Goal: Task Accomplishment & Management: Manage account settings

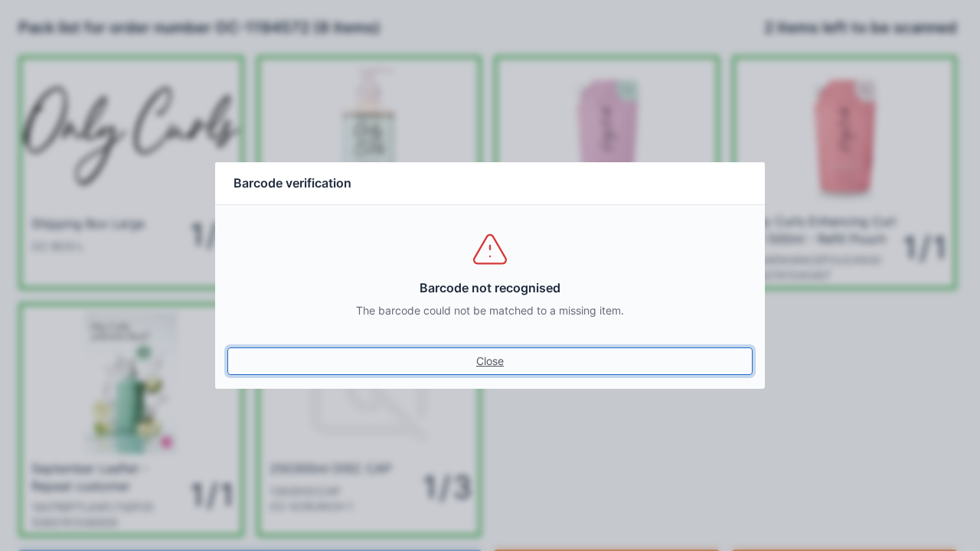
click at [487, 371] on link "Close" at bounding box center [489, 362] width 525 height 28
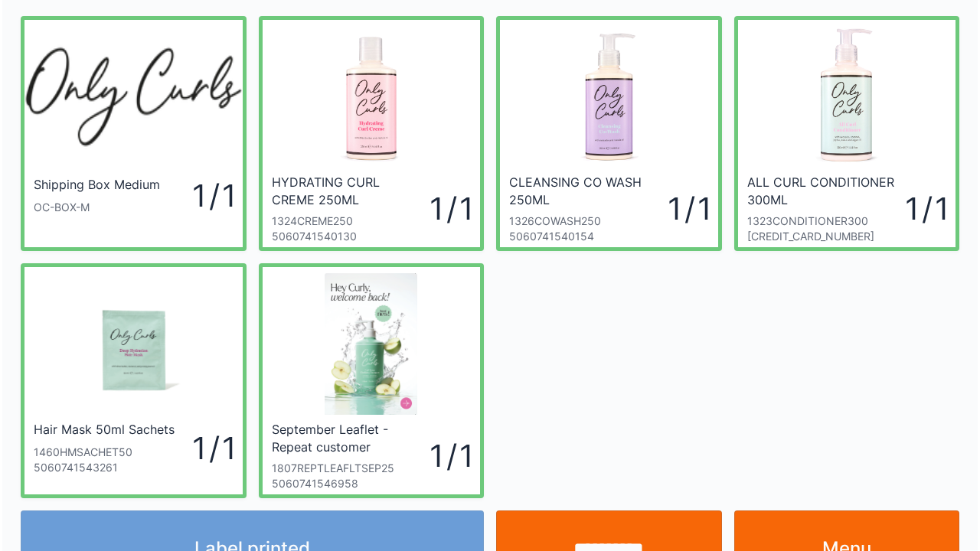
scroll to position [89, 0]
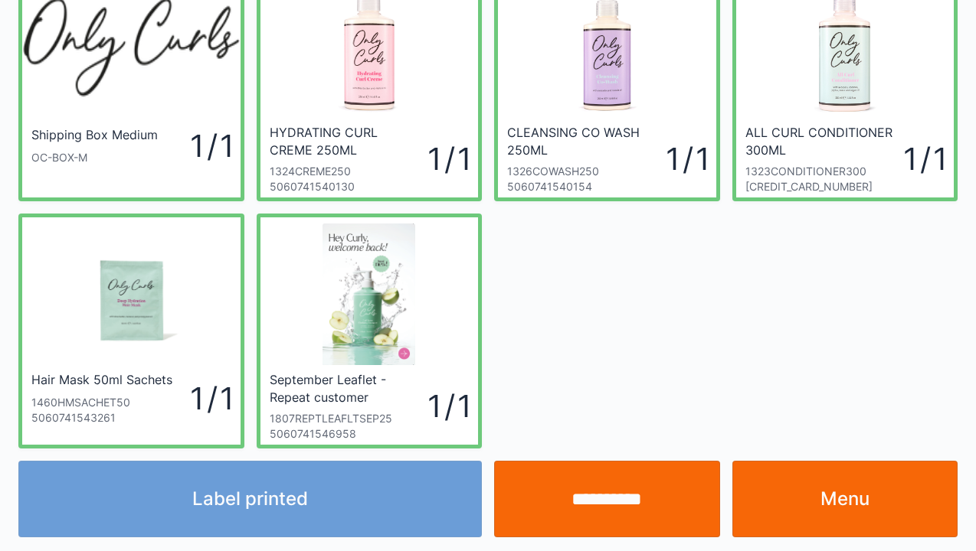
click at [302, 508] on div "Label printed" at bounding box center [250, 499] width 476 height 77
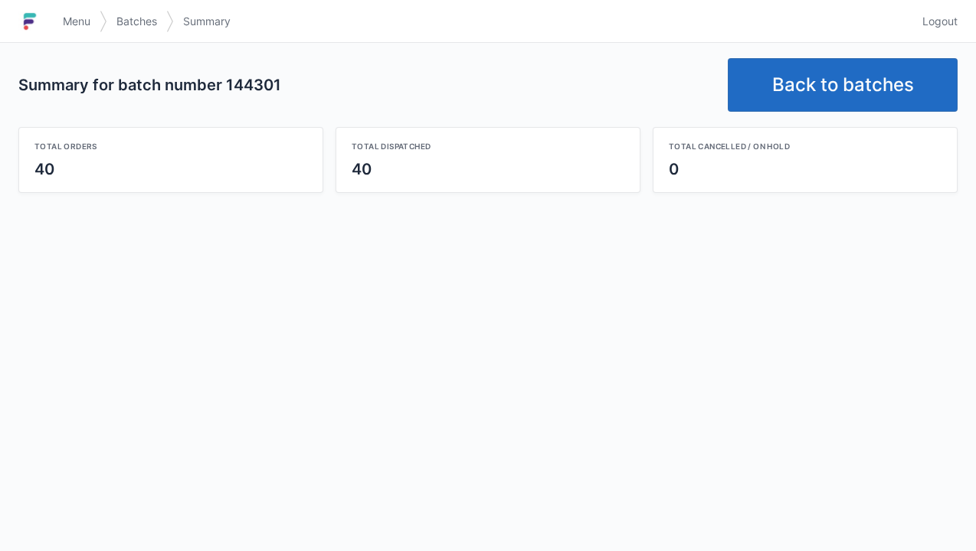
click at [850, 73] on link "Back to batches" at bounding box center [843, 85] width 230 height 54
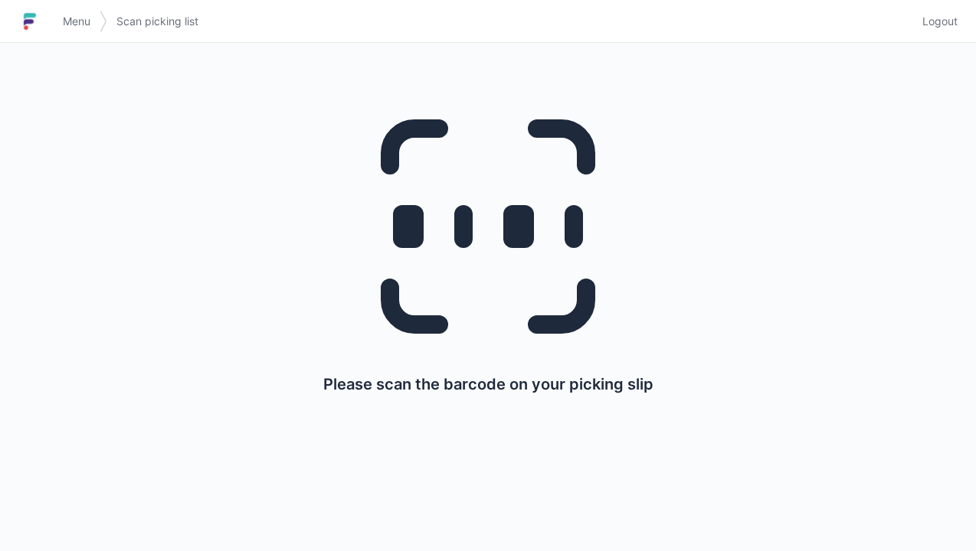
click at [86, 18] on span "Menu" at bounding box center [77, 21] width 28 height 15
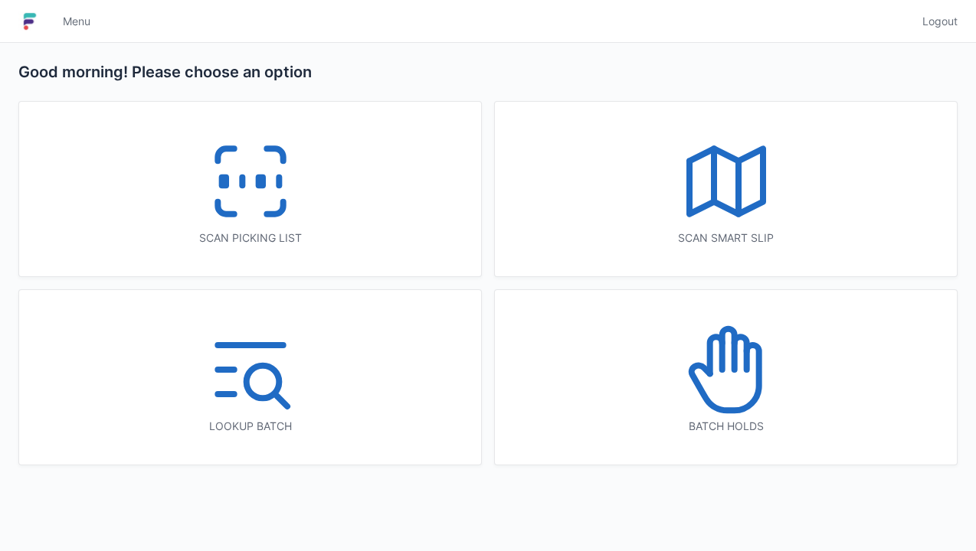
click at [237, 176] on icon at bounding box center [250, 181] width 98 height 98
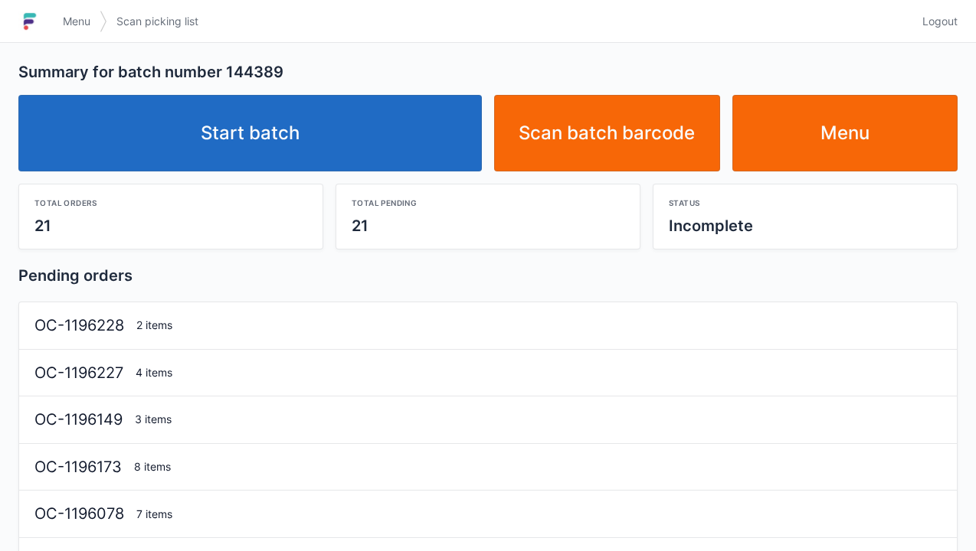
click at [313, 142] on link "Start batch" at bounding box center [249, 133] width 463 height 77
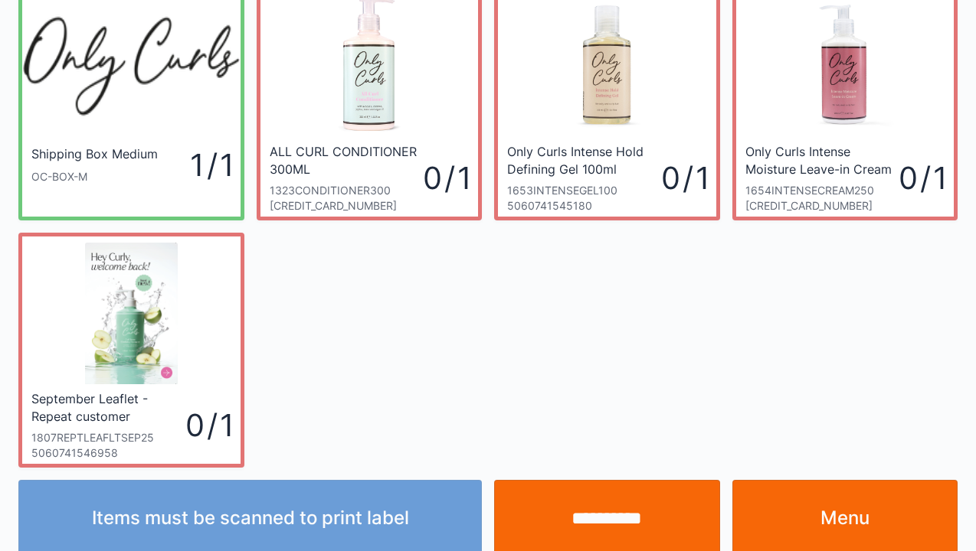
scroll to position [89, 0]
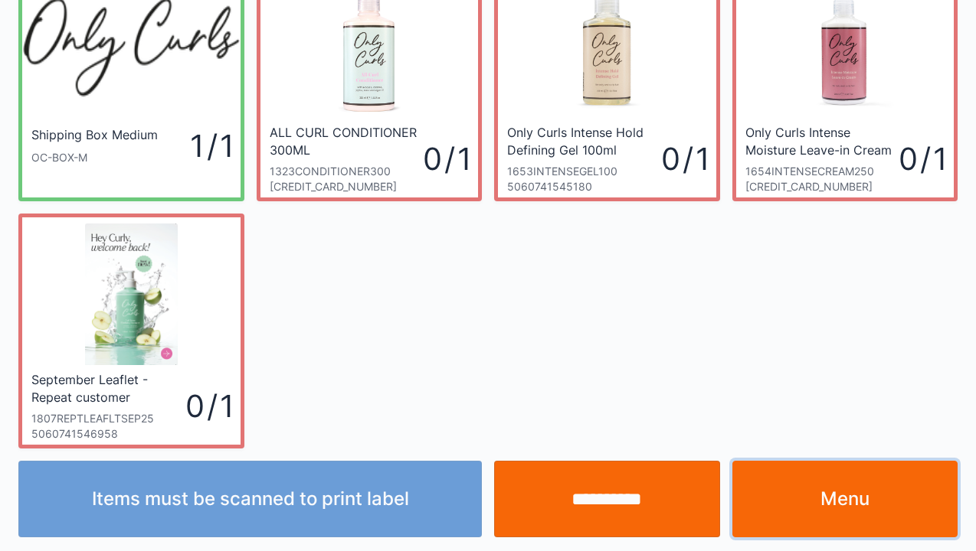
click at [847, 495] on link "Menu" at bounding box center [845, 499] width 226 height 77
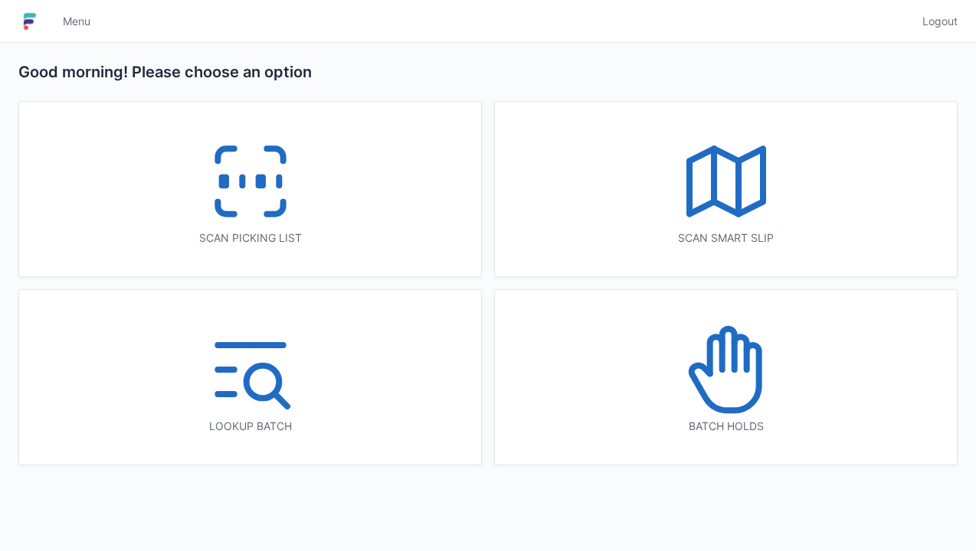
click at [250, 193] on icon at bounding box center [250, 181] width 98 height 98
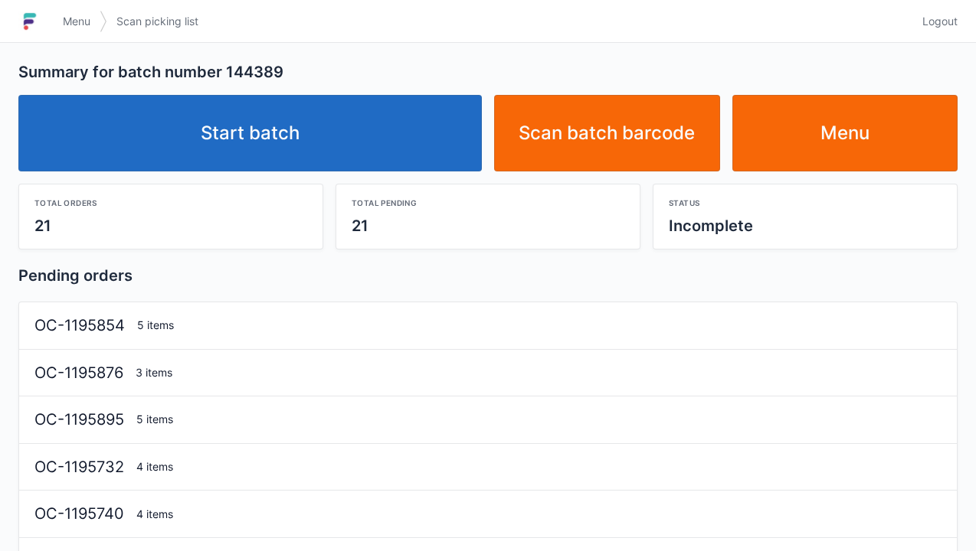
click at [294, 155] on link "Start batch" at bounding box center [249, 133] width 463 height 77
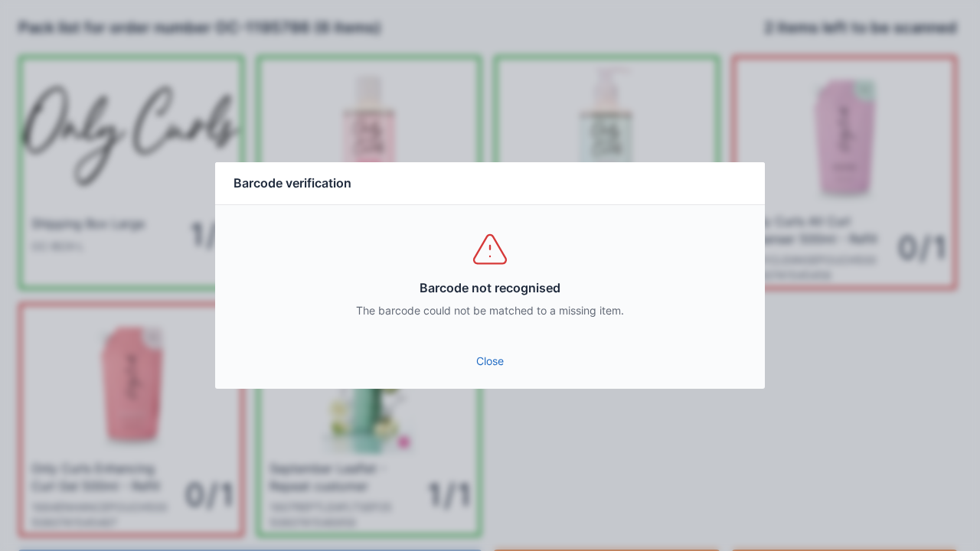
click at [491, 360] on link "Close" at bounding box center [489, 362] width 525 height 28
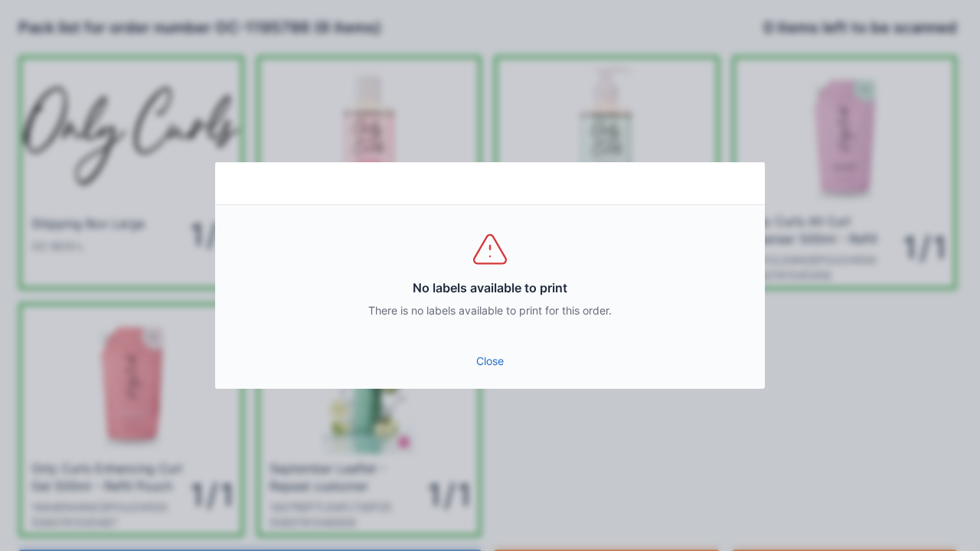
click at [525, 354] on link "Close" at bounding box center [489, 362] width 525 height 28
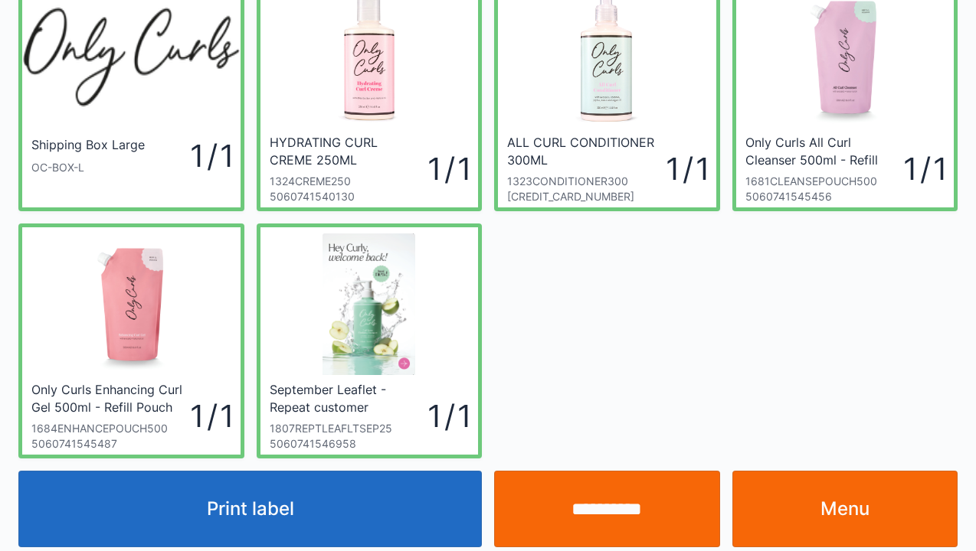
scroll to position [84, 0]
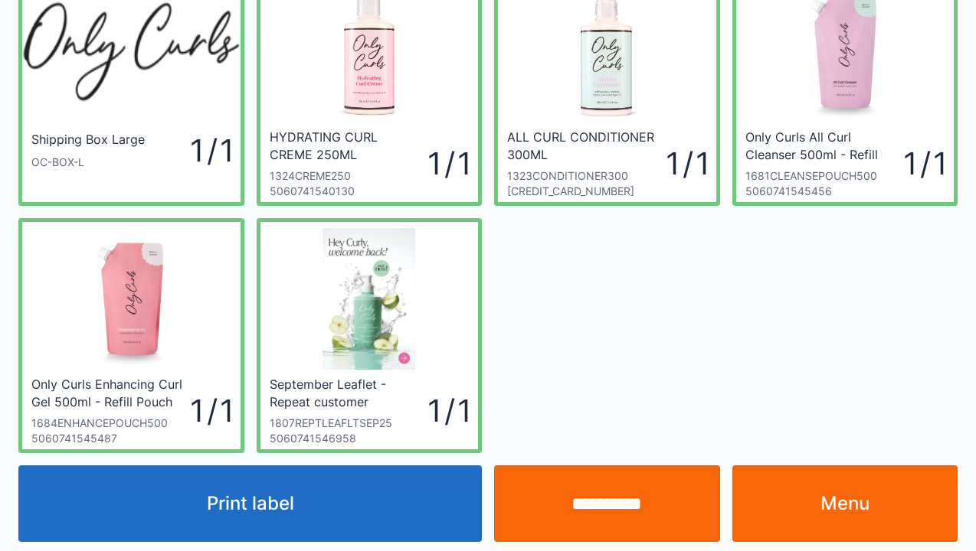
click at [703, 338] on div "Shipping Box Large OC-BOX-L 1 / 1 HYDRATING CURL CREME 250ML 1324CREME250 50607…" at bounding box center [487, 206] width 951 height 495
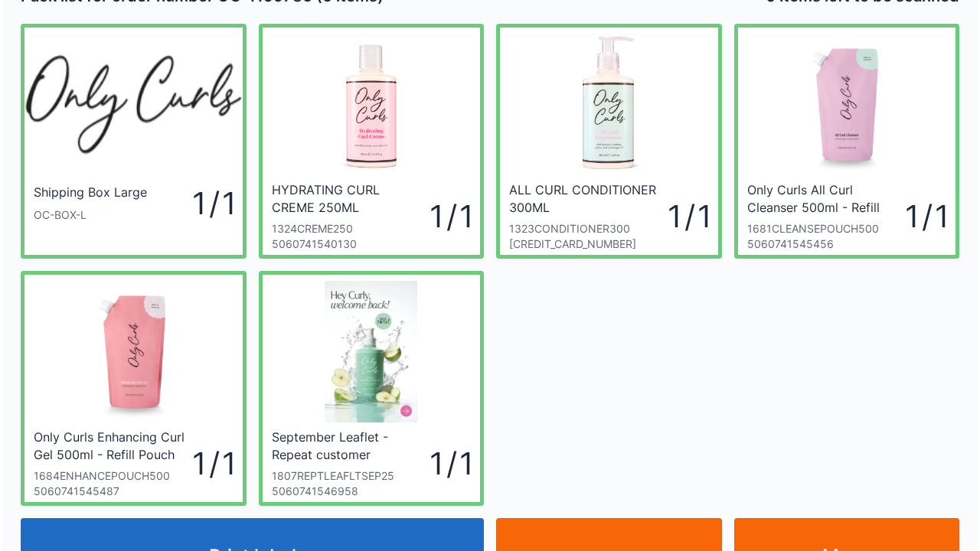
scroll to position [89, 0]
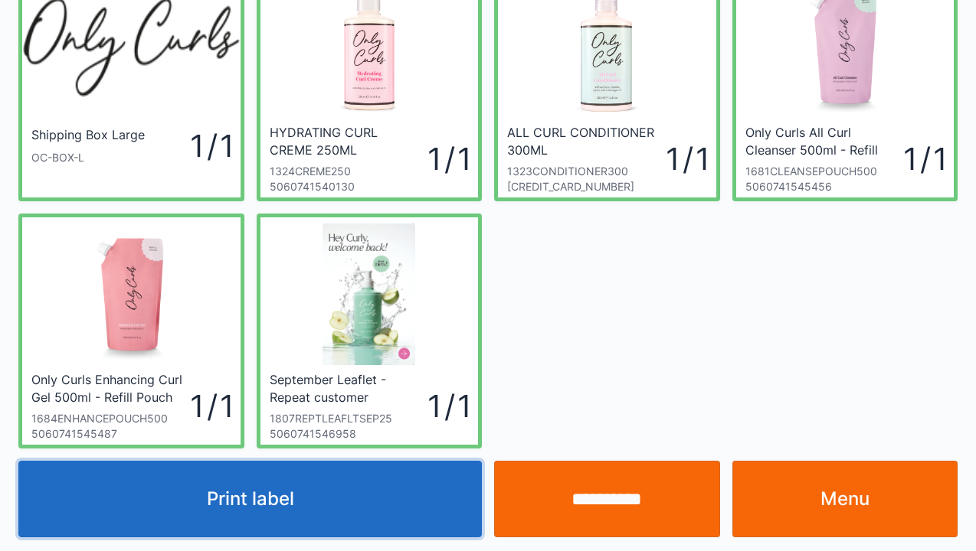
click at [309, 515] on button "Print label" at bounding box center [249, 499] width 463 height 77
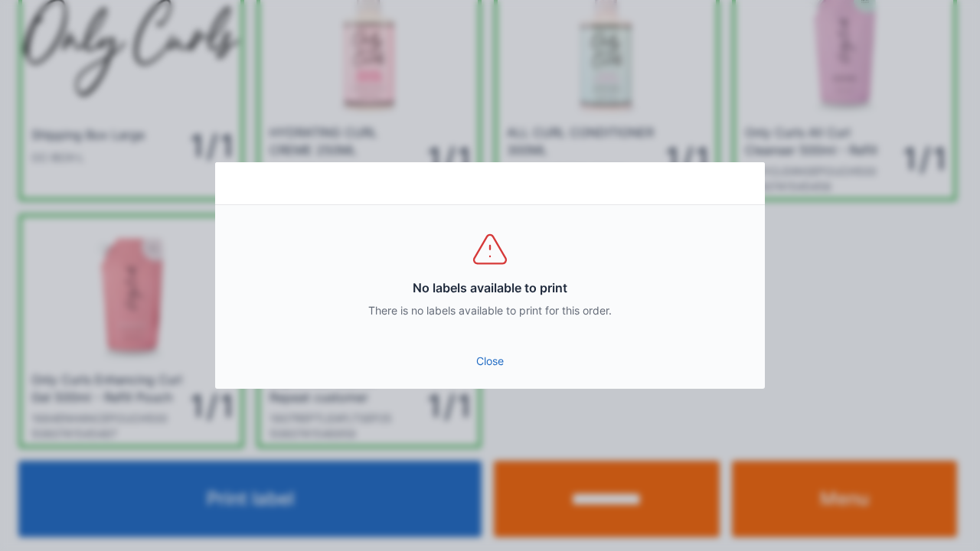
click at [300, 507] on div "No labels available to print There is no labels available to print for this ord…" at bounding box center [490, 275] width 980 height 551
click at [288, 533] on div "No labels available to print There is no labels available to print for this ord…" at bounding box center [490, 275] width 980 height 551
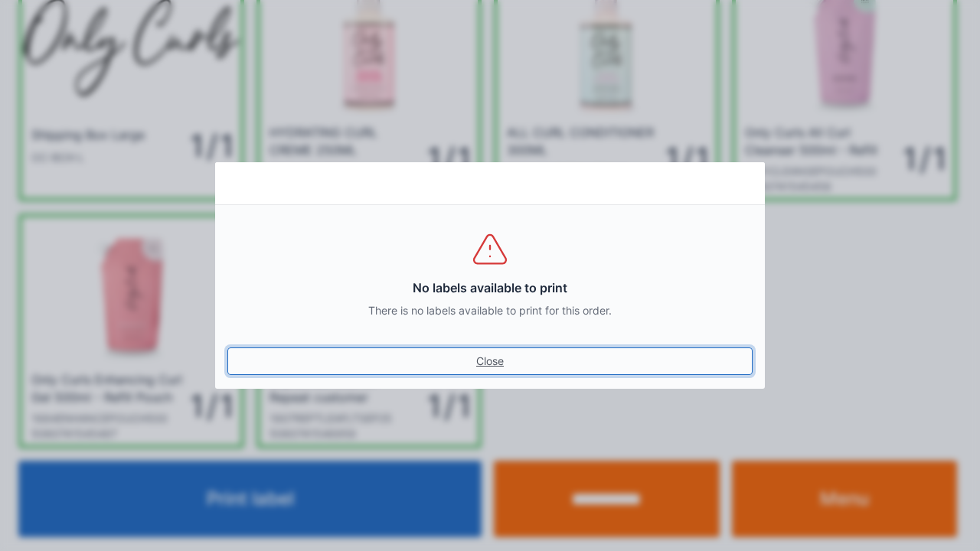
click at [487, 362] on link "Close" at bounding box center [489, 362] width 525 height 28
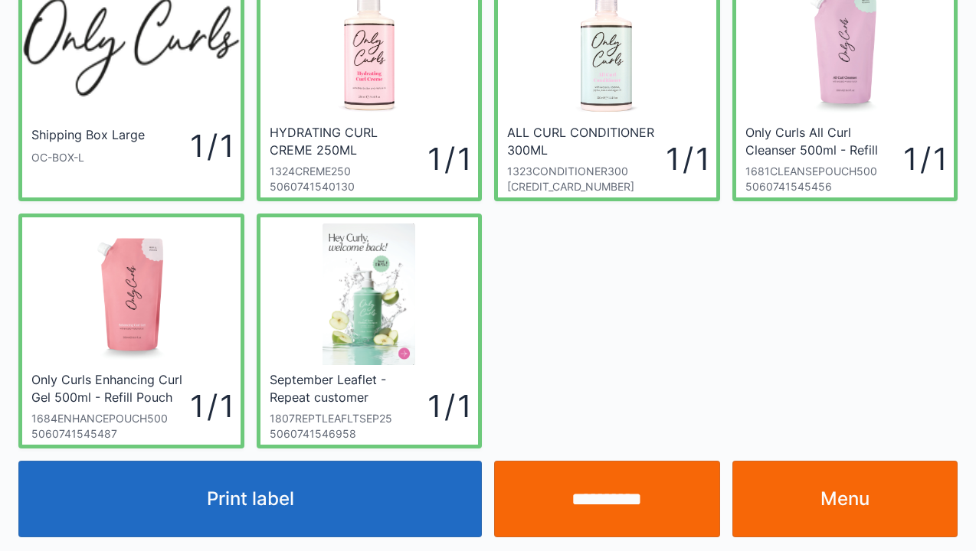
click at [603, 512] on input "**********" at bounding box center [607, 499] width 226 height 77
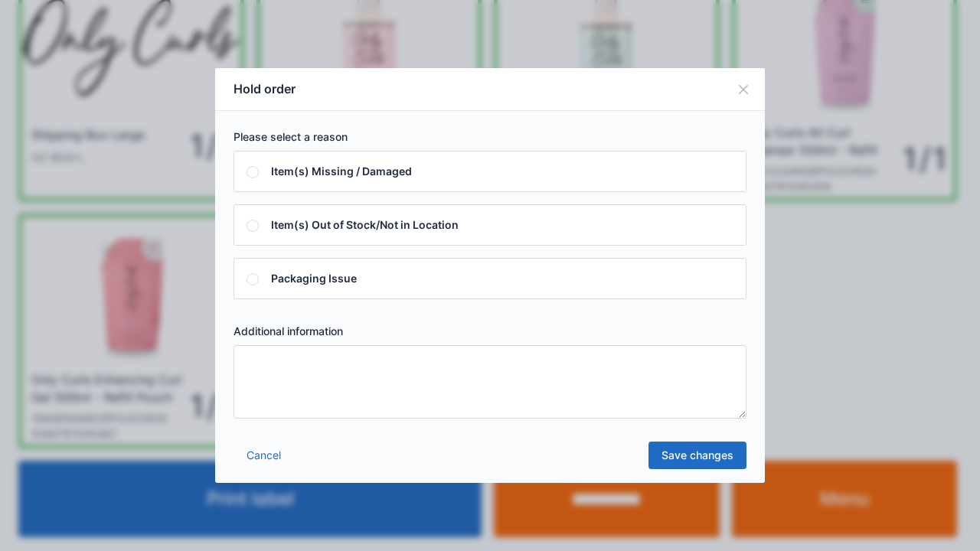
click at [263, 363] on textarea at bounding box center [490, 382] width 513 height 74
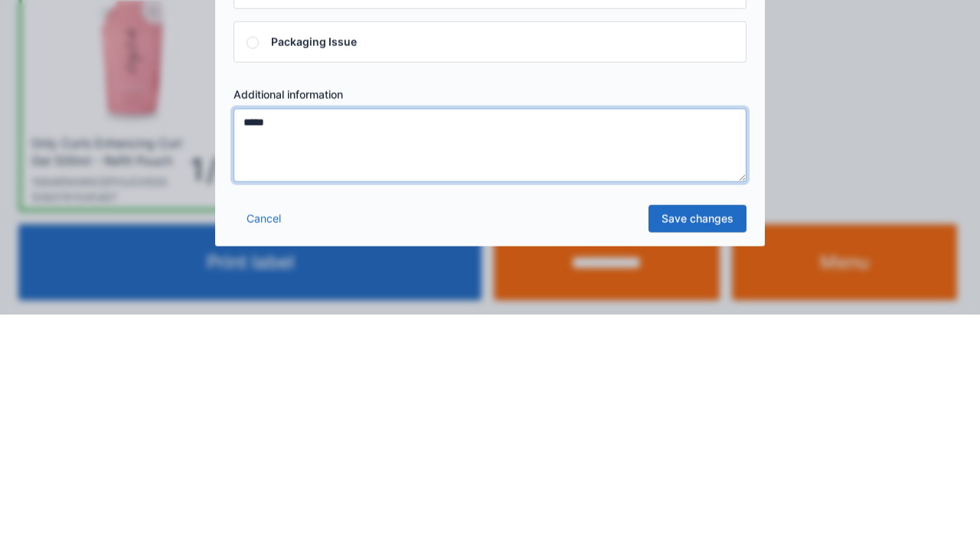
type textarea "*****"
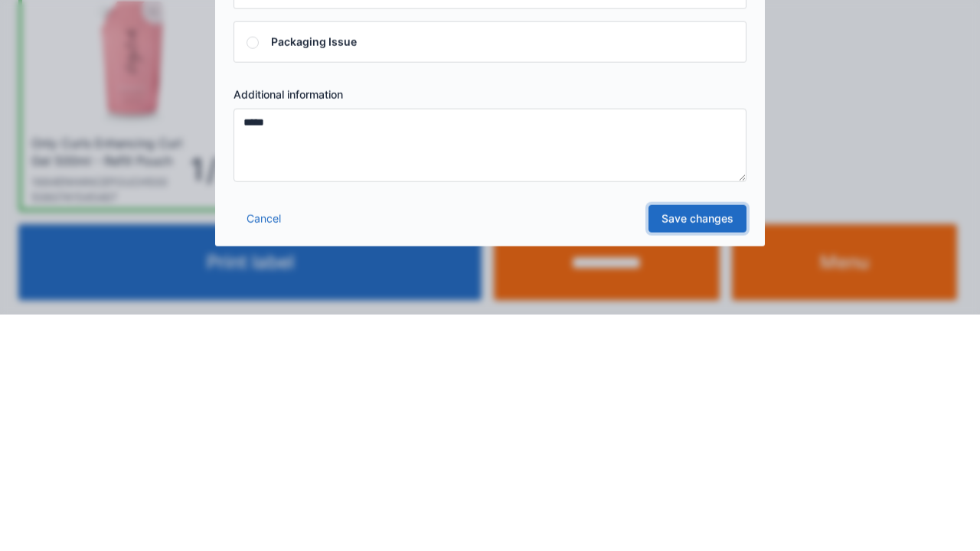
click at [706, 466] on link "Save changes" at bounding box center [698, 456] width 98 height 28
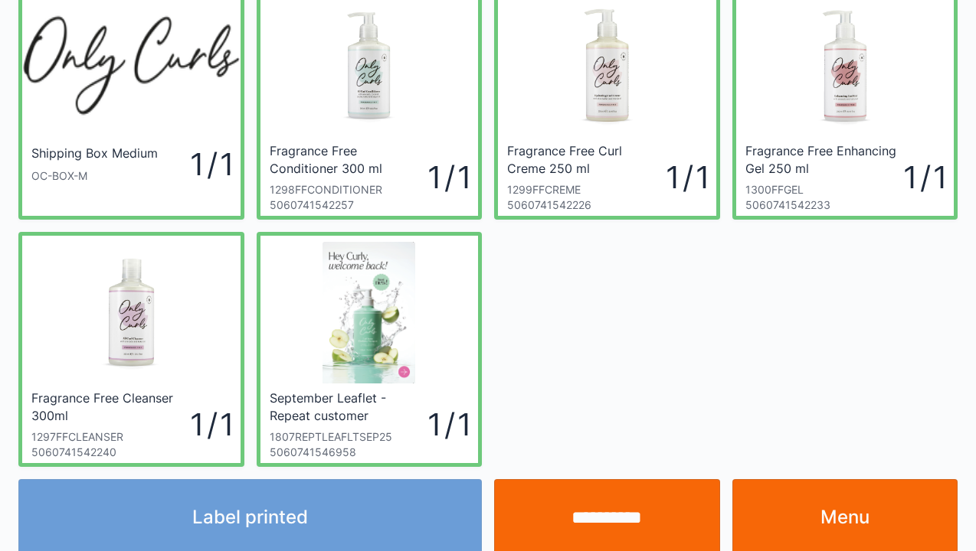
scroll to position [89, 0]
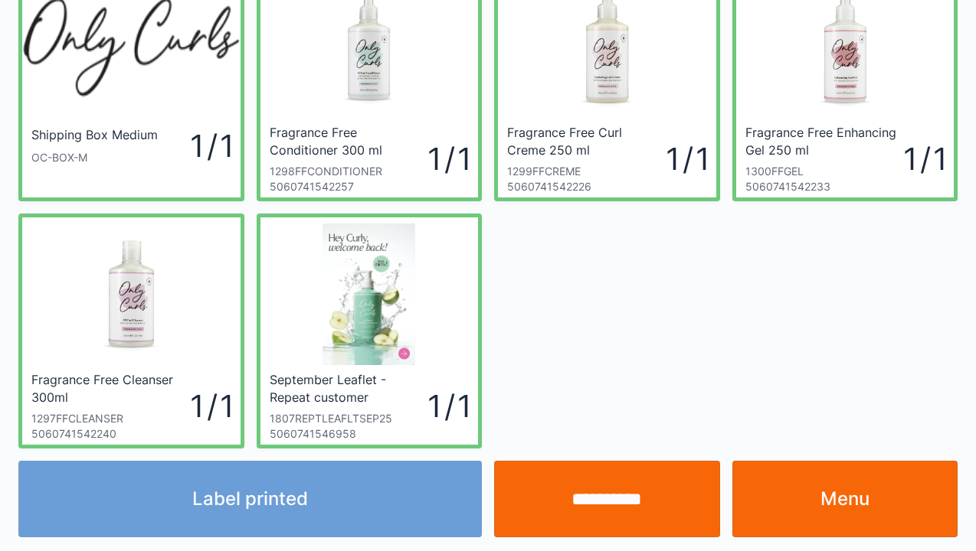
click at [835, 503] on link "Menu" at bounding box center [845, 499] width 226 height 77
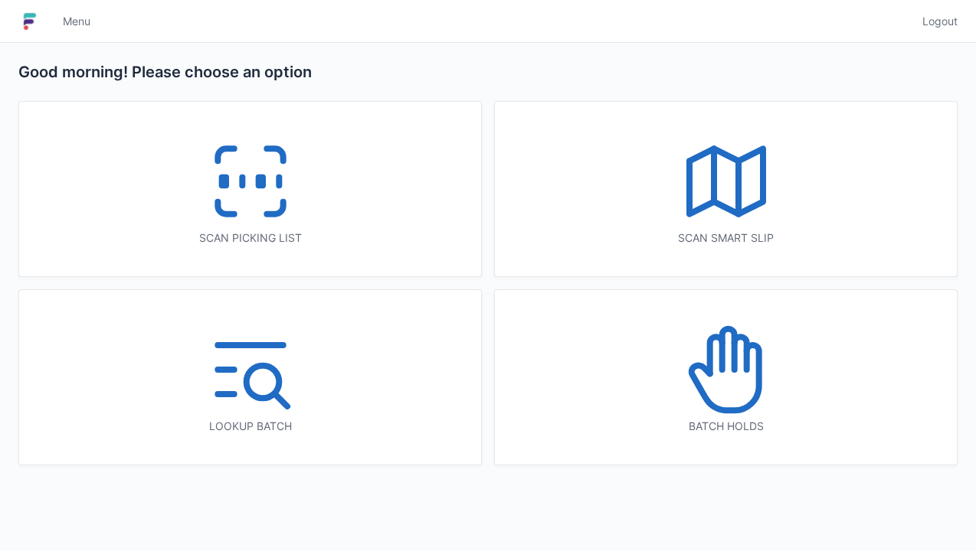
click at [244, 253] on div "Scan picking list" at bounding box center [250, 189] width 462 height 175
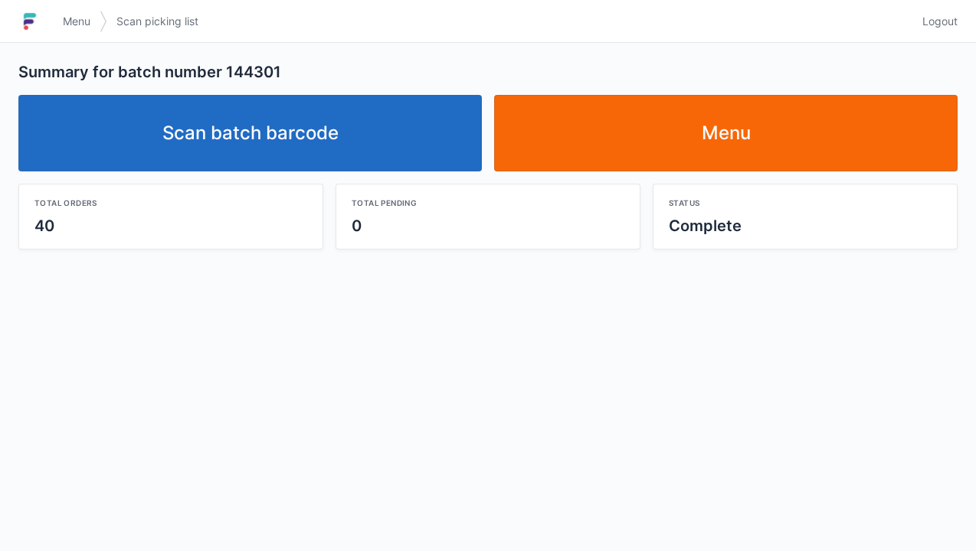
click at [275, 138] on link "Scan batch barcode" at bounding box center [249, 133] width 463 height 77
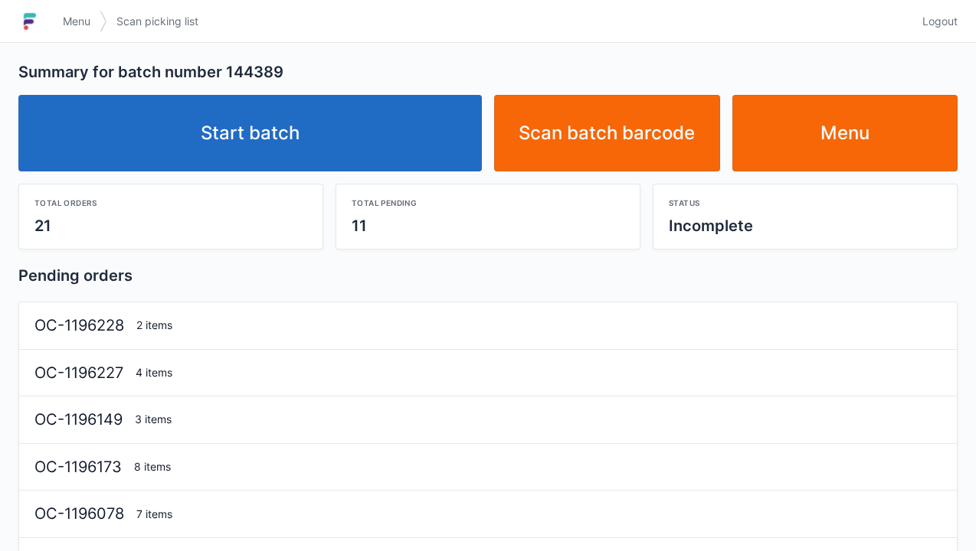
click at [279, 136] on link "Start batch" at bounding box center [249, 133] width 463 height 77
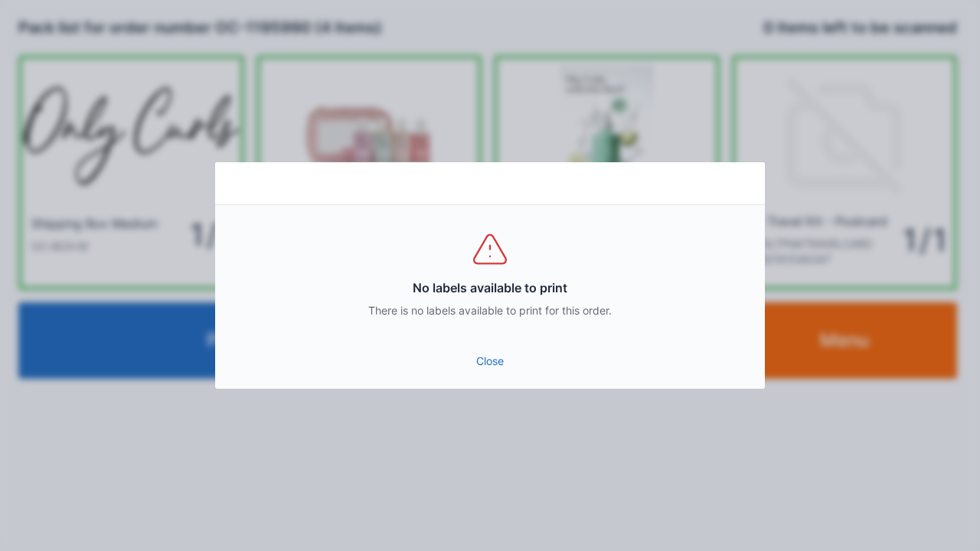
click at [490, 371] on link "Close" at bounding box center [489, 362] width 525 height 28
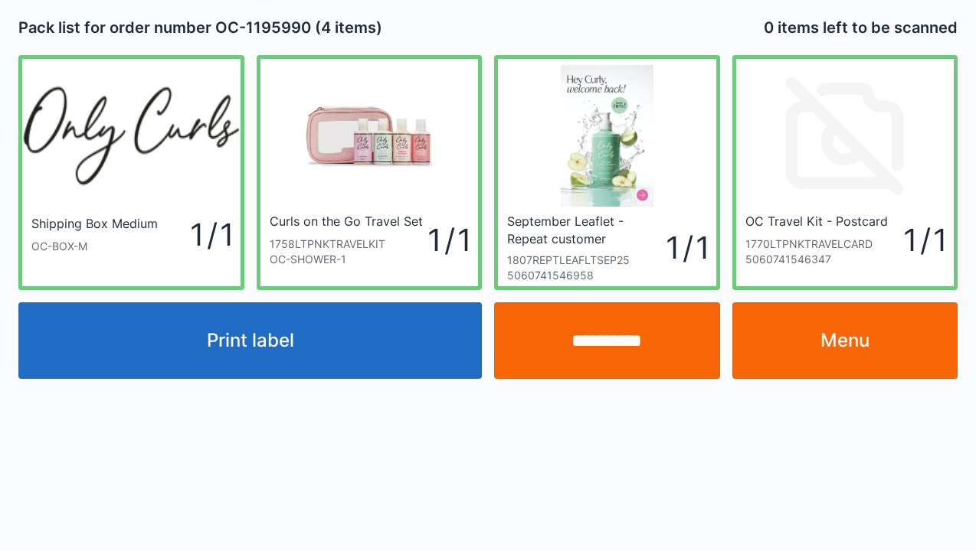
click at [865, 355] on link "Menu" at bounding box center [845, 340] width 226 height 77
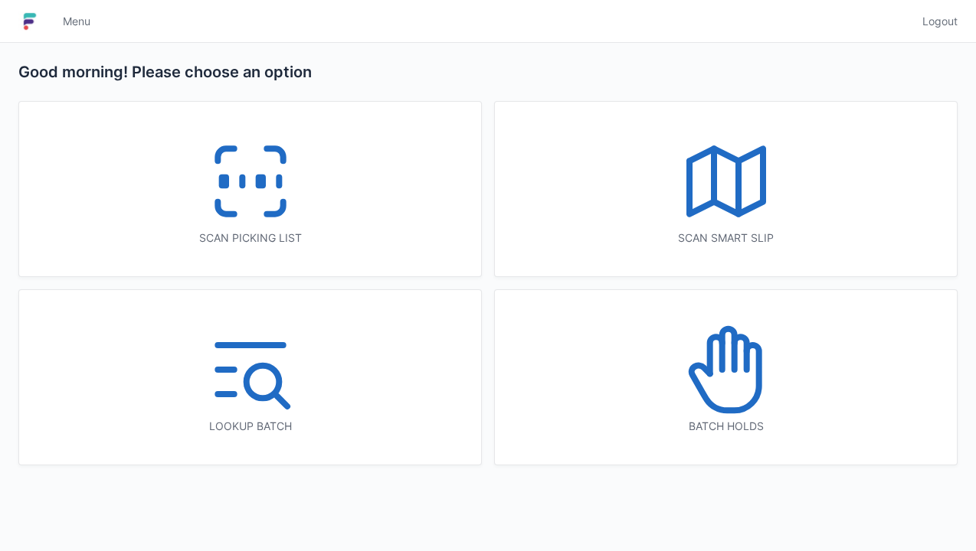
click at [249, 201] on icon at bounding box center [250, 181] width 98 height 98
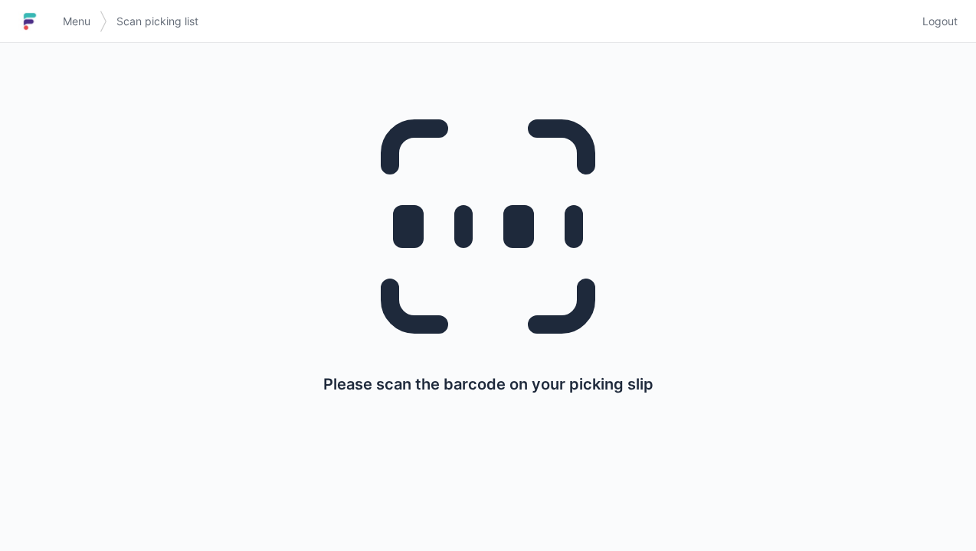
click at [84, 25] on span "Menu" at bounding box center [77, 21] width 28 height 15
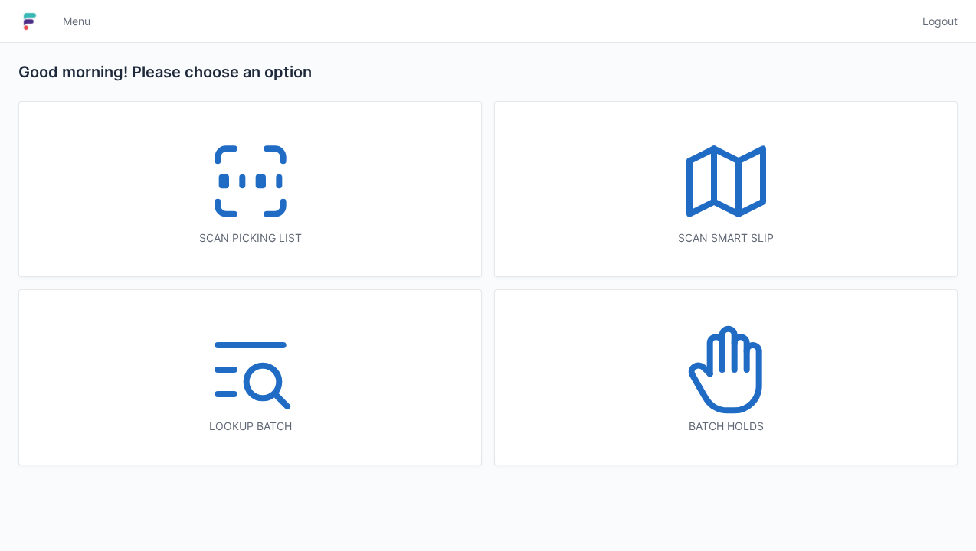
click at [247, 190] on icon at bounding box center [250, 181] width 98 height 98
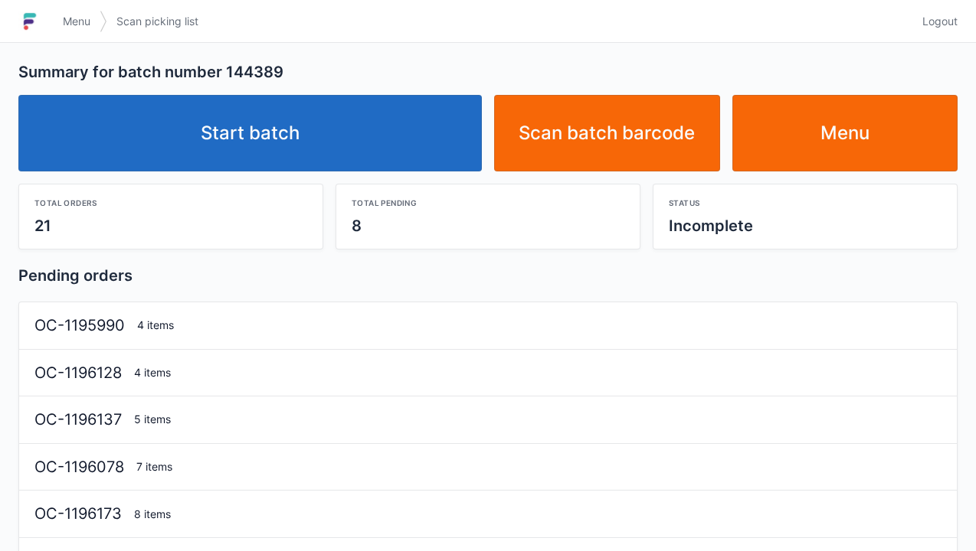
click at [270, 148] on link "Start batch" at bounding box center [249, 133] width 463 height 77
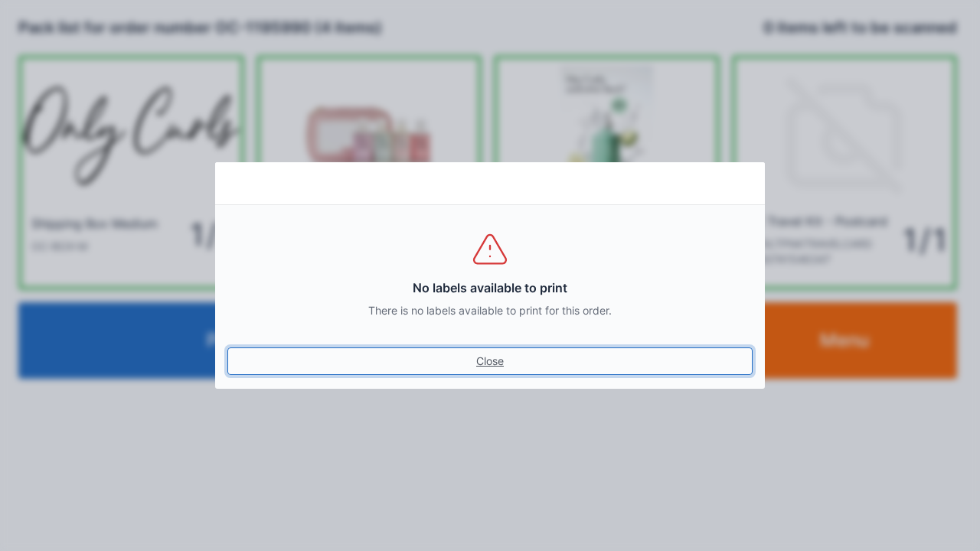
click at [500, 362] on link "Close" at bounding box center [489, 362] width 525 height 28
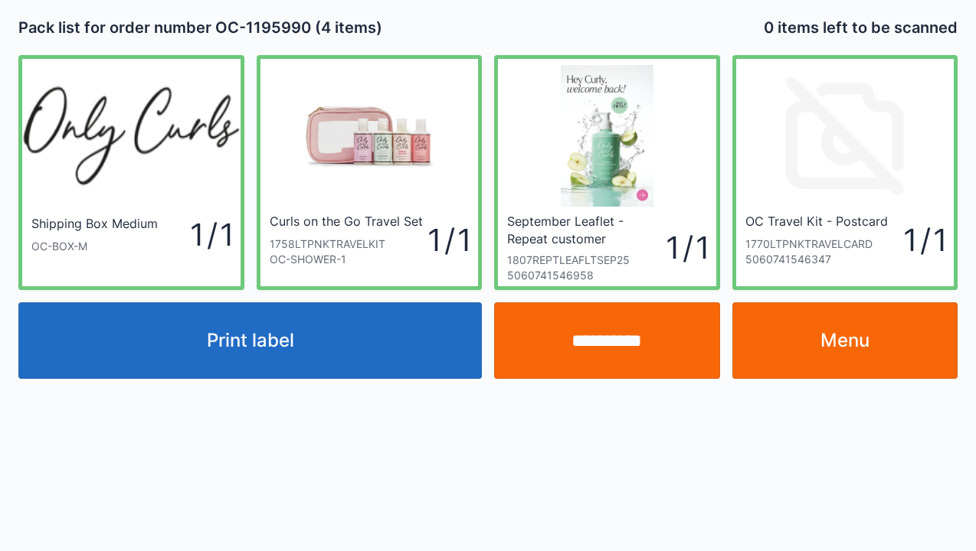
click at [621, 344] on input "**********" at bounding box center [607, 340] width 226 height 77
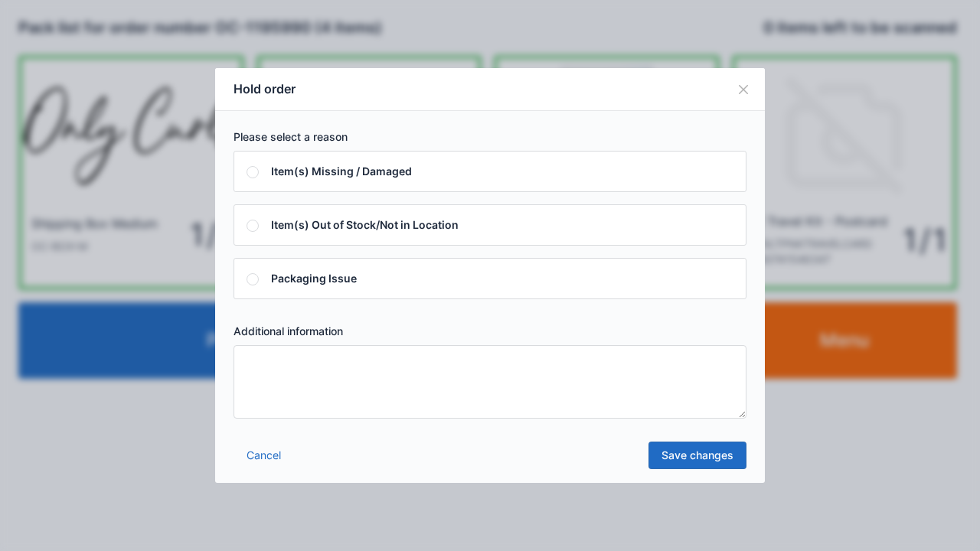
click at [280, 363] on textarea at bounding box center [490, 382] width 513 height 74
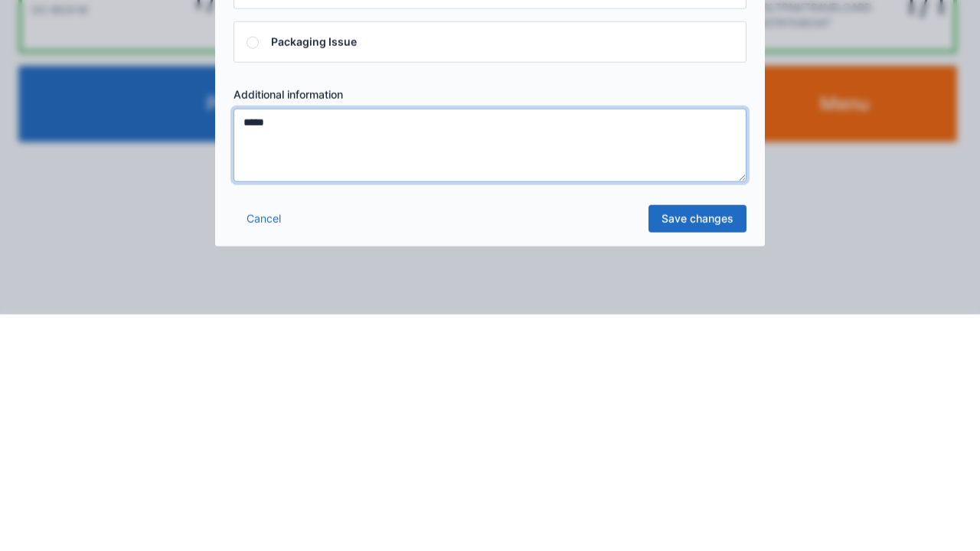
type textarea "*****"
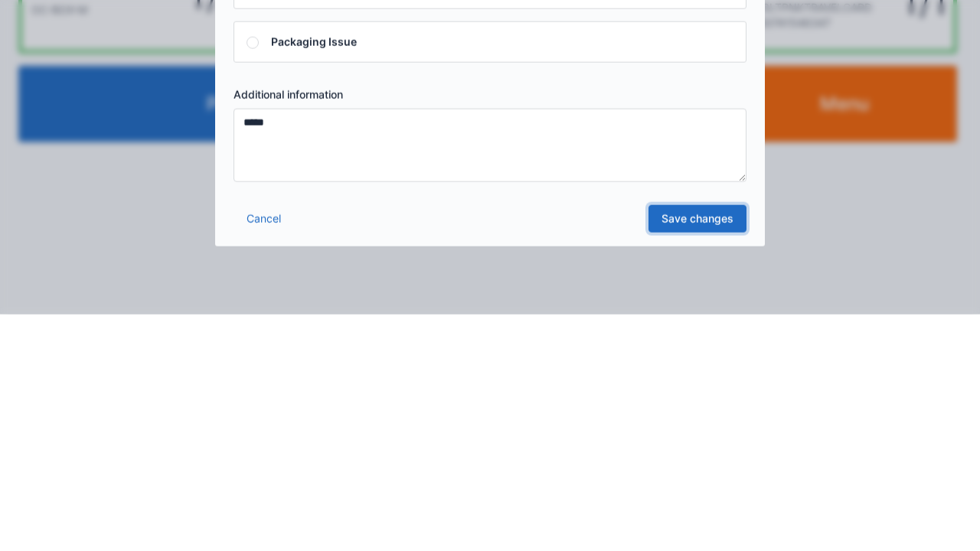
click at [703, 461] on link "Save changes" at bounding box center [698, 456] width 98 height 28
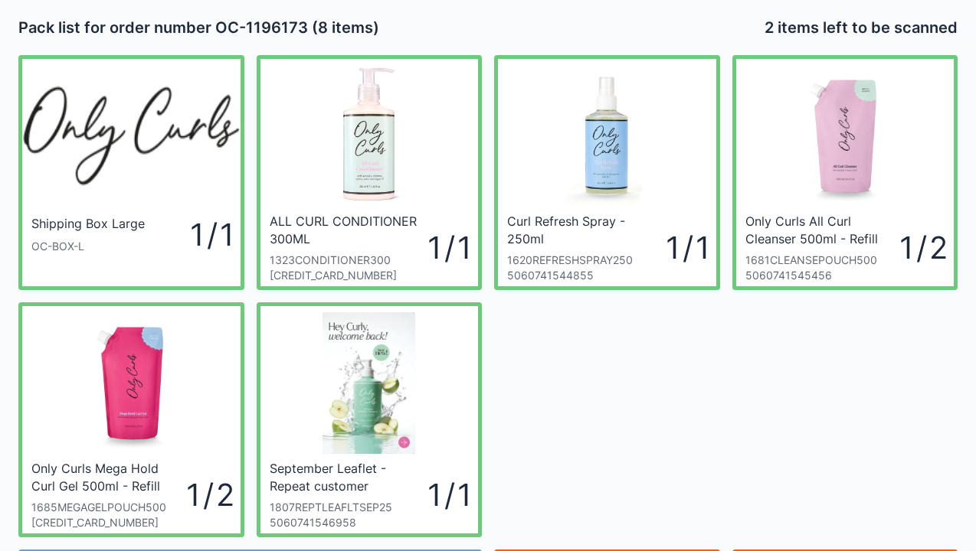
click at [823, 225] on div "Only Curls All Curl Cleanser 500ml - Refill Pouch" at bounding box center [820, 230] width 151 height 34
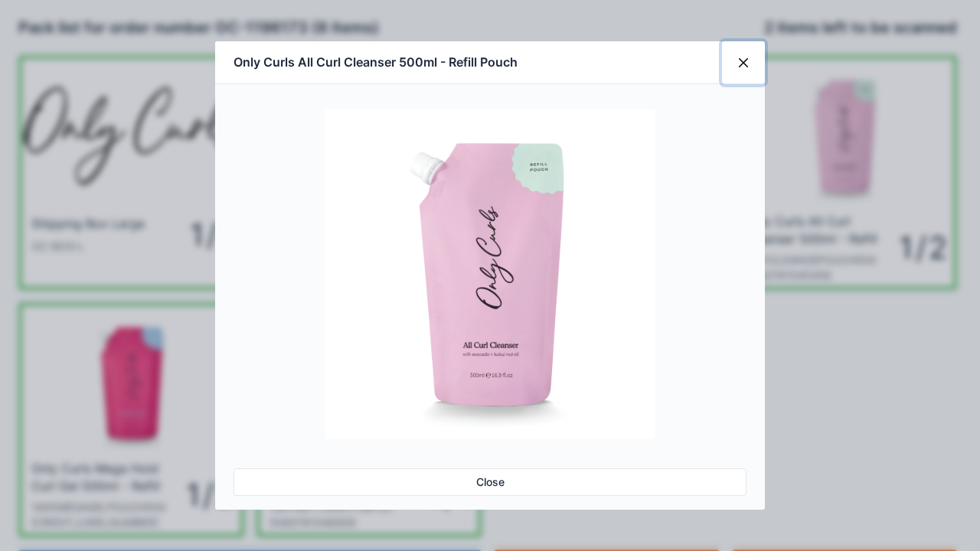
click at [753, 74] on button "Close" at bounding box center [743, 62] width 43 height 43
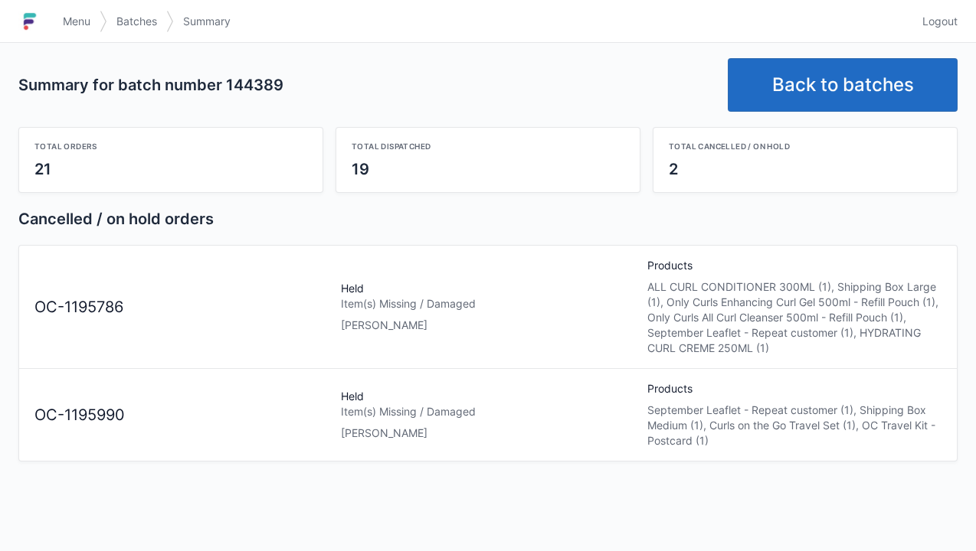
click at [839, 80] on link "Back to batches" at bounding box center [843, 85] width 230 height 54
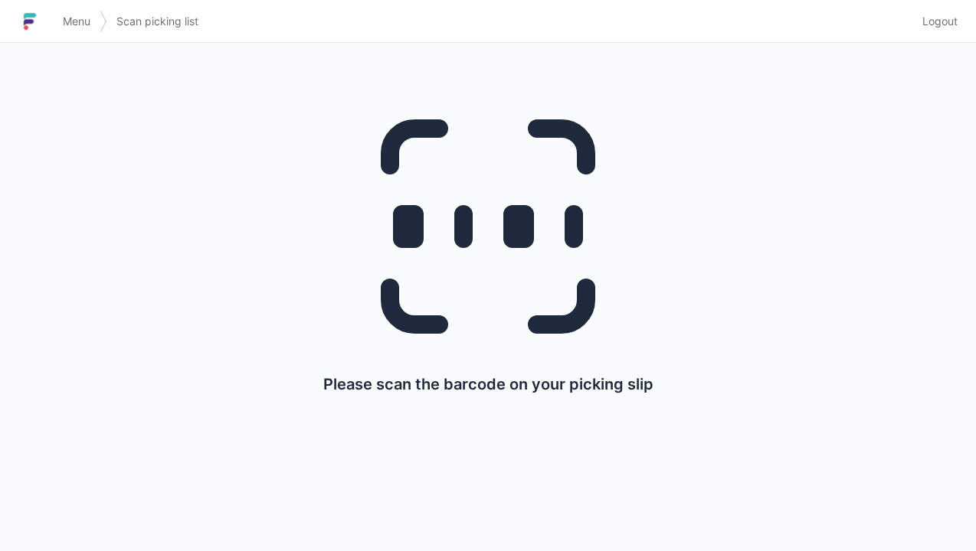
click at [84, 19] on span "Menu" at bounding box center [77, 21] width 28 height 15
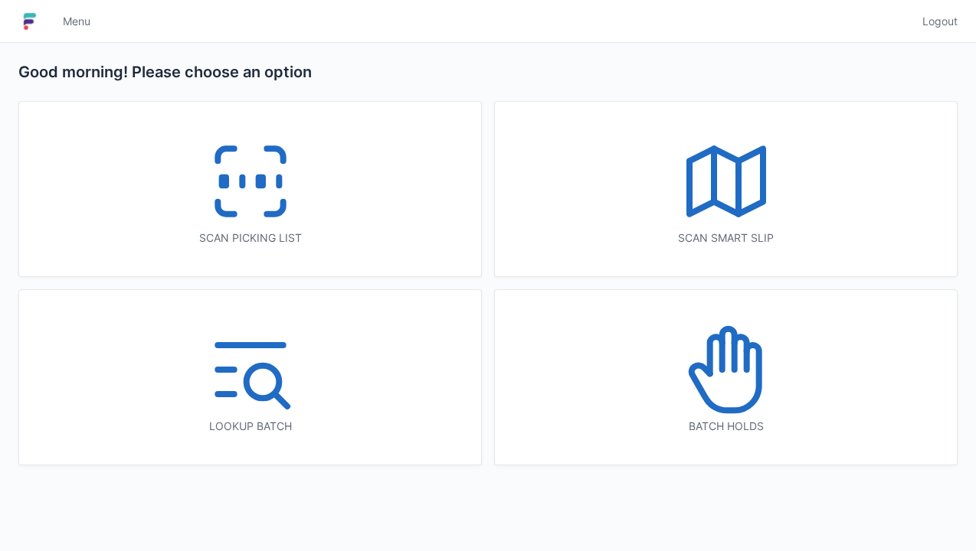
click at [242, 217] on icon at bounding box center [250, 181] width 98 height 98
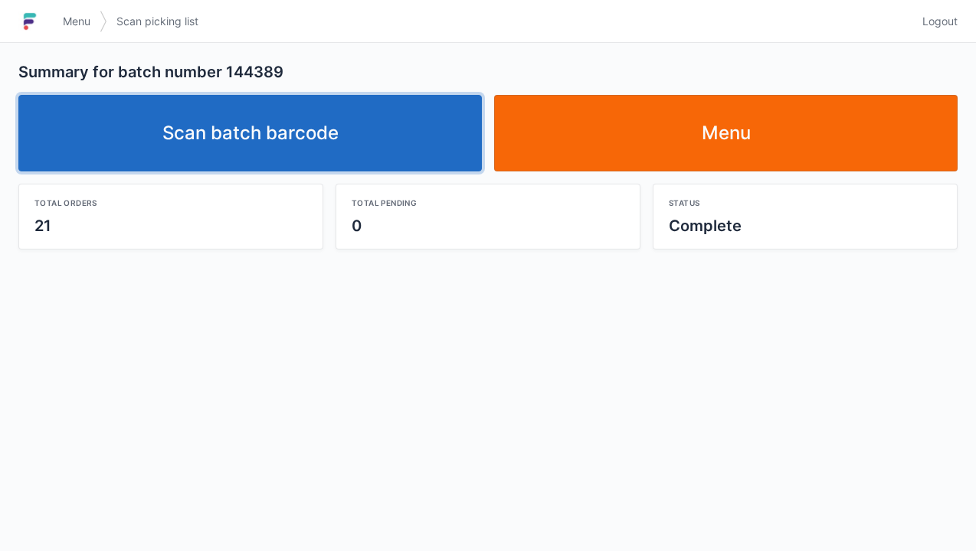
click at [289, 140] on link "Scan batch barcode" at bounding box center [249, 133] width 463 height 77
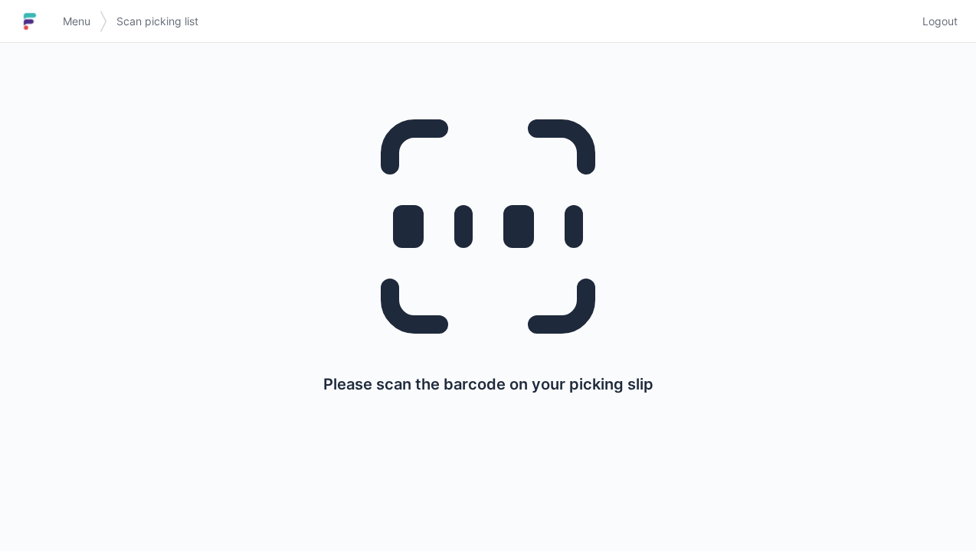
click at [89, 18] on span "Menu" at bounding box center [77, 21] width 28 height 15
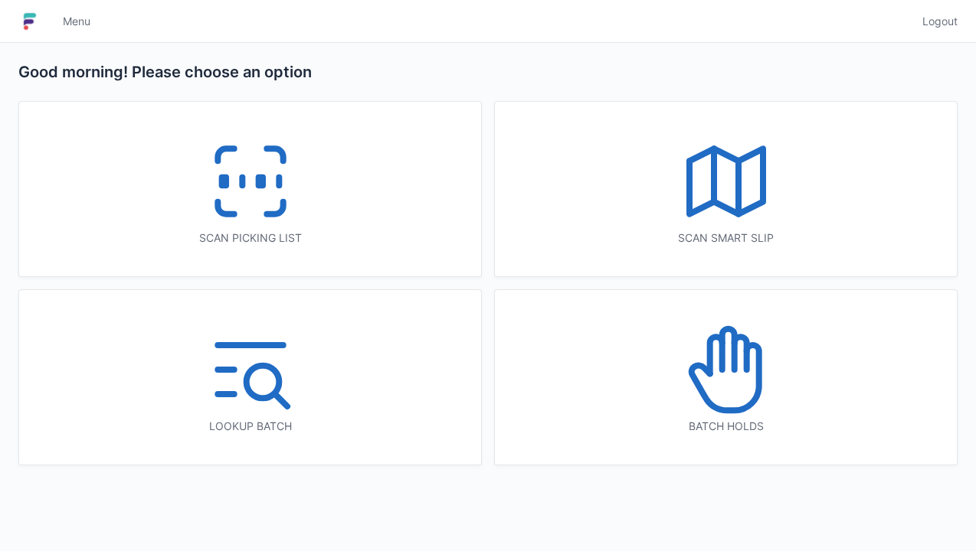
click at [714, 377] on icon at bounding box center [726, 370] width 98 height 98
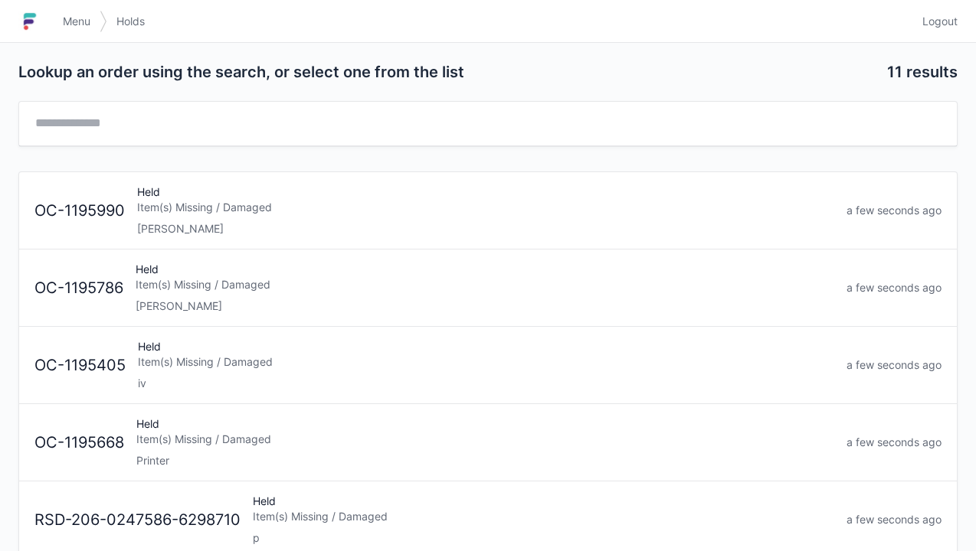
click at [210, 310] on div "[PERSON_NAME]" at bounding box center [485, 306] width 698 height 15
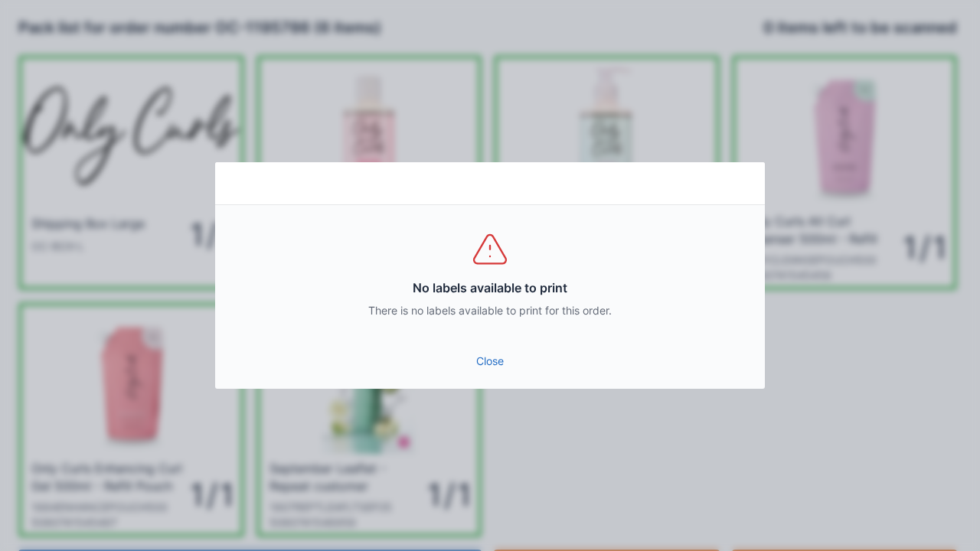
click at [492, 372] on link "Close" at bounding box center [489, 362] width 525 height 28
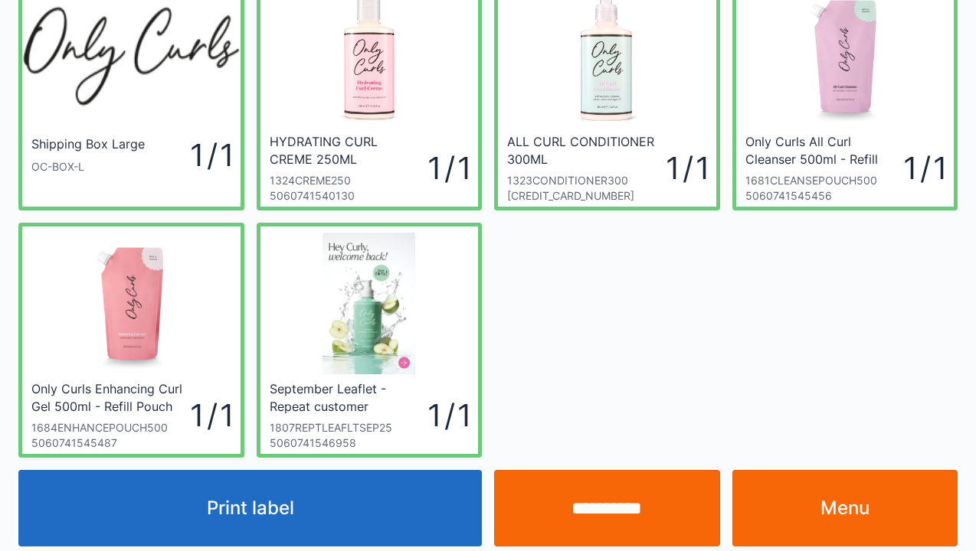
scroll to position [89, 0]
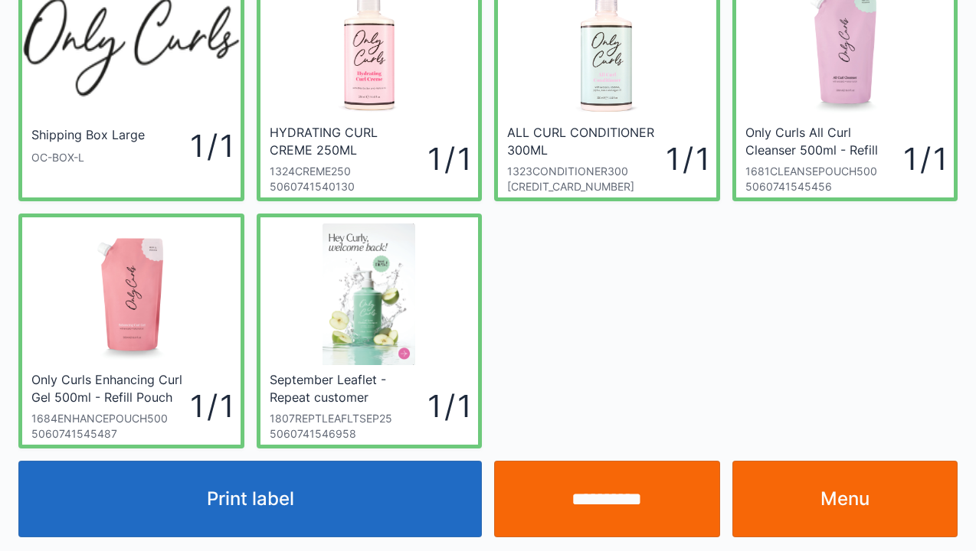
click at [829, 502] on link "Menu" at bounding box center [845, 499] width 226 height 77
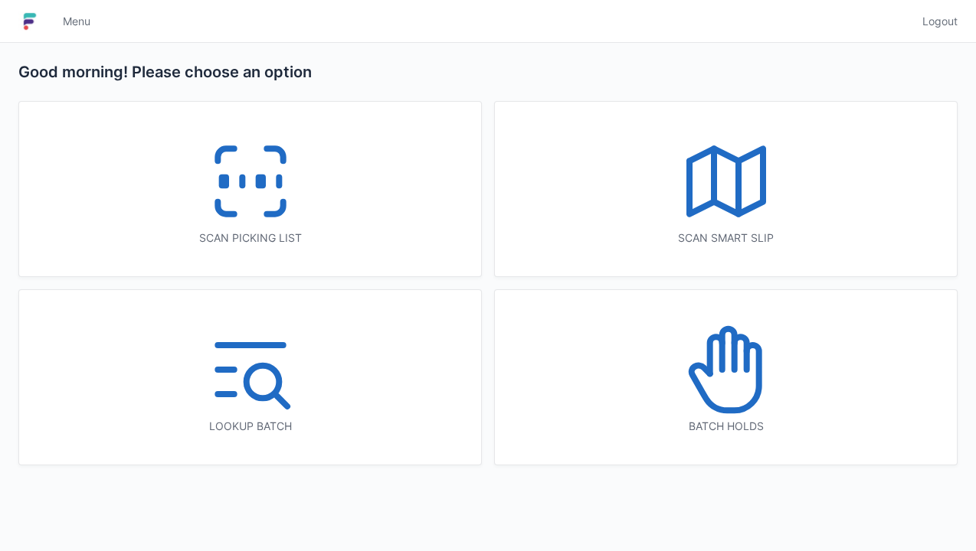
click at [253, 204] on icon at bounding box center [250, 181] width 98 height 98
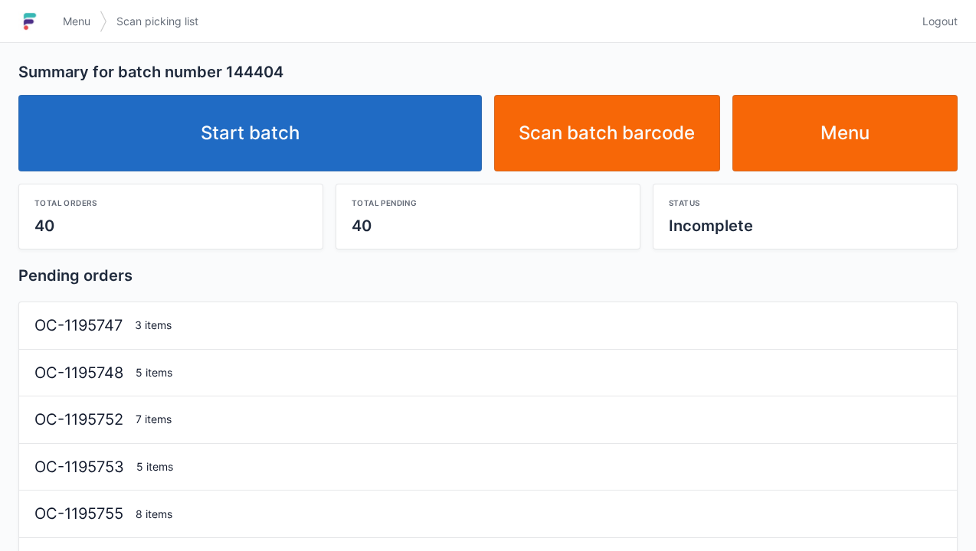
click at [267, 120] on link "Start batch" at bounding box center [249, 133] width 463 height 77
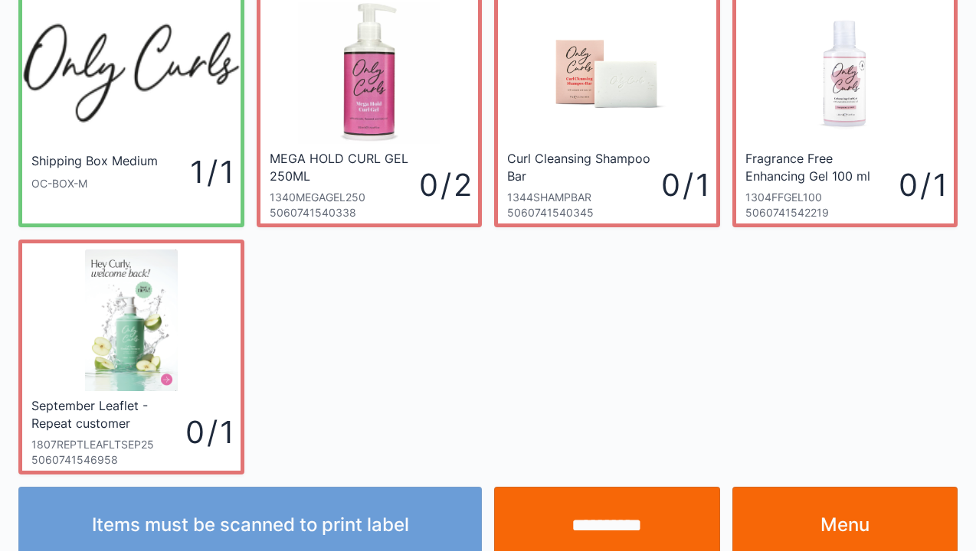
scroll to position [89, 0]
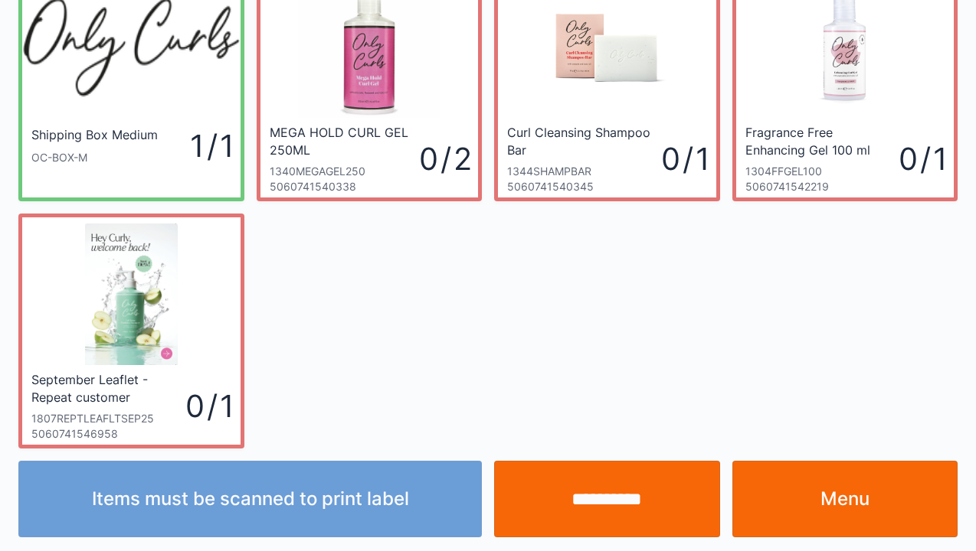
click at [854, 503] on link "Menu" at bounding box center [845, 499] width 226 height 77
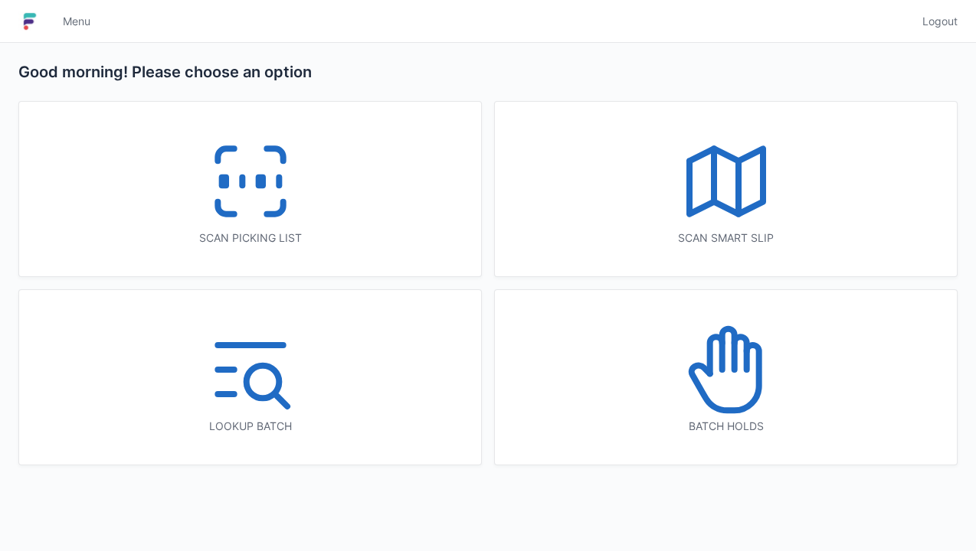
click at [737, 401] on icon at bounding box center [726, 370] width 98 height 98
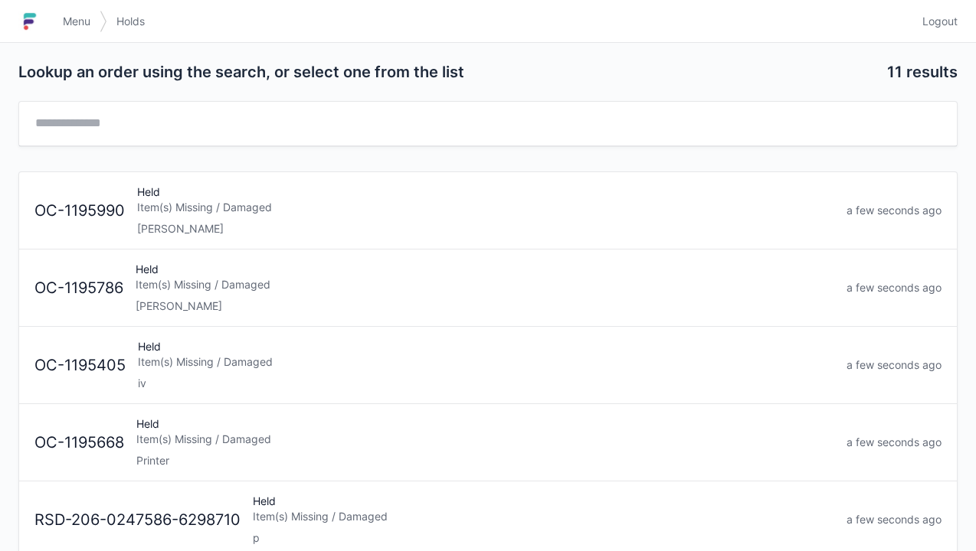
click at [198, 221] on div "Elena" at bounding box center [485, 228] width 697 height 15
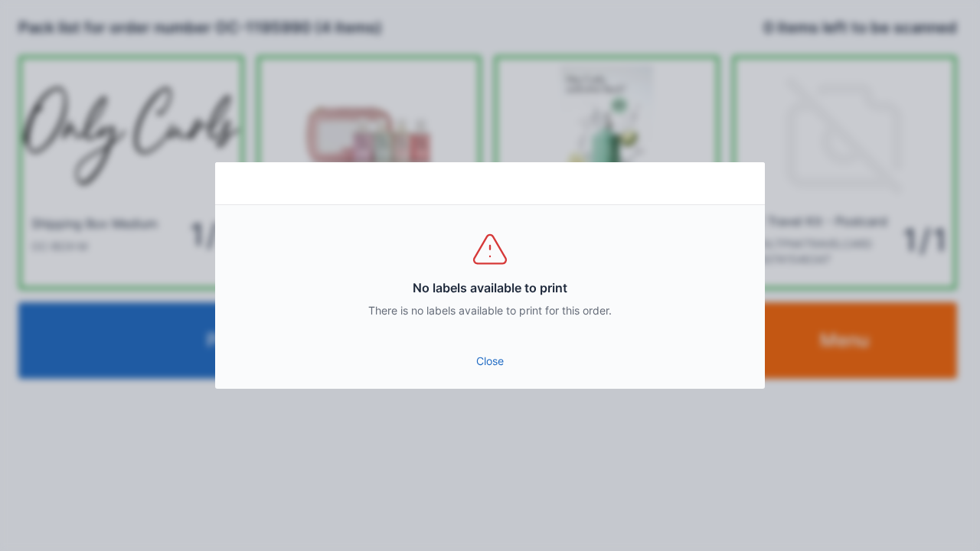
click at [503, 365] on link "Close" at bounding box center [489, 362] width 525 height 28
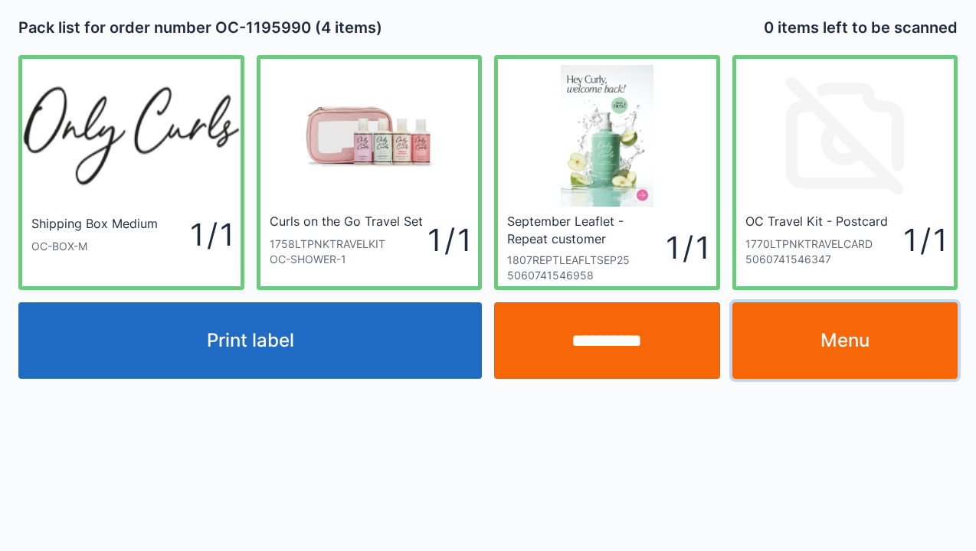
click at [854, 343] on link "Menu" at bounding box center [845, 340] width 226 height 77
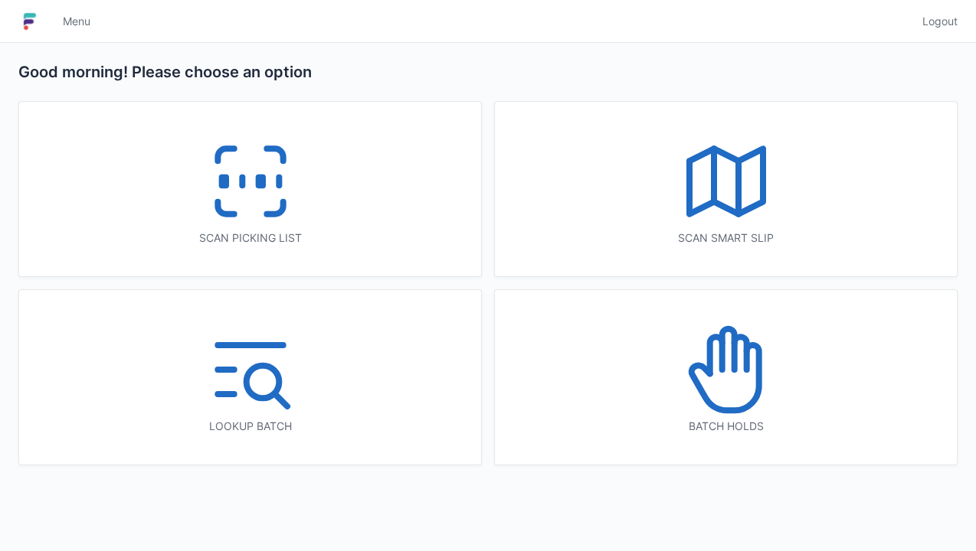
click at [248, 217] on icon at bounding box center [250, 181] width 98 height 98
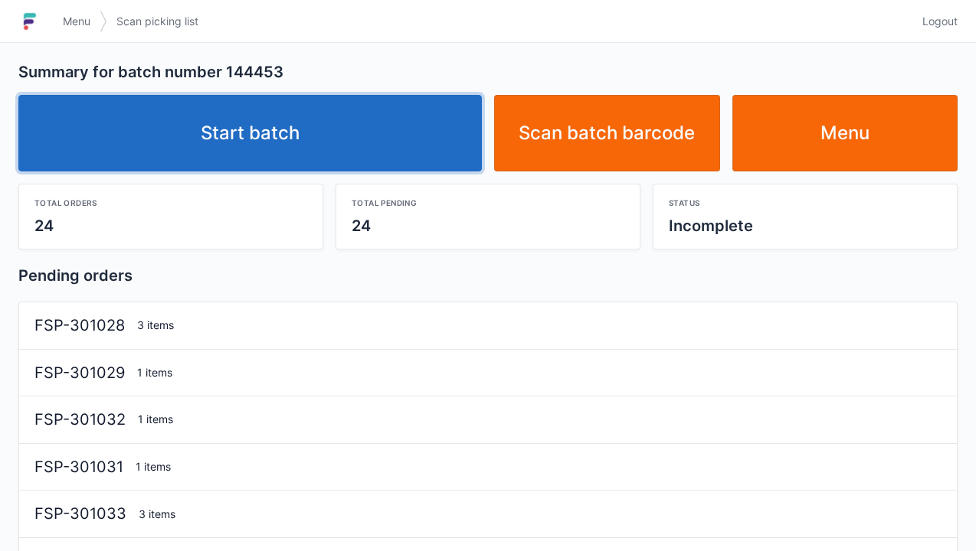
click at [288, 129] on link "Start batch" at bounding box center [249, 133] width 463 height 77
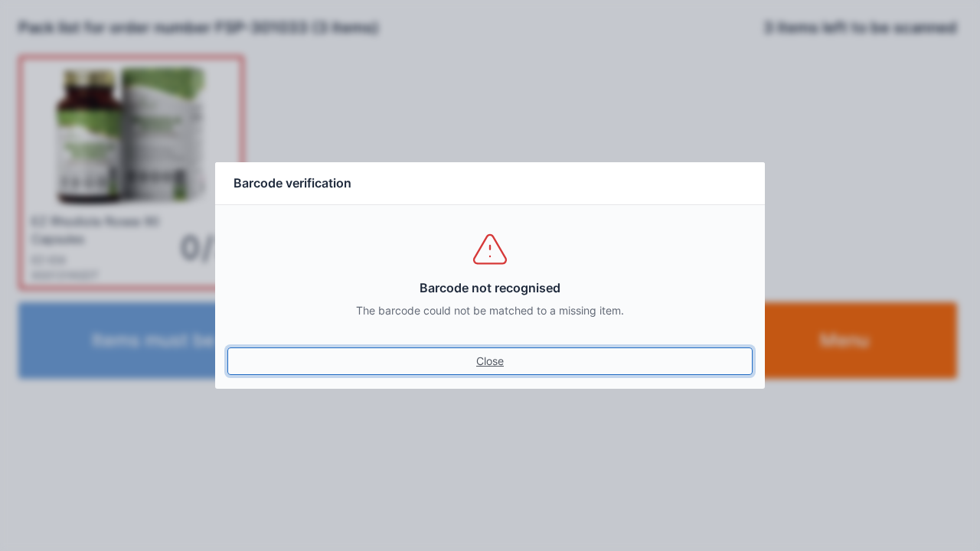
click at [492, 367] on link "Close" at bounding box center [489, 362] width 525 height 28
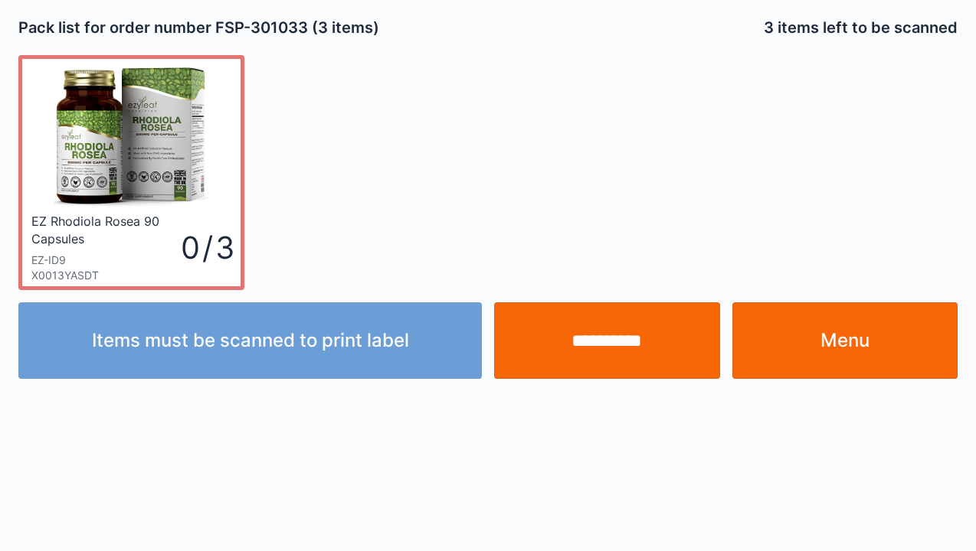
click at [617, 354] on input "**********" at bounding box center [607, 340] width 226 height 77
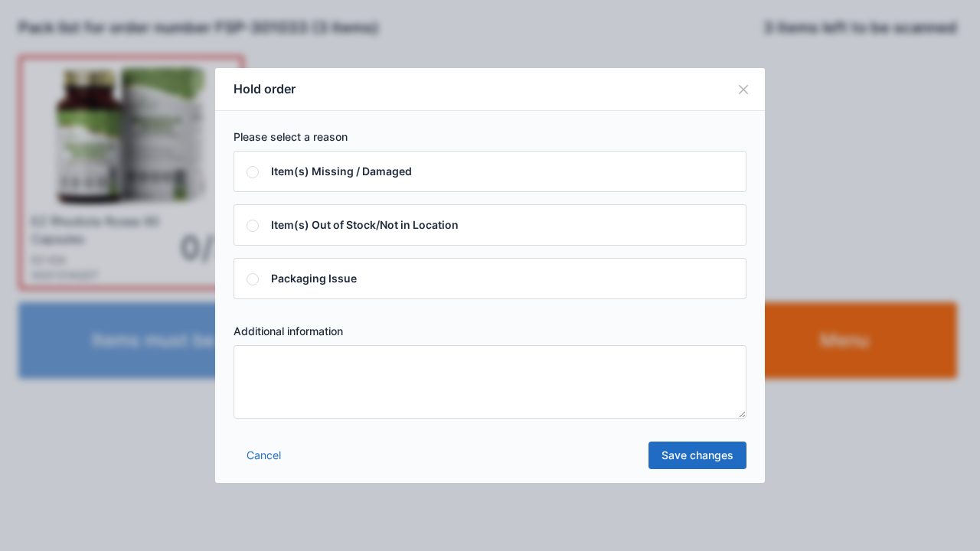
click at [266, 375] on textarea at bounding box center [490, 382] width 513 height 74
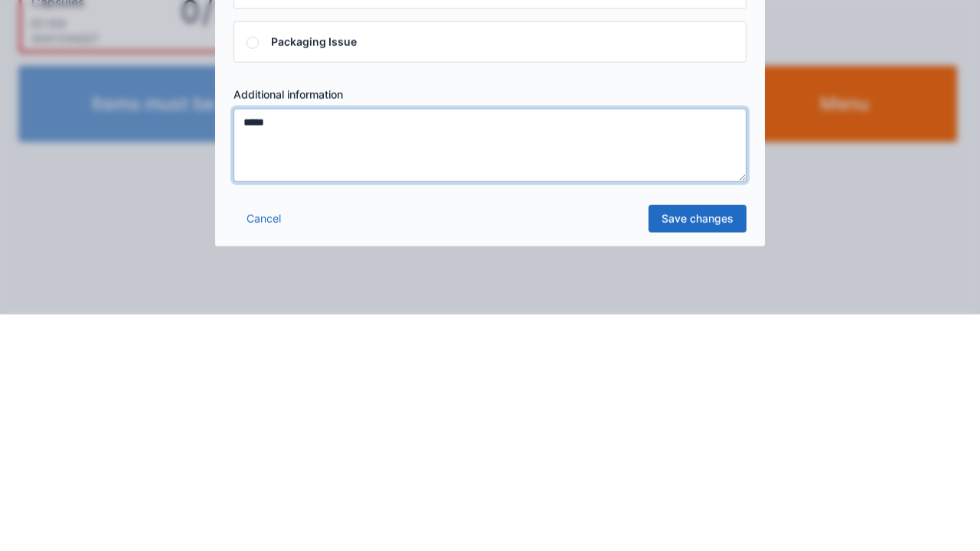
type textarea "*****"
click at [694, 464] on link "Save changes" at bounding box center [698, 456] width 98 height 28
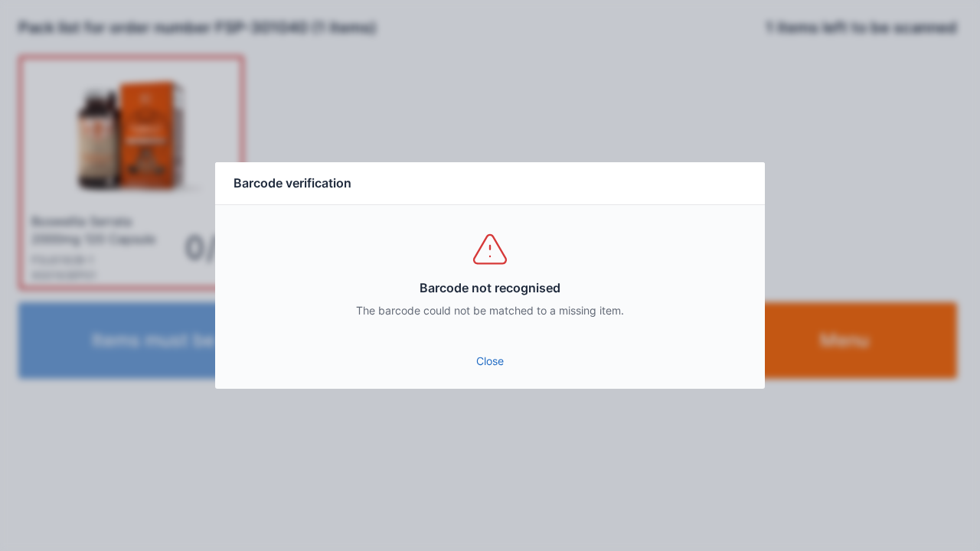
click at [495, 371] on link "Close" at bounding box center [489, 362] width 525 height 28
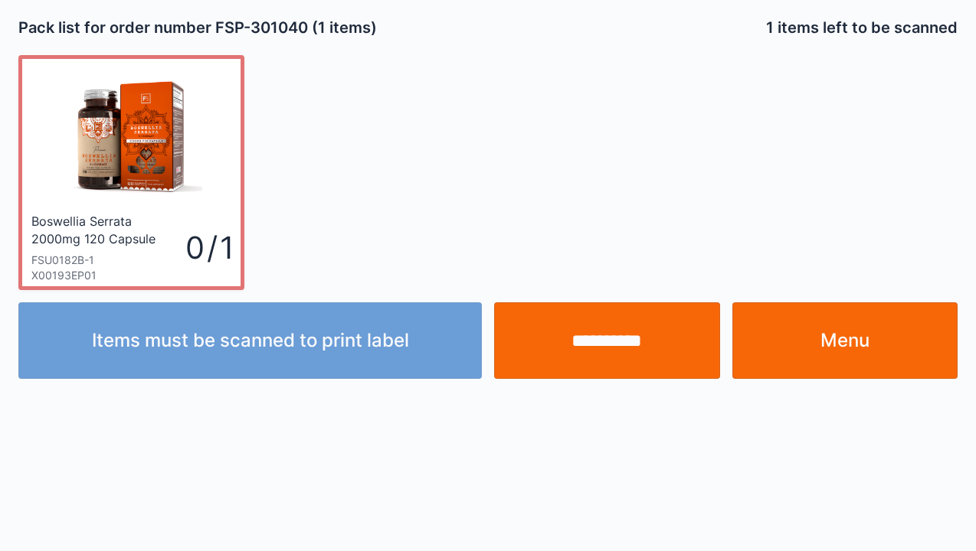
click at [599, 335] on input "**********" at bounding box center [607, 340] width 226 height 77
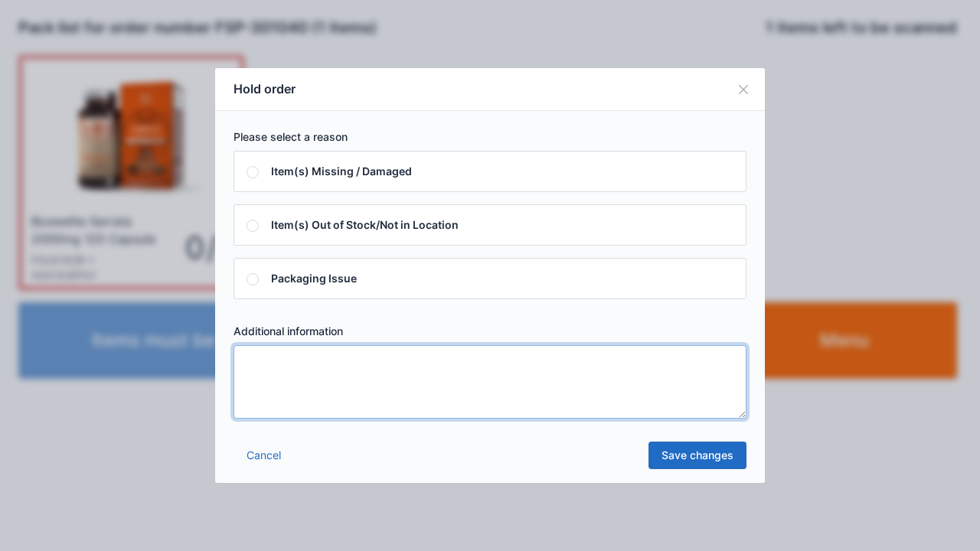
click at [259, 376] on textarea at bounding box center [490, 382] width 513 height 74
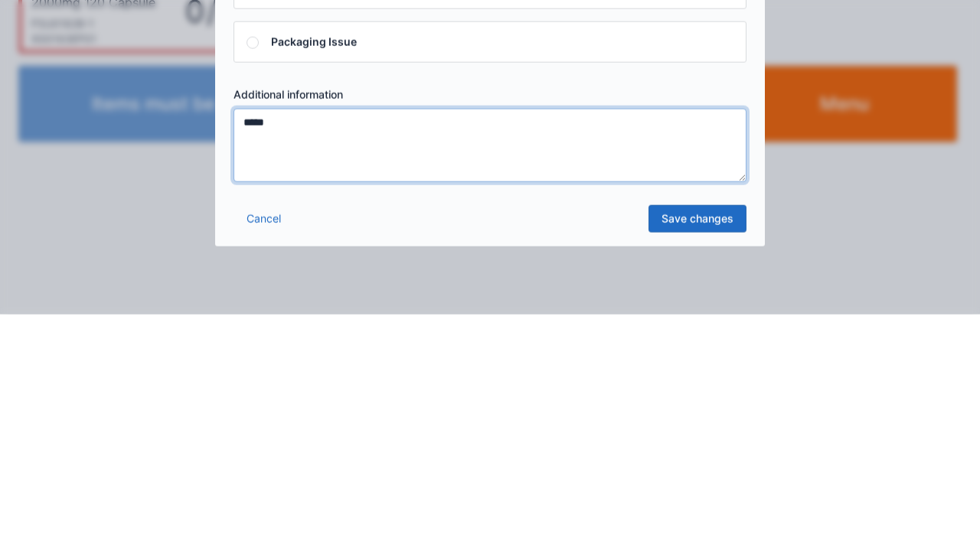
type textarea "*****"
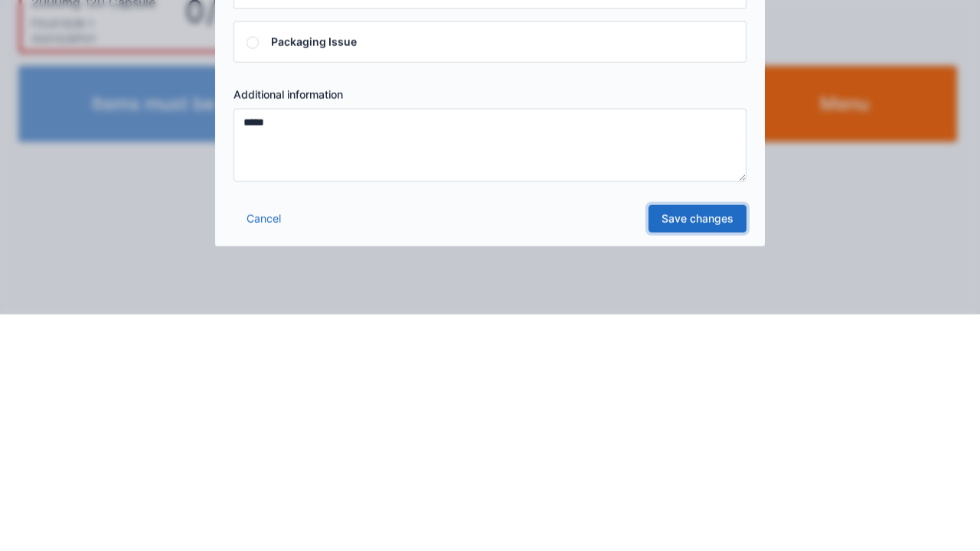
click at [705, 459] on link "Save changes" at bounding box center [698, 456] width 98 height 28
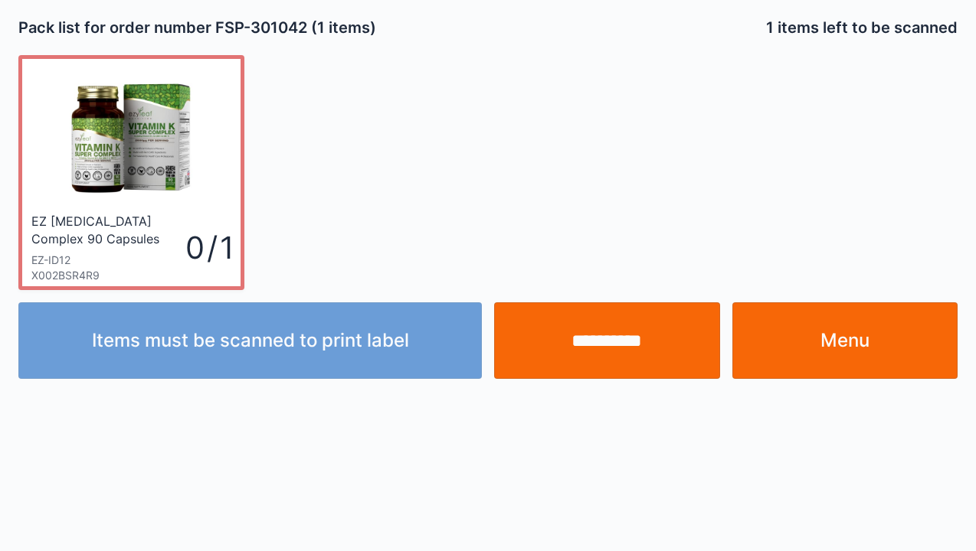
click at [605, 363] on input "**********" at bounding box center [607, 340] width 226 height 77
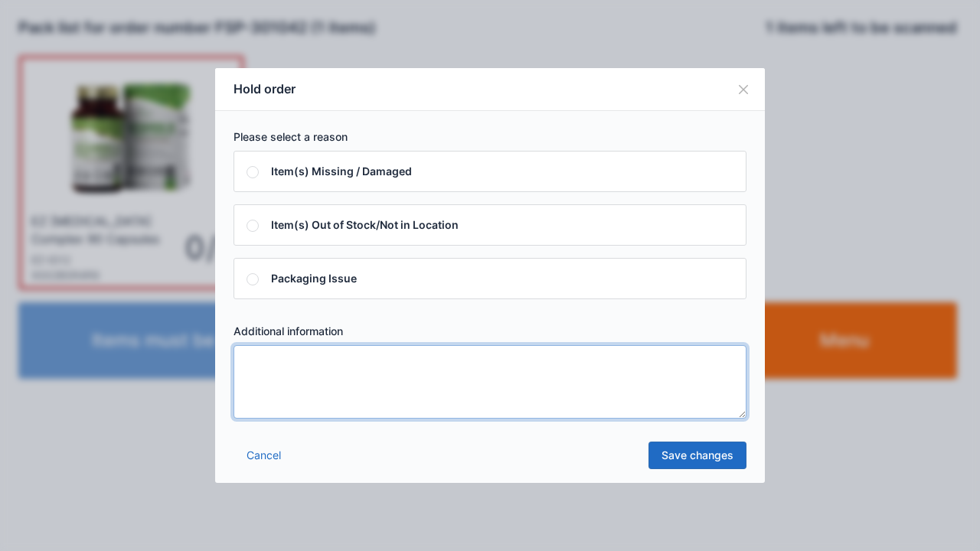
click at [260, 358] on textarea at bounding box center [490, 382] width 513 height 74
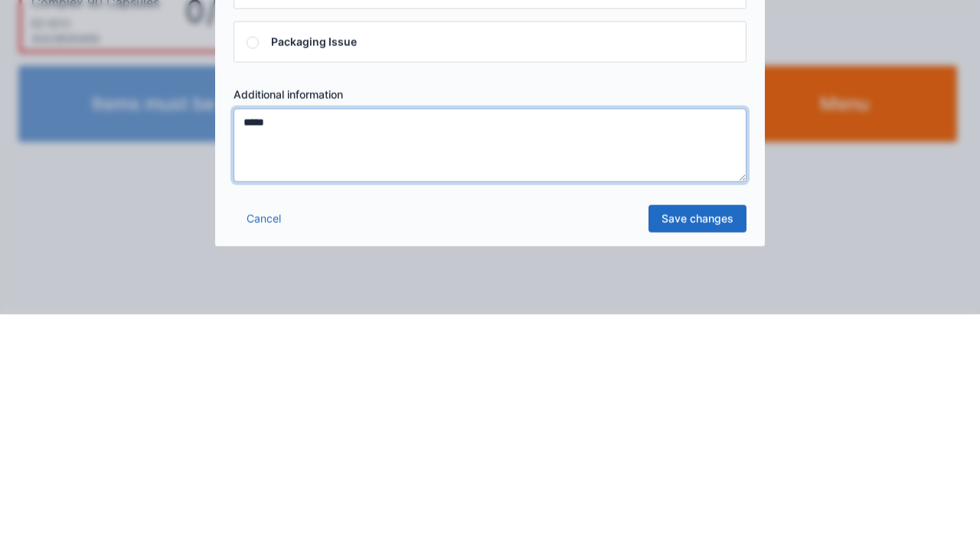
type textarea "*****"
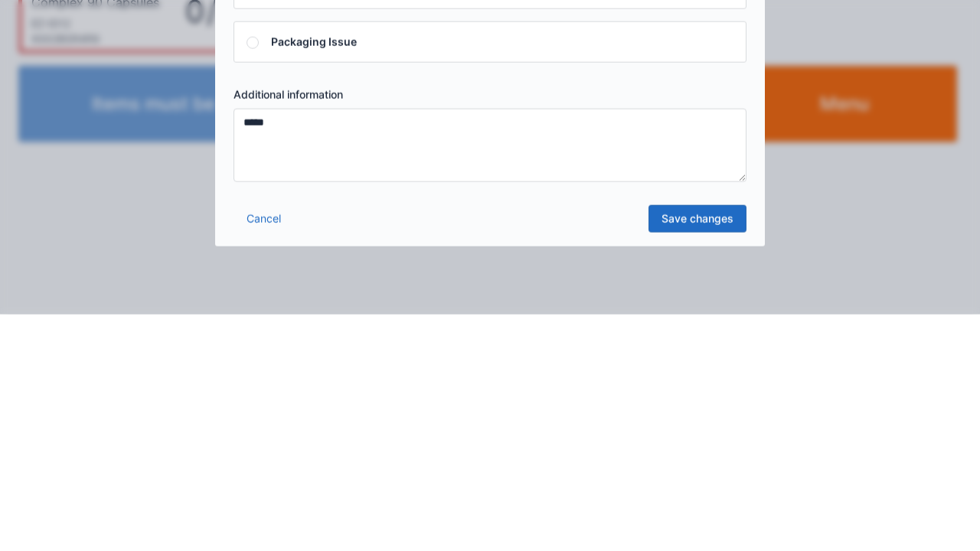
click at [261, 457] on link "Cancel" at bounding box center [264, 456] width 60 height 28
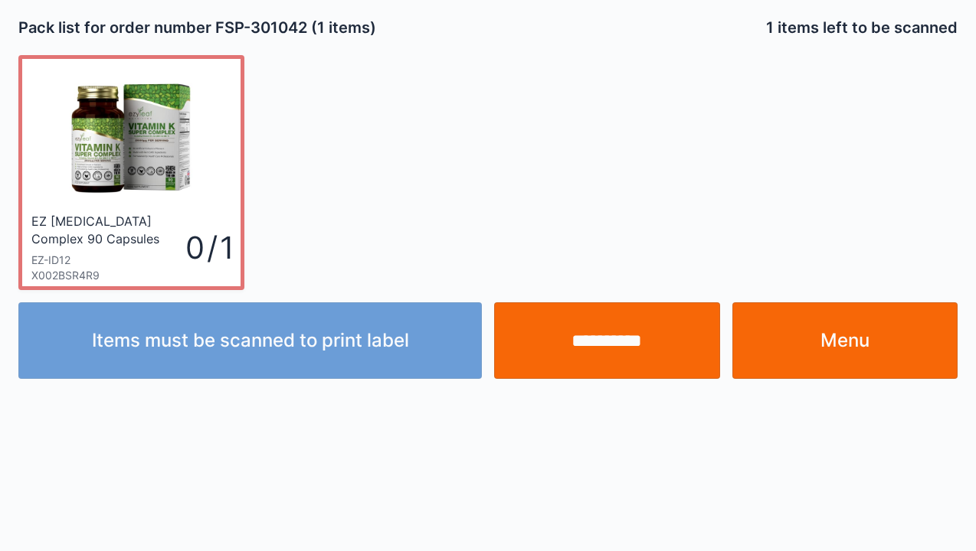
click at [614, 358] on input "**********" at bounding box center [607, 340] width 226 height 77
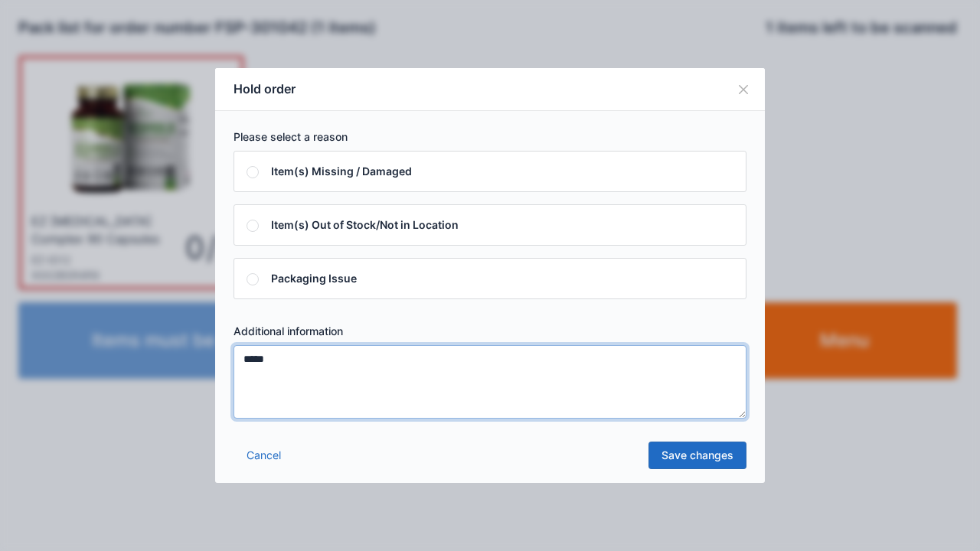
click at [261, 392] on textarea "*****" at bounding box center [490, 382] width 513 height 74
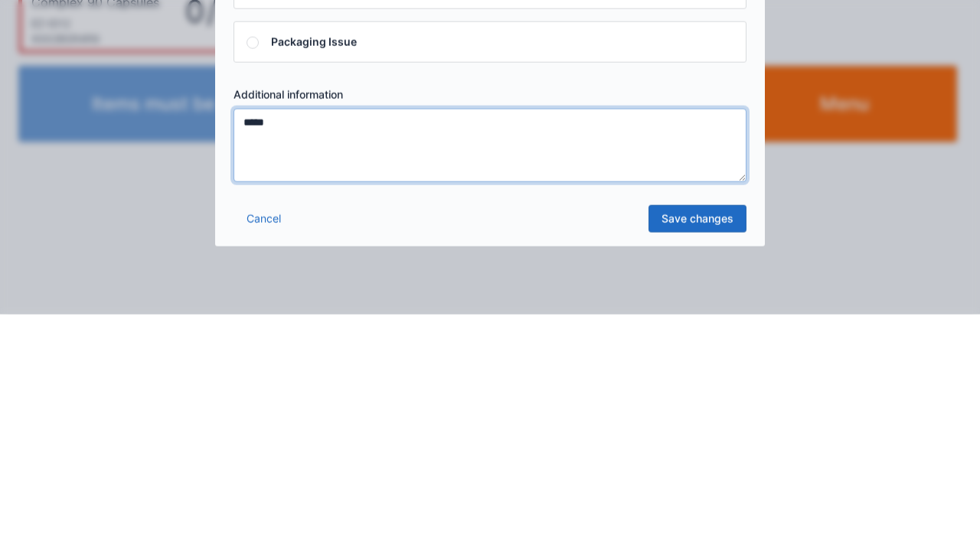
click at [847, 458] on div "Hold order Please select a reason Item(s) Missing / Damaged Item(s) Out of Stoc…" at bounding box center [490, 275] width 980 height 551
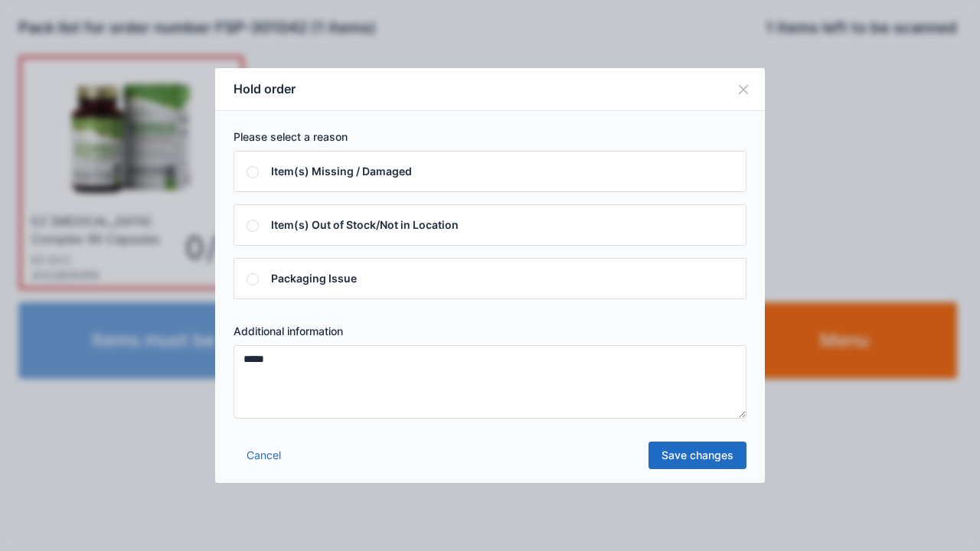
click at [700, 465] on link "Save changes" at bounding box center [698, 456] width 98 height 28
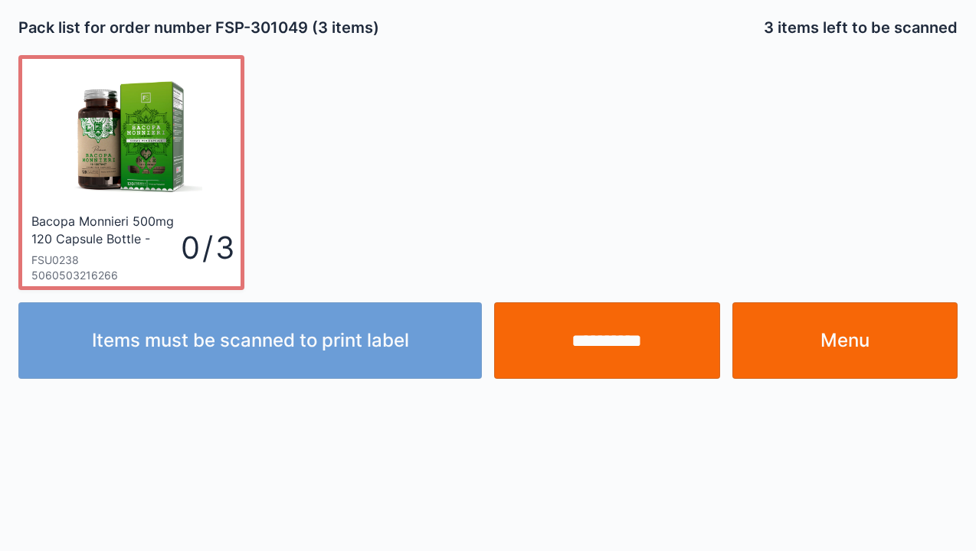
click at [596, 350] on input "**********" at bounding box center [607, 340] width 226 height 77
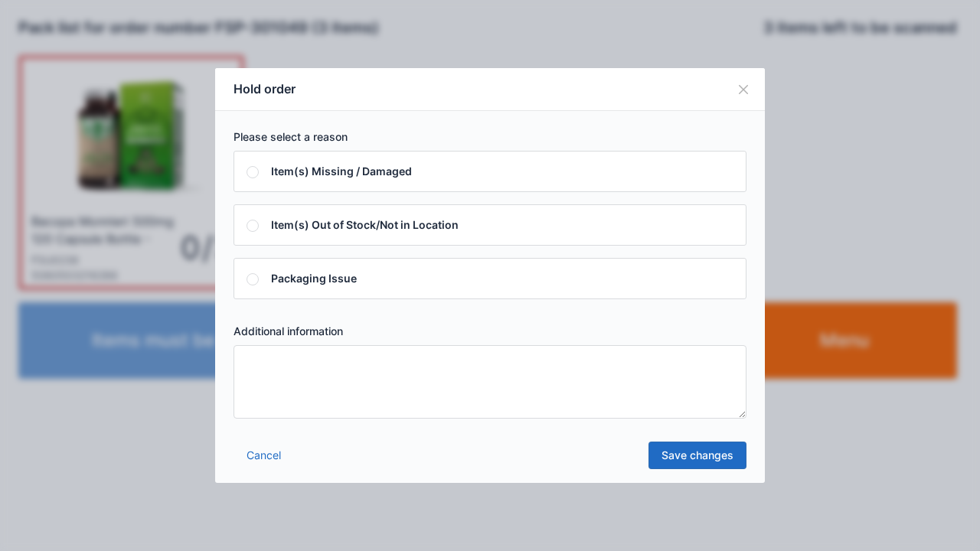
click at [265, 361] on textarea at bounding box center [490, 382] width 513 height 74
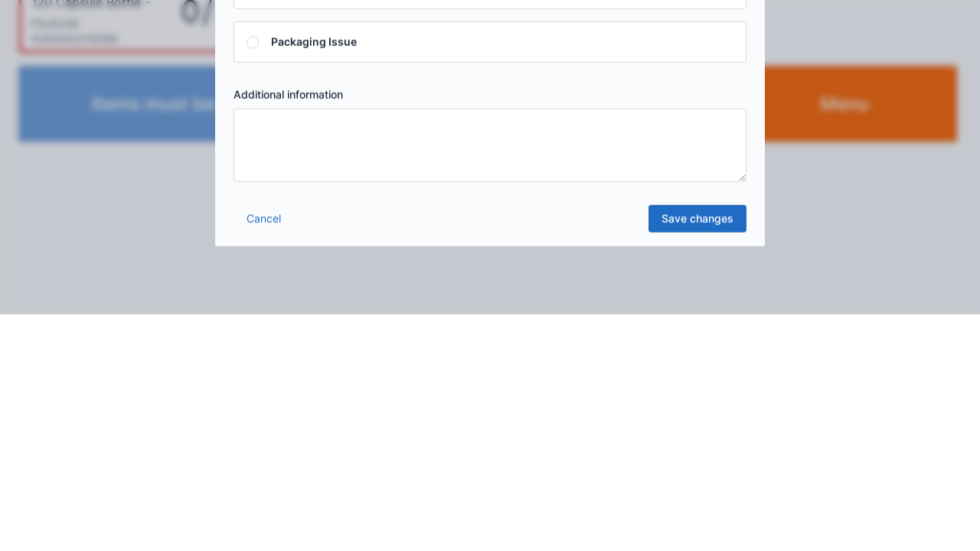
click at [267, 449] on link "Cancel" at bounding box center [264, 456] width 60 height 28
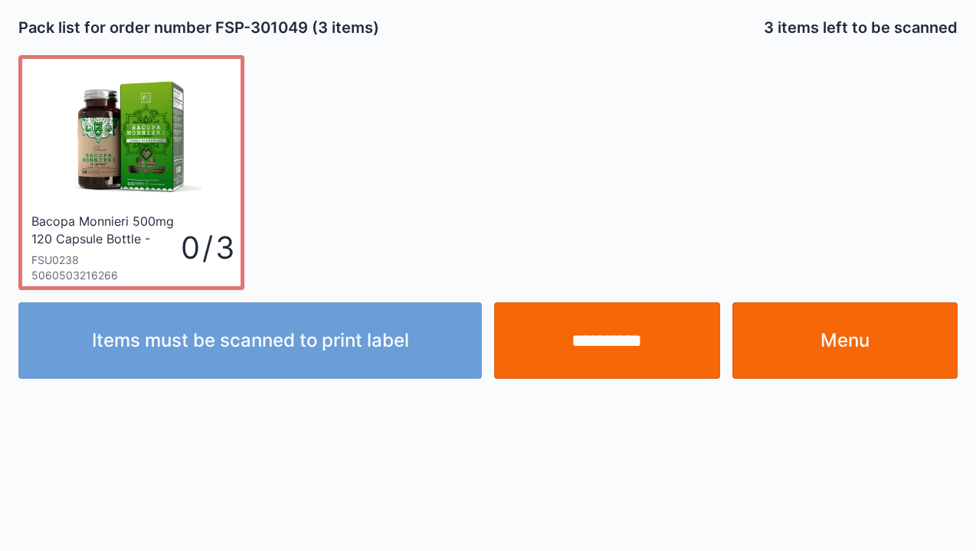
click at [620, 361] on input "**********" at bounding box center [607, 340] width 226 height 77
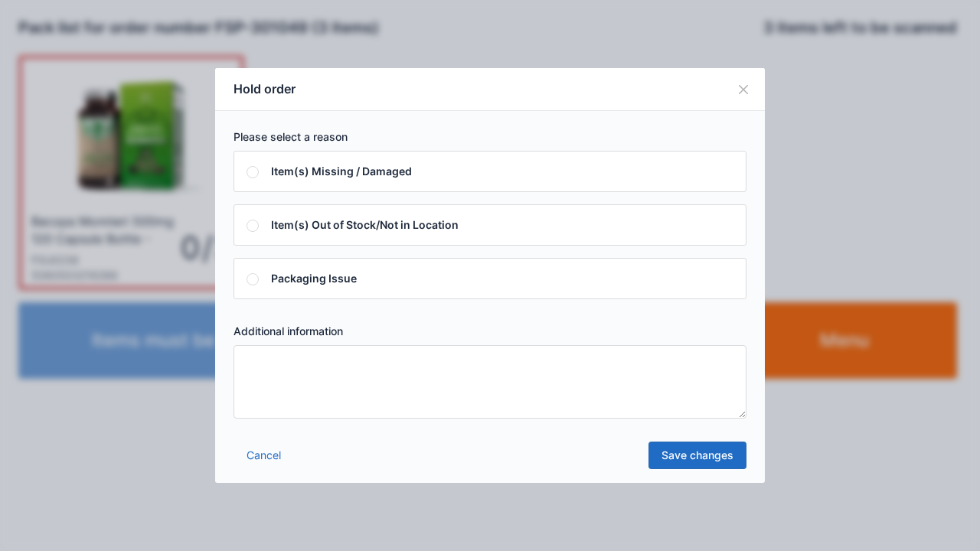
click at [838, 486] on div "Hold order Please select a reason Item(s) Missing / Damaged Item(s) Out of Stoc…" at bounding box center [490, 275] width 980 height 551
click at [269, 466] on link "Cancel" at bounding box center [264, 456] width 60 height 28
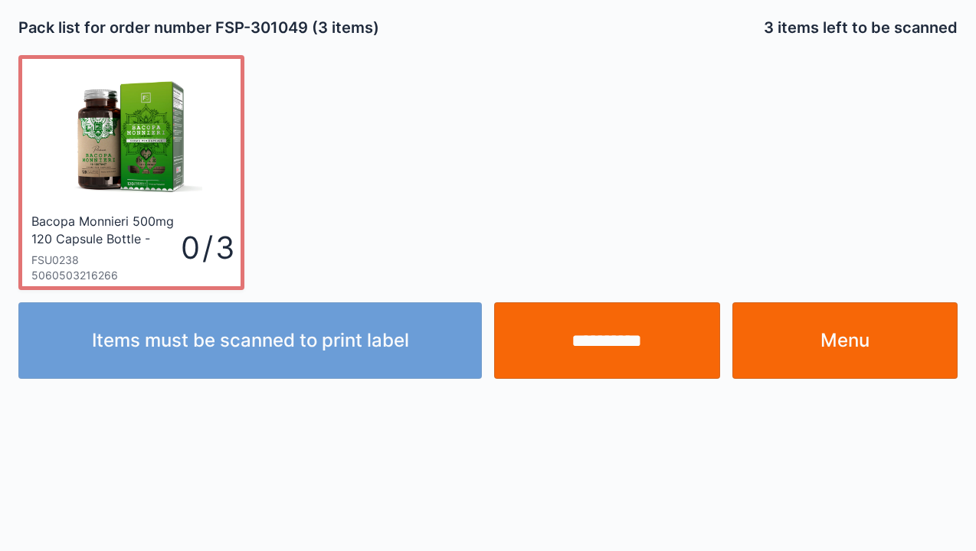
click at [858, 342] on link "Menu" at bounding box center [845, 340] width 226 height 77
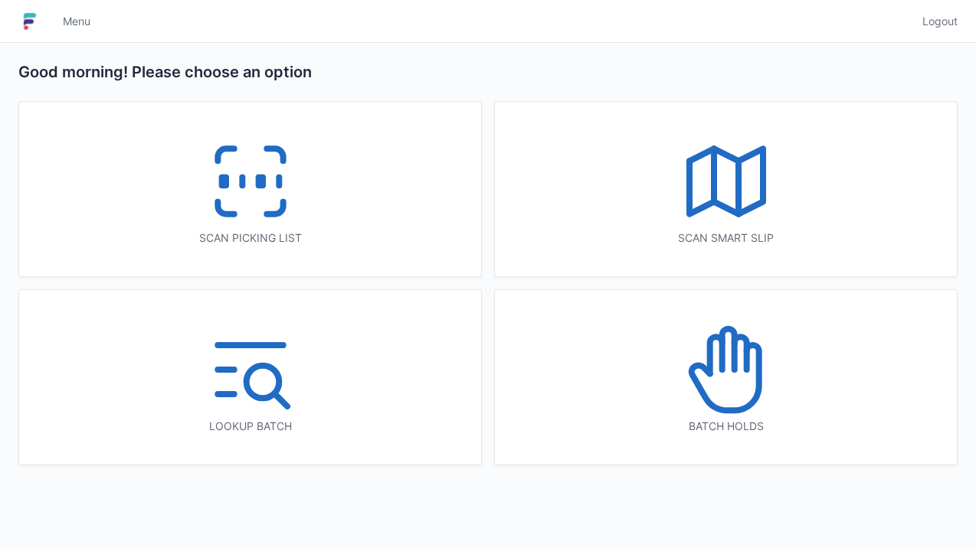
click at [728, 387] on icon at bounding box center [726, 370] width 98 height 98
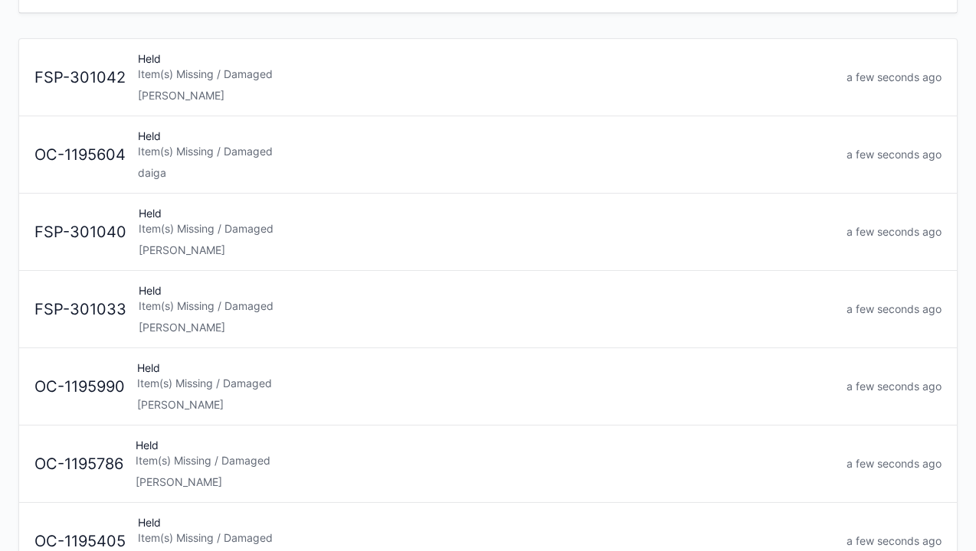
scroll to position [134, 0]
click at [240, 314] on div "Held Item(s) Missing / Damaged Elena" at bounding box center [486, 309] width 708 height 52
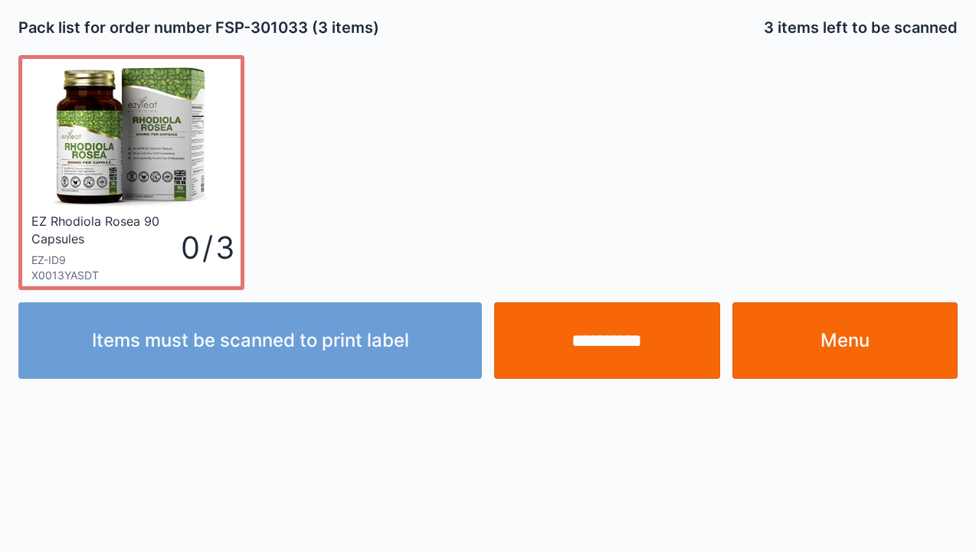
click at [865, 352] on link "Menu" at bounding box center [845, 340] width 226 height 77
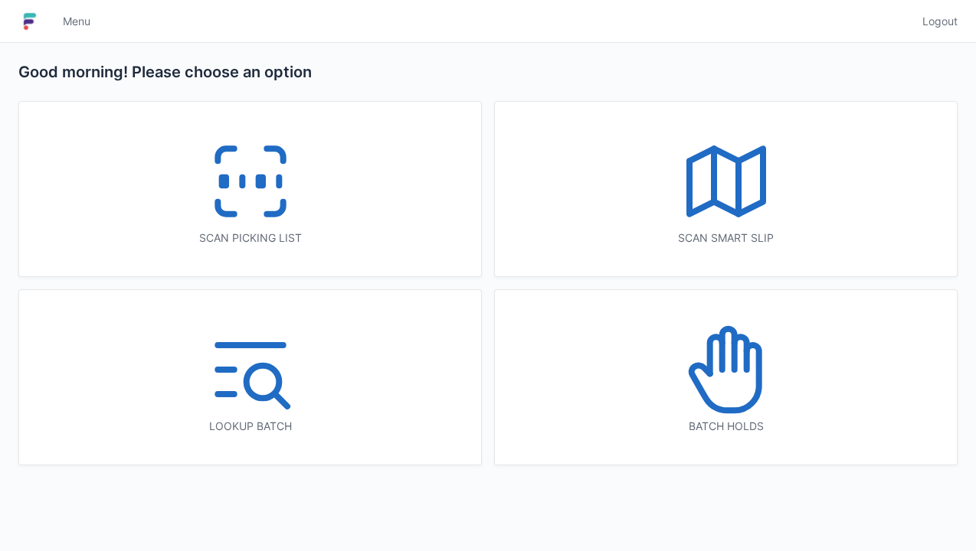
click at [252, 198] on icon at bounding box center [250, 181] width 98 height 98
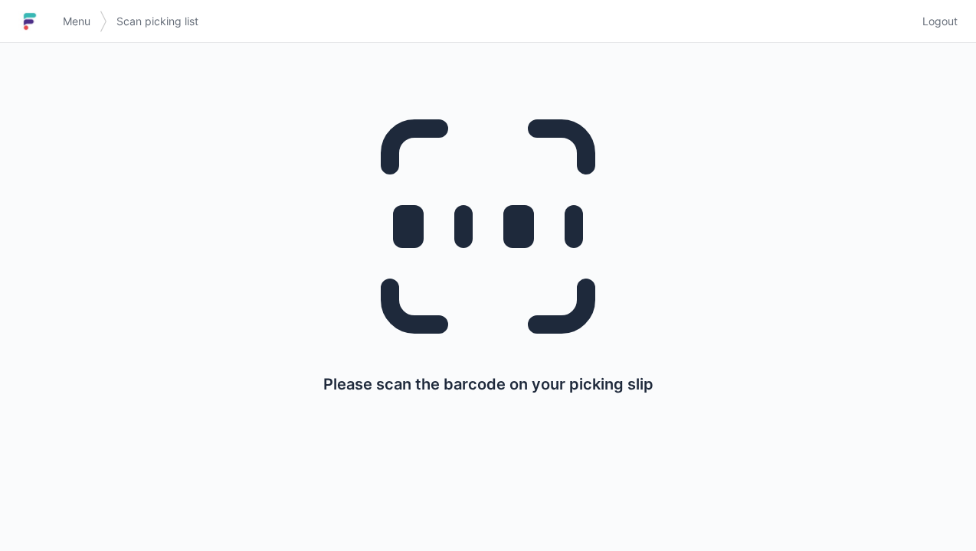
click at [80, 26] on span "Menu" at bounding box center [77, 21] width 28 height 15
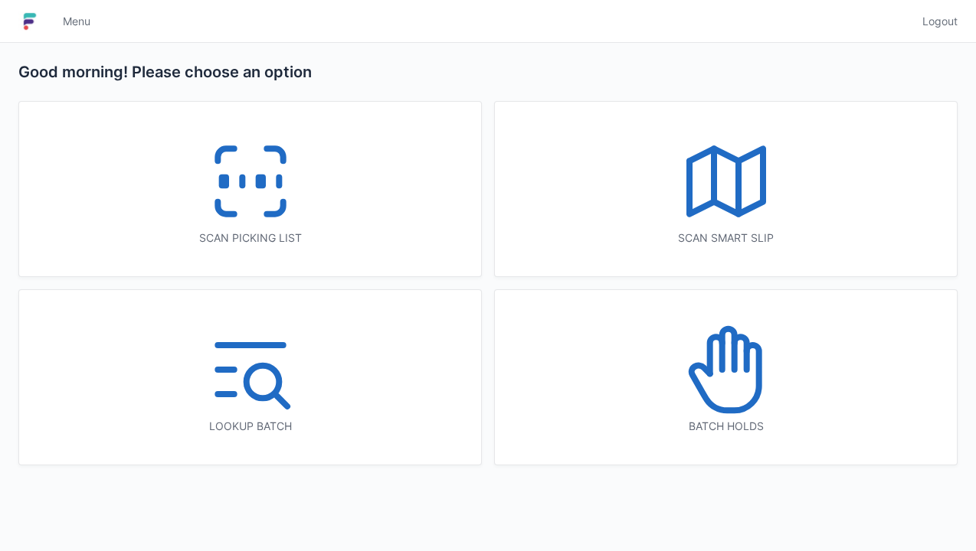
click at [742, 384] on icon at bounding box center [726, 370] width 98 height 98
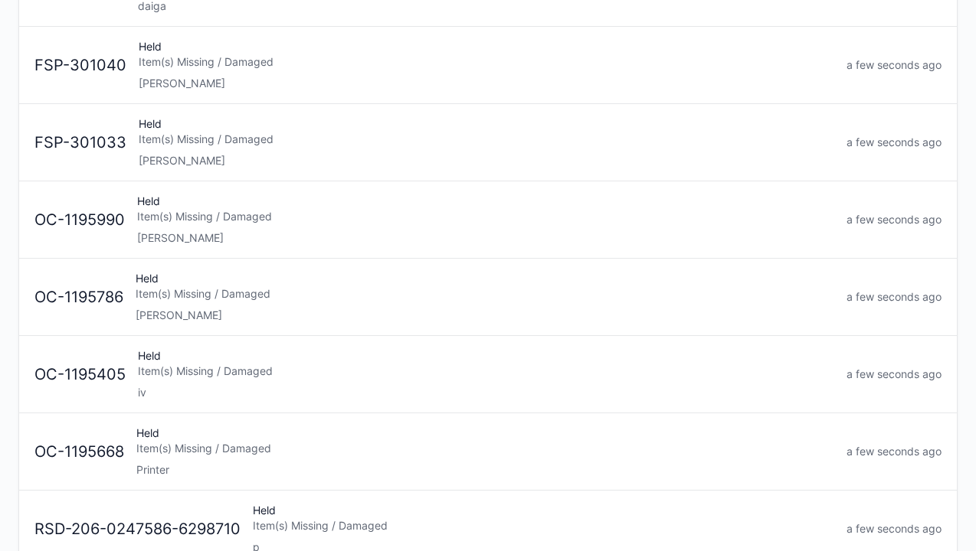
scroll to position [301, 0]
click at [231, 307] on div "[PERSON_NAME]" at bounding box center [485, 314] width 698 height 15
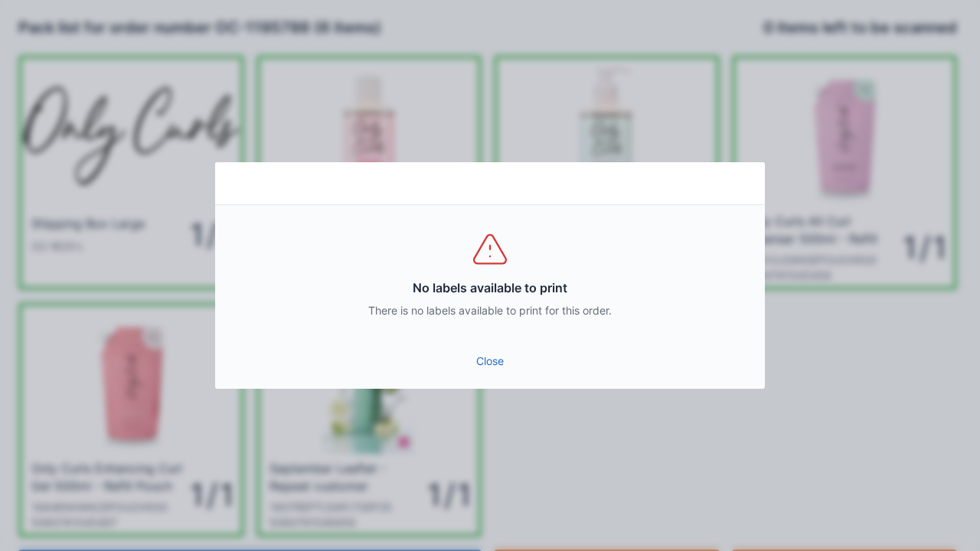
click at [493, 374] on link "Close" at bounding box center [489, 362] width 525 height 28
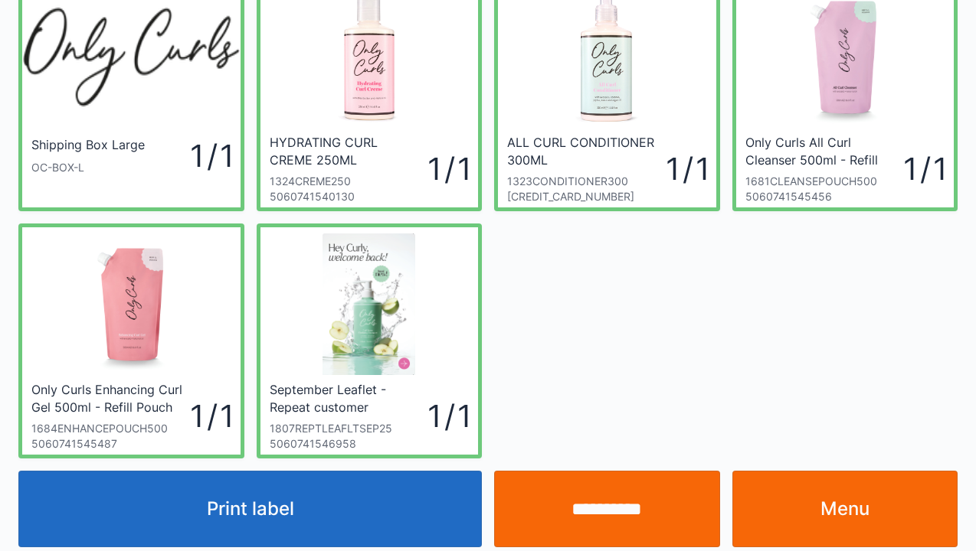
scroll to position [89, 0]
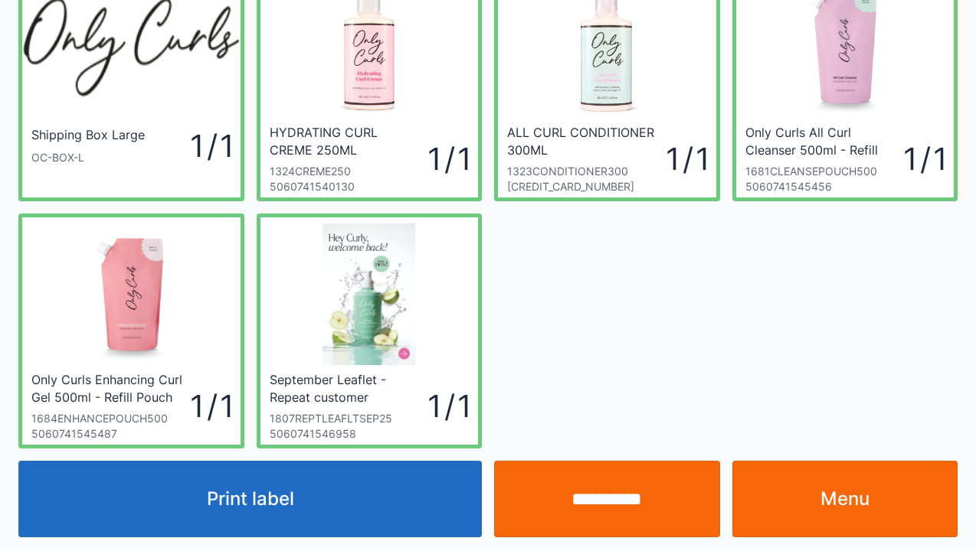
click at [816, 495] on link "Menu" at bounding box center [845, 499] width 226 height 77
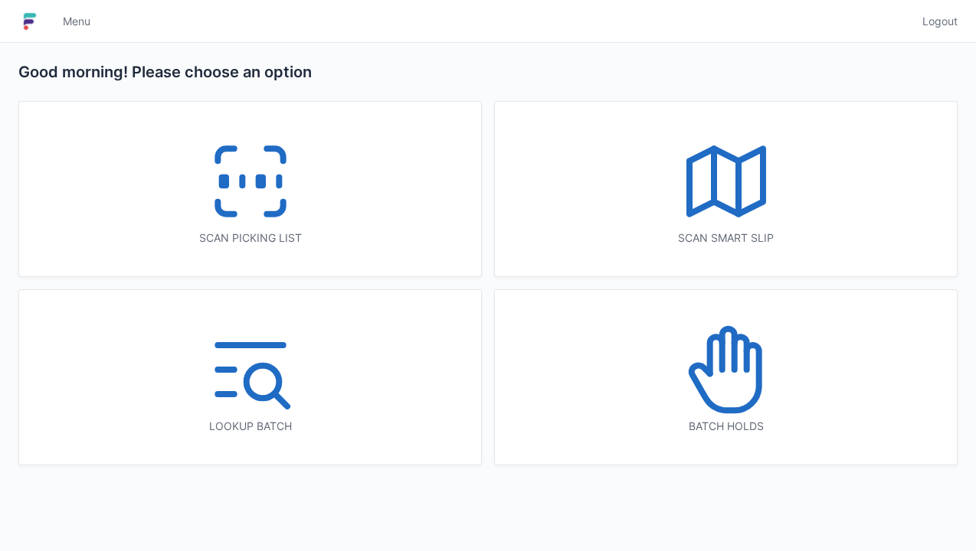
click at [275, 205] on icon at bounding box center [250, 181] width 98 height 98
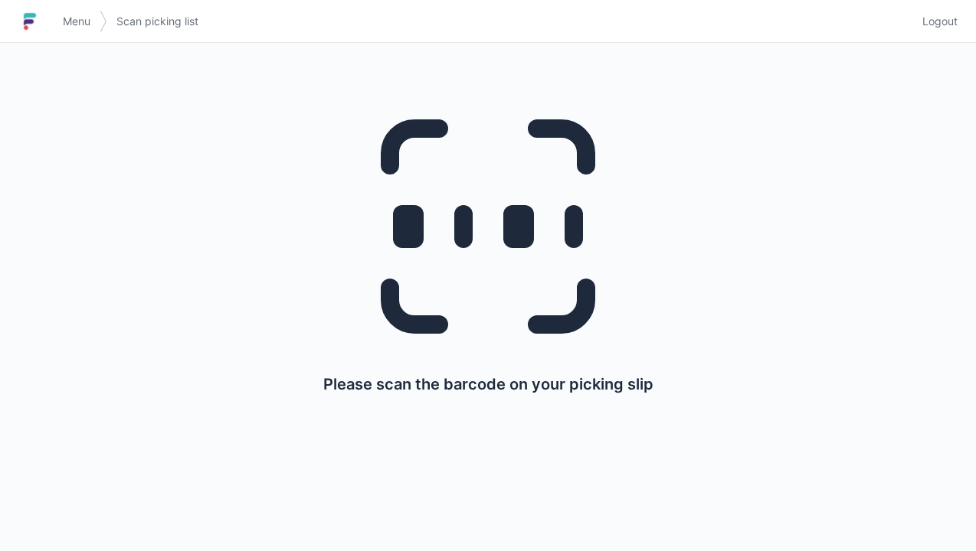
click at [77, 30] on link "Menu" at bounding box center [77, 22] width 46 height 28
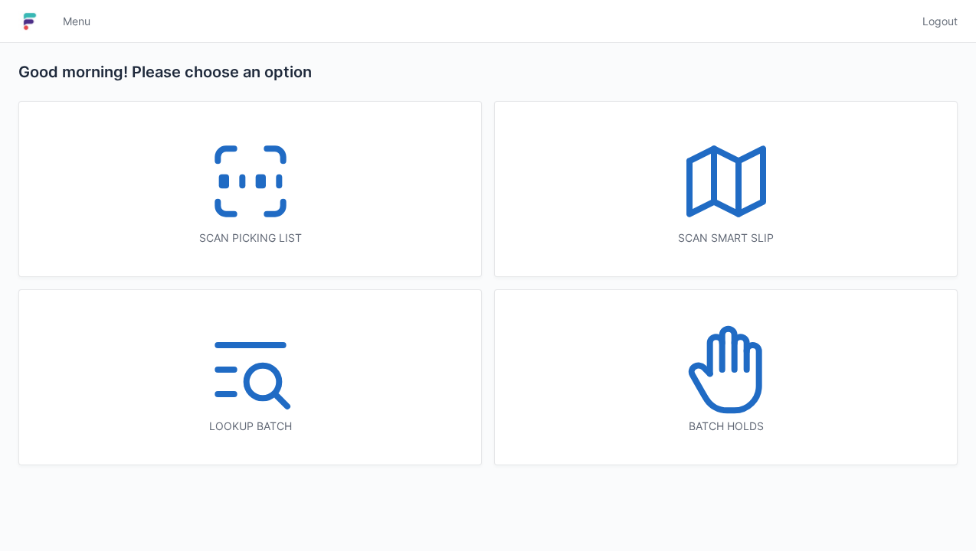
click at [276, 201] on icon at bounding box center [250, 181] width 98 height 98
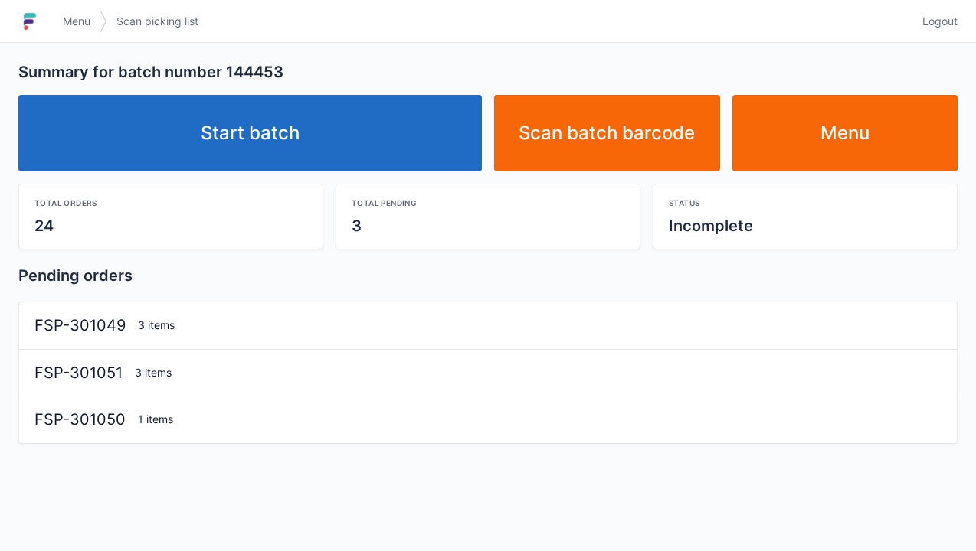
click at [280, 144] on link "Start batch" at bounding box center [249, 133] width 463 height 77
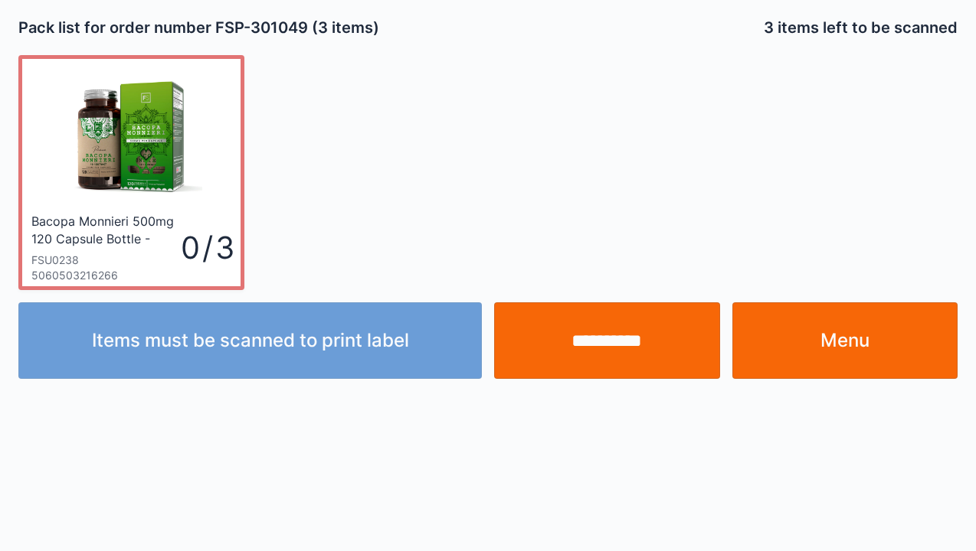
click at [839, 346] on link "Menu" at bounding box center [845, 340] width 226 height 77
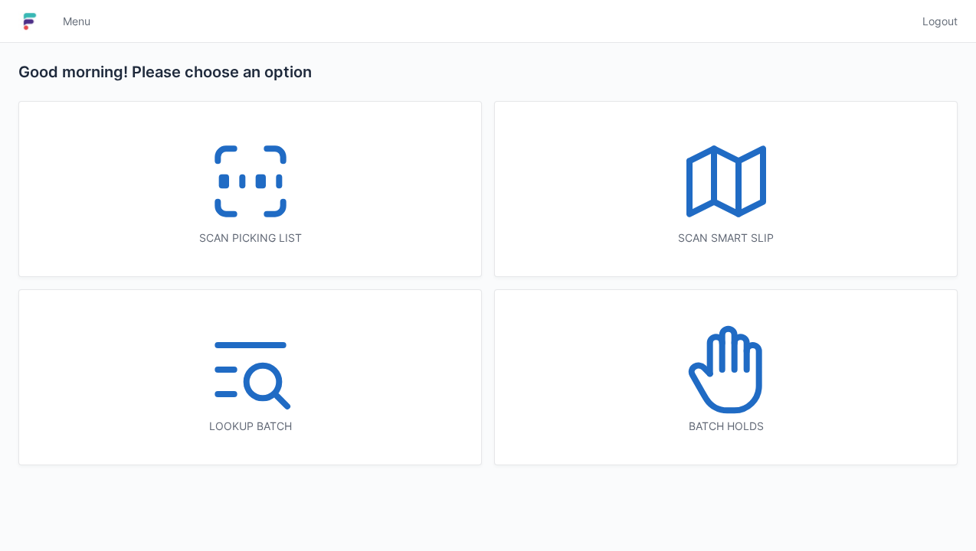
click at [711, 391] on icon at bounding box center [726, 370] width 98 height 98
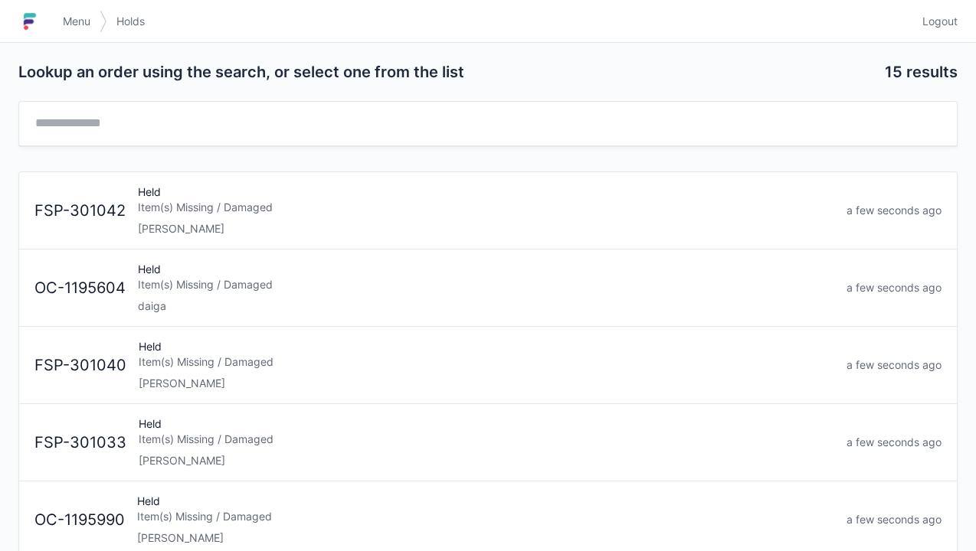
click at [235, 221] on div "Elena" at bounding box center [486, 228] width 696 height 15
click at [234, 369] on div "Held Item(s) Missing / Damaged Elena" at bounding box center [486, 365] width 708 height 52
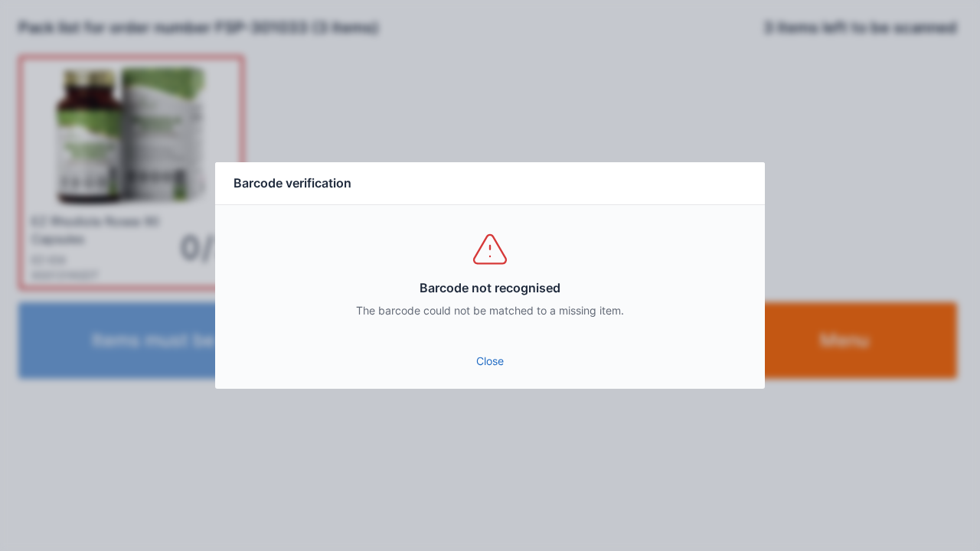
click at [492, 365] on link "Close" at bounding box center [489, 362] width 525 height 28
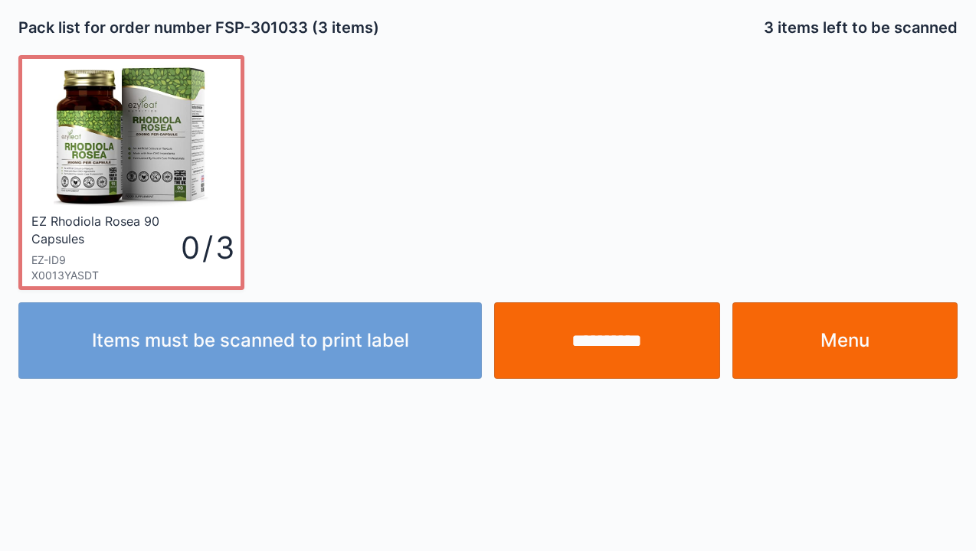
click at [626, 521] on div "**********" at bounding box center [488, 275] width 976 height 551
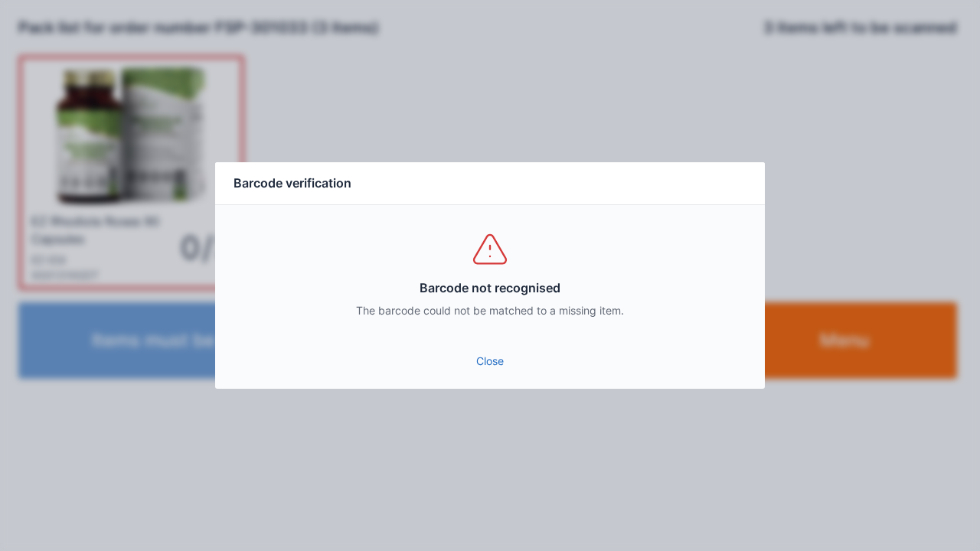
click at [495, 365] on link "Close" at bounding box center [489, 362] width 525 height 28
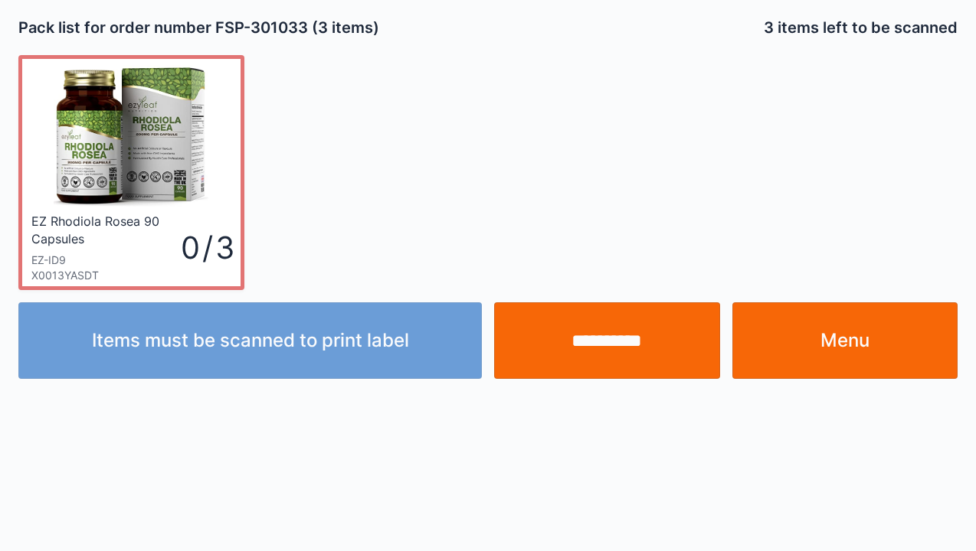
click at [832, 361] on link "Menu" at bounding box center [845, 340] width 226 height 77
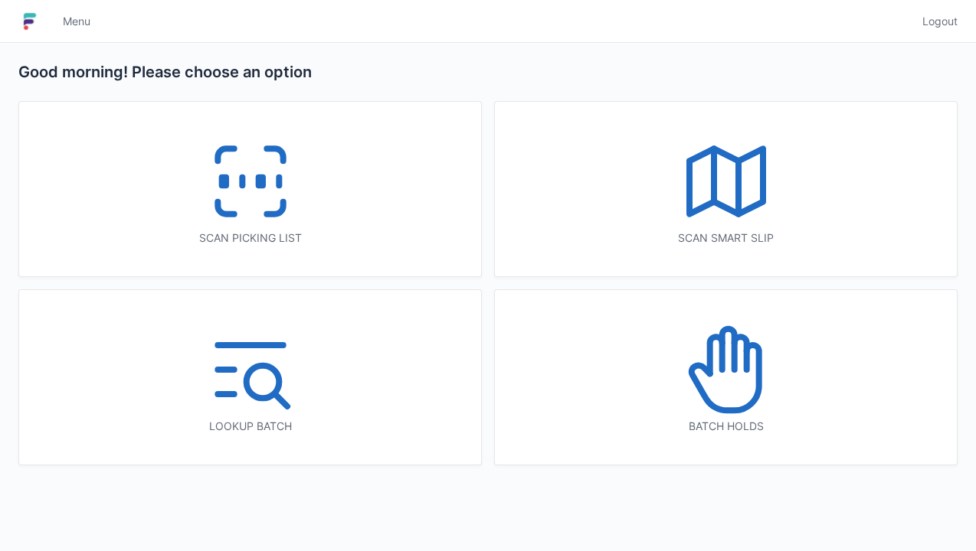
click at [274, 210] on icon at bounding box center [250, 181] width 98 height 98
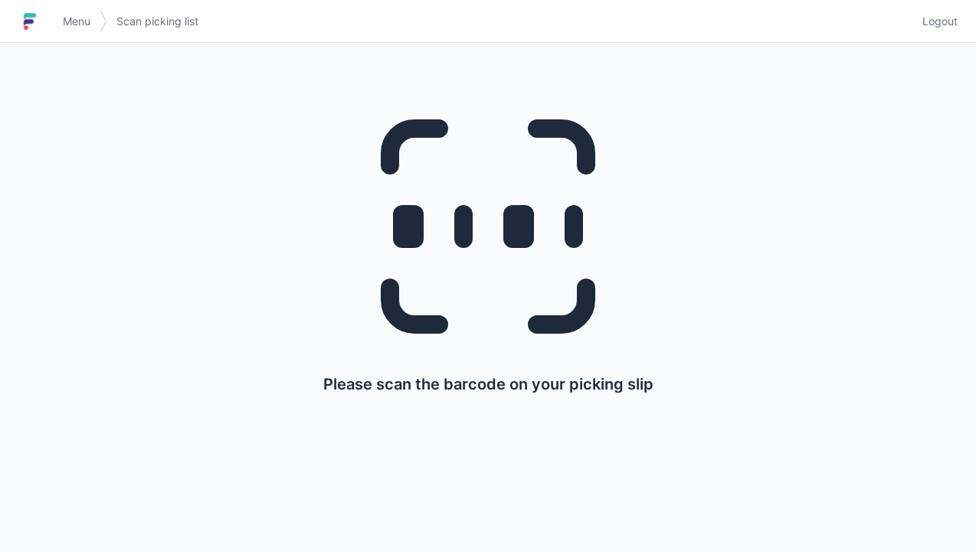
click at [80, 34] on link "Menu" at bounding box center [77, 22] width 46 height 28
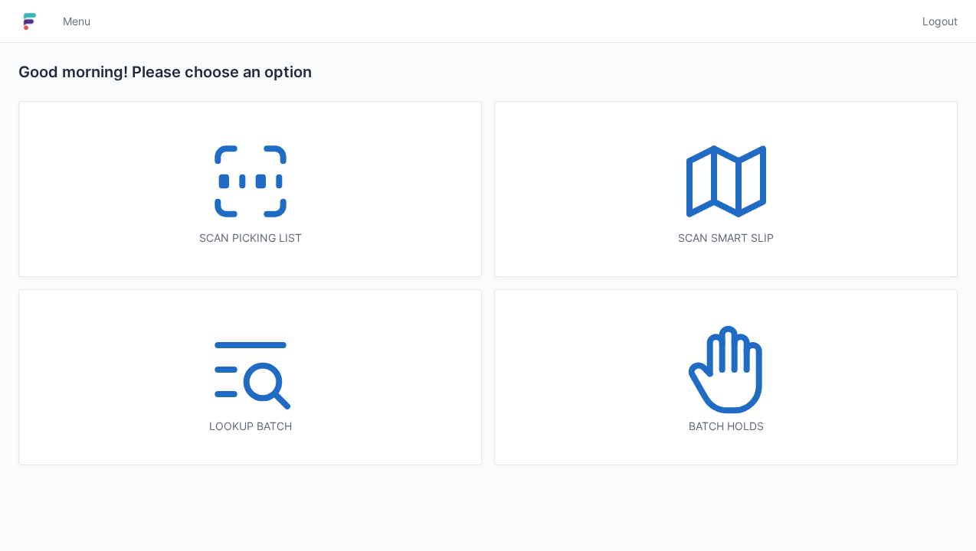
click at [746, 392] on icon at bounding box center [726, 370] width 98 height 98
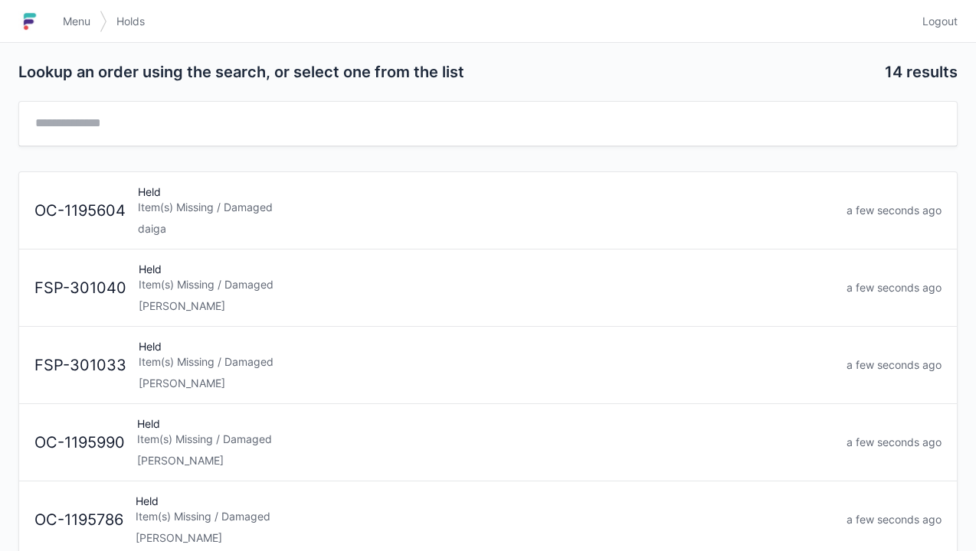
click at [274, 384] on div "[PERSON_NAME]" at bounding box center [486, 383] width 695 height 15
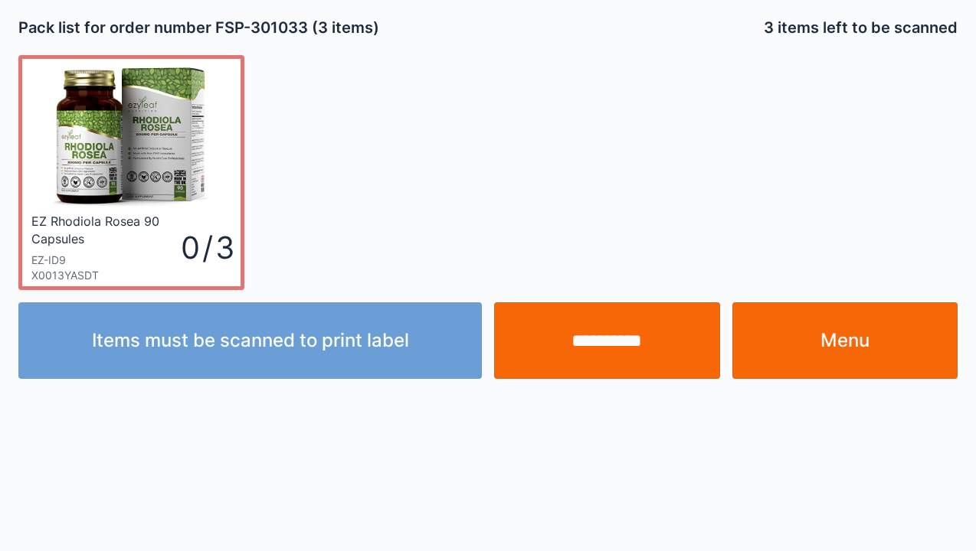
click at [854, 350] on link "Menu" at bounding box center [845, 340] width 226 height 77
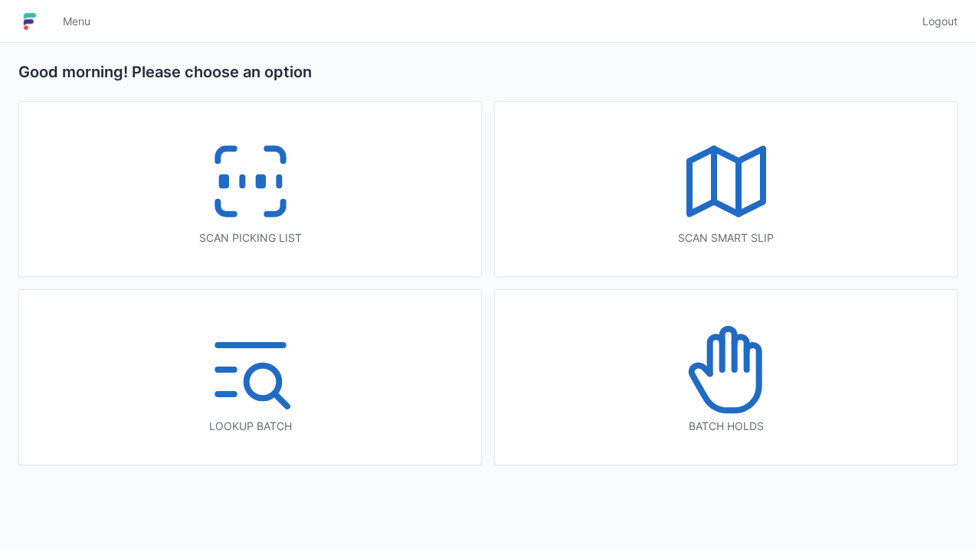
click at [735, 404] on icon at bounding box center [726, 370] width 98 height 98
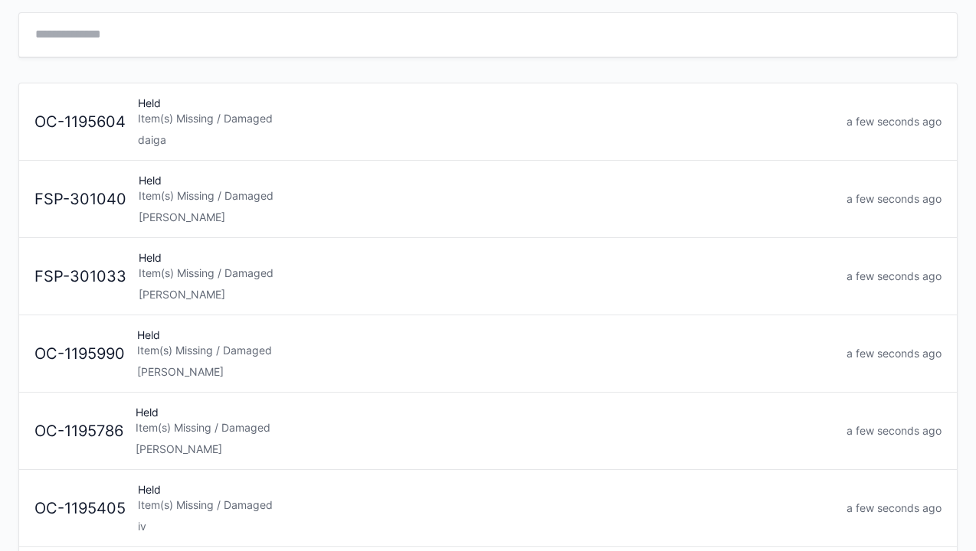
scroll to position [91, 0]
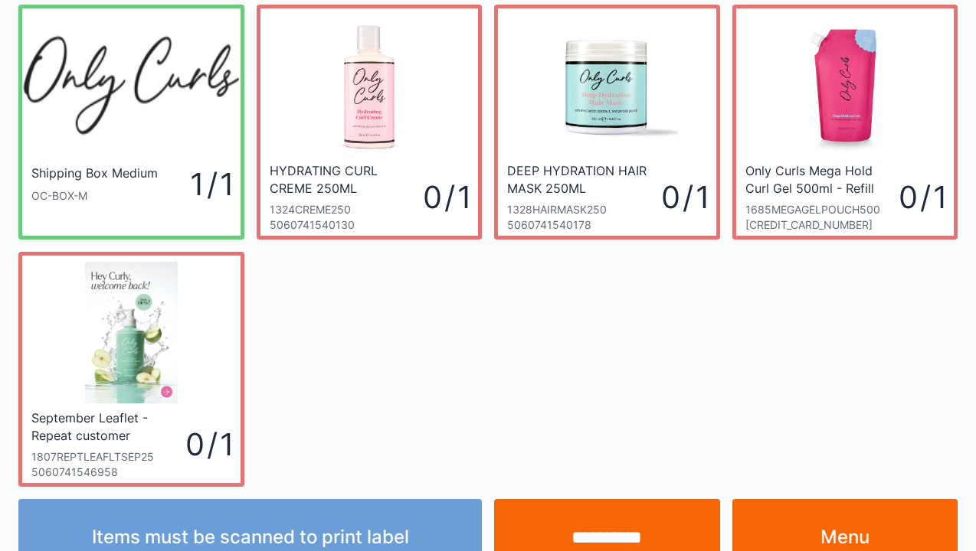
scroll to position [89, 0]
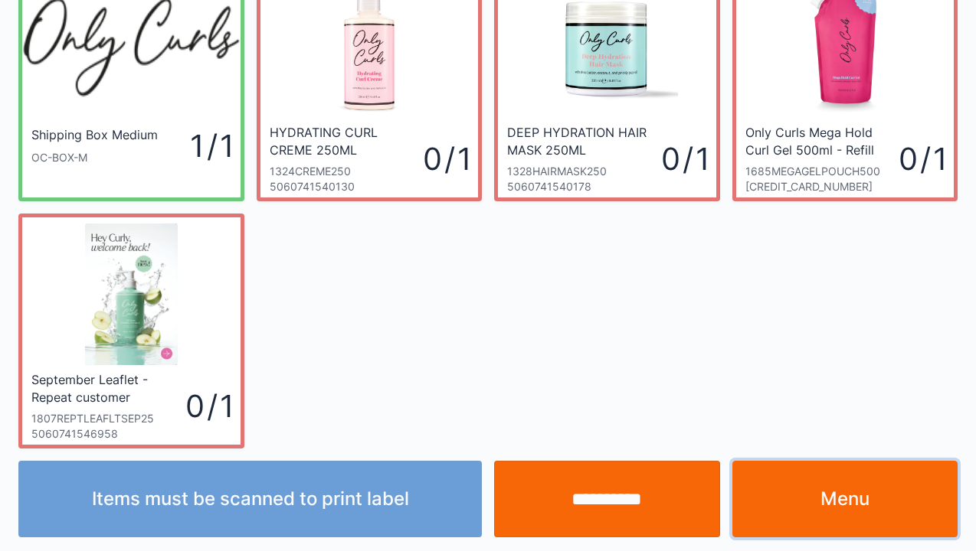
click at [853, 508] on link "Menu" at bounding box center [845, 499] width 226 height 77
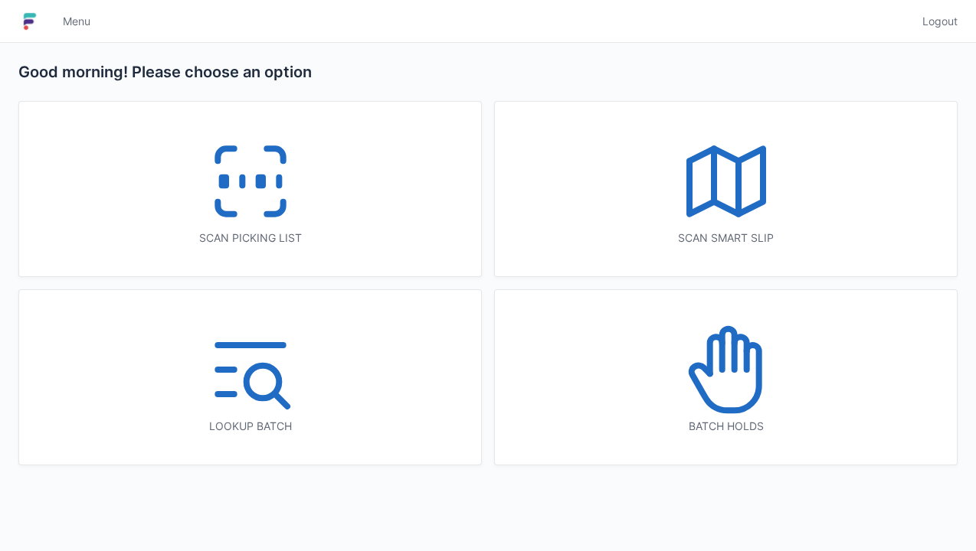
click at [731, 381] on icon at bounding box center [726, 370] width 98 height 98
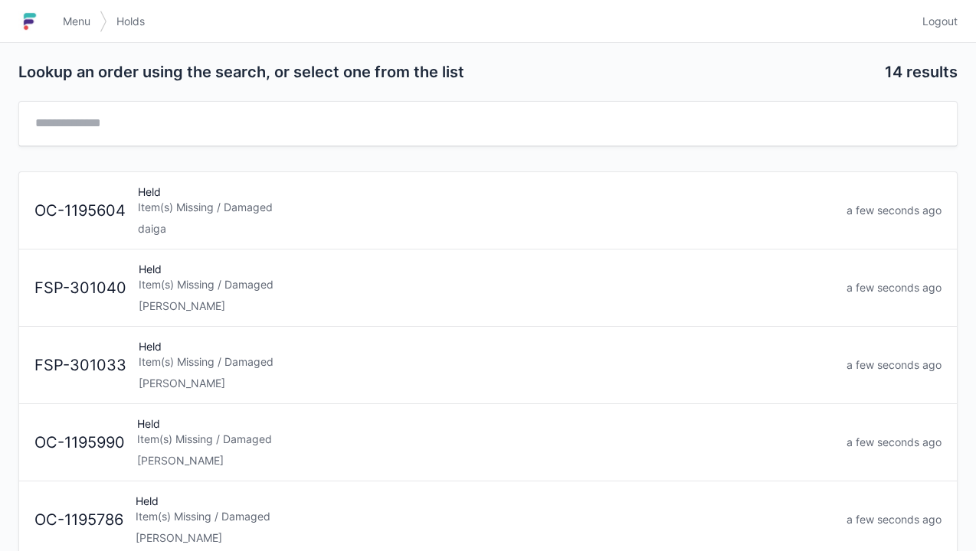
click at [205, 299] on div "Elena" at bounding box center [486, 306] width 695 height 15
click at [212, 300] on div "[PERSON_NAME]" at bounding box center [486, 306] width 695 height 15
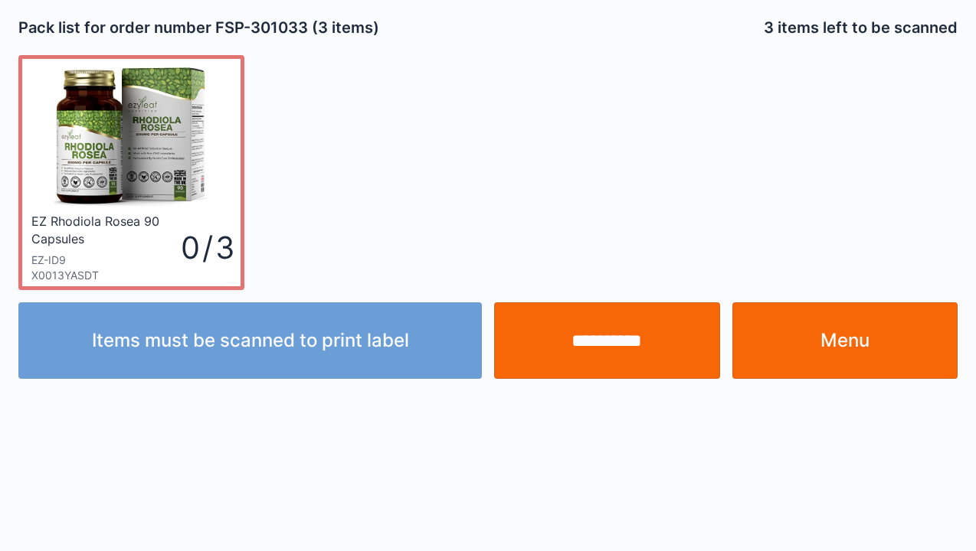
click at [838, 344] on link "Menu" at bounding box center [845, 340] width 226 height 77
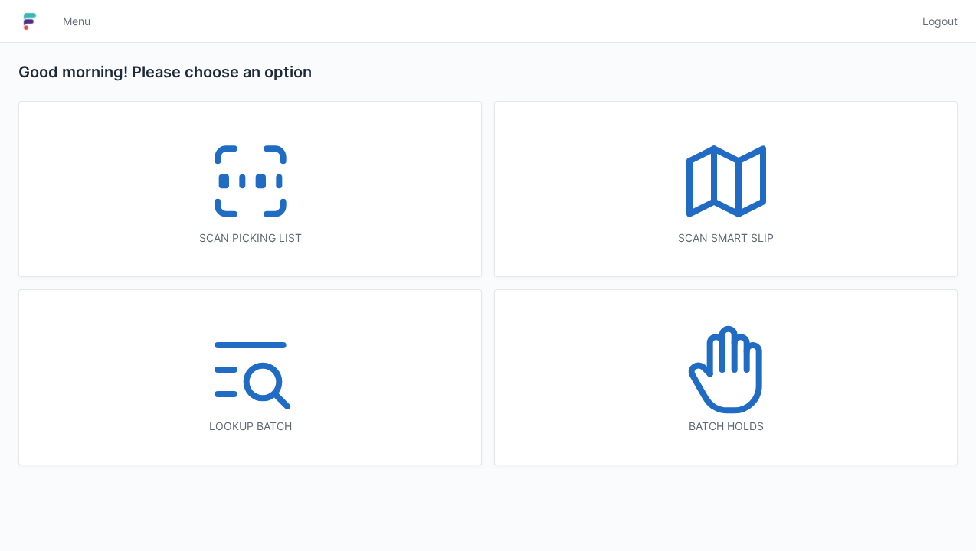
click at [801, 400] on div "Batch holds" at bounding box center [726, 377] width 462 height 175
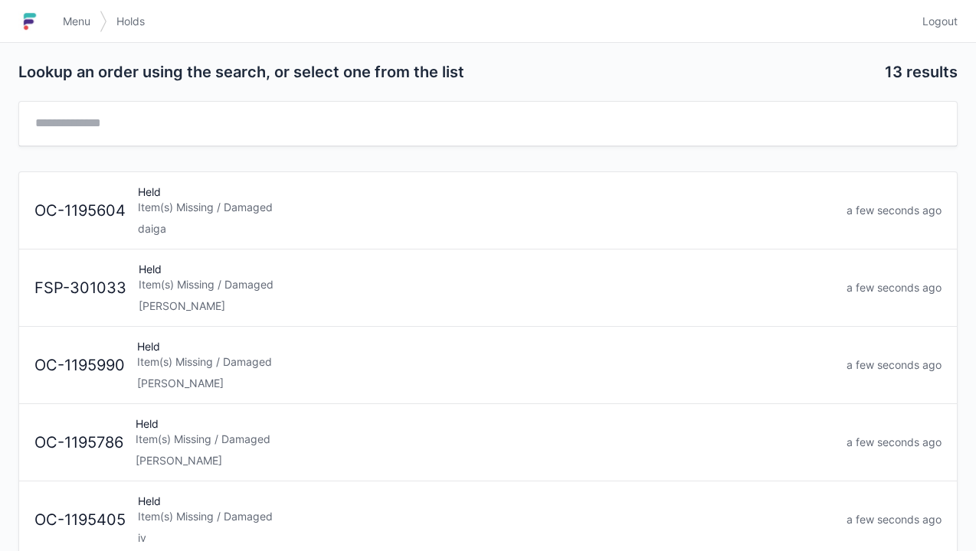
click at [294, 362] on div "Item(s) Missing / Damaged" at bounding box center [485, 362] width 697 height 15
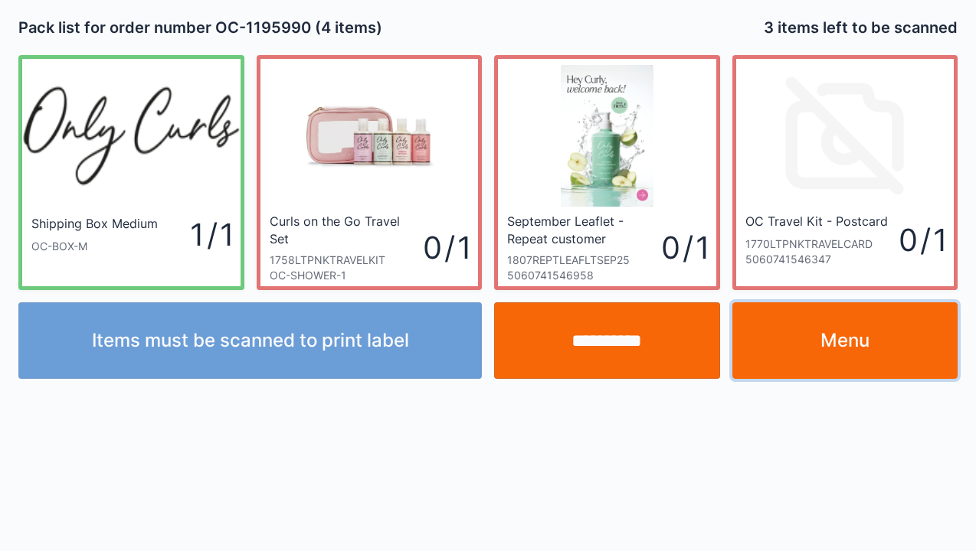
click at [832, 353] on link "Menu" at bounding box center [845, 340] width 226 height 77
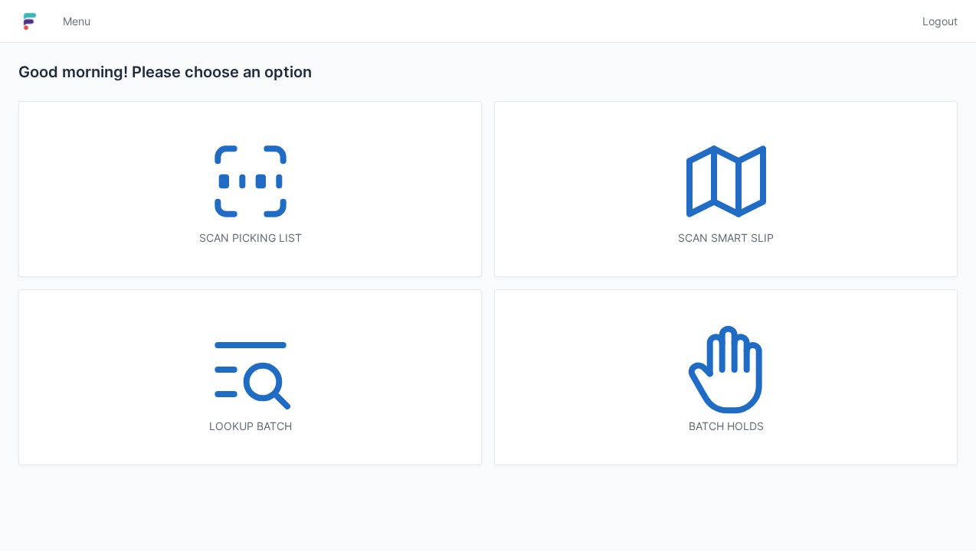
click at [804, 388] on div "Batch holds" at bounding box center [726, 377] width 462 height 175
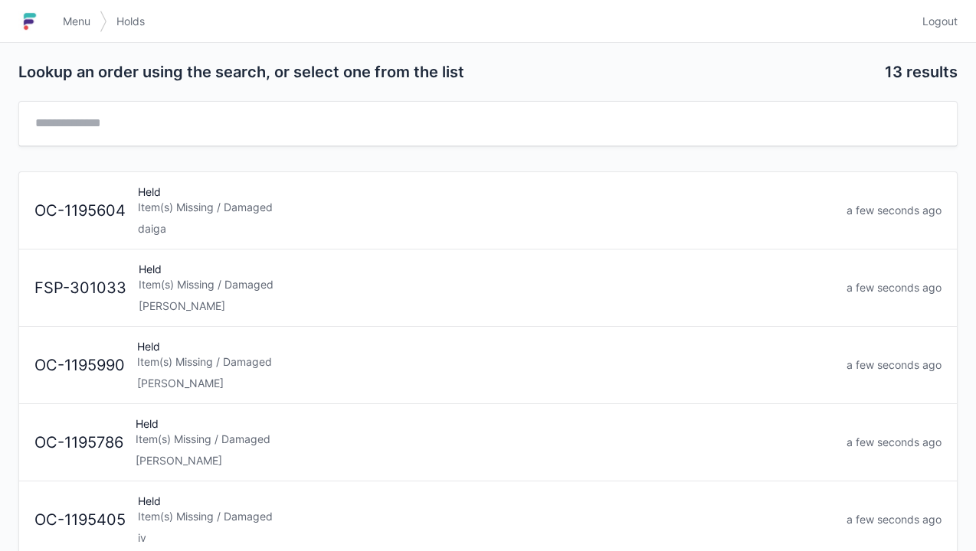
click at [283, 293] on div "Held Item(s) Missing / Damaged Elena" at bounding box center [486, 288] width 708 height 52
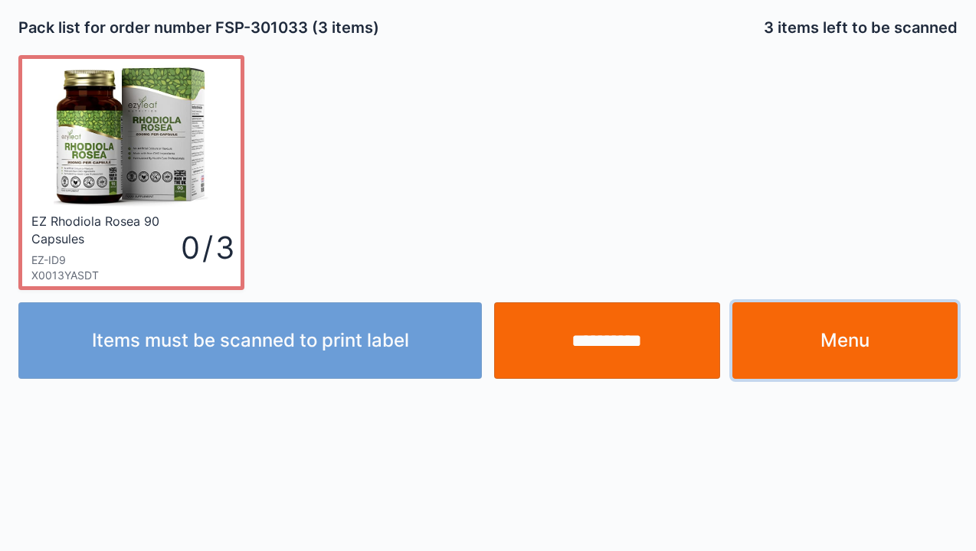
click at [848, 363] on link "Menu" at bounding box center [845, 340] width 226 height 77
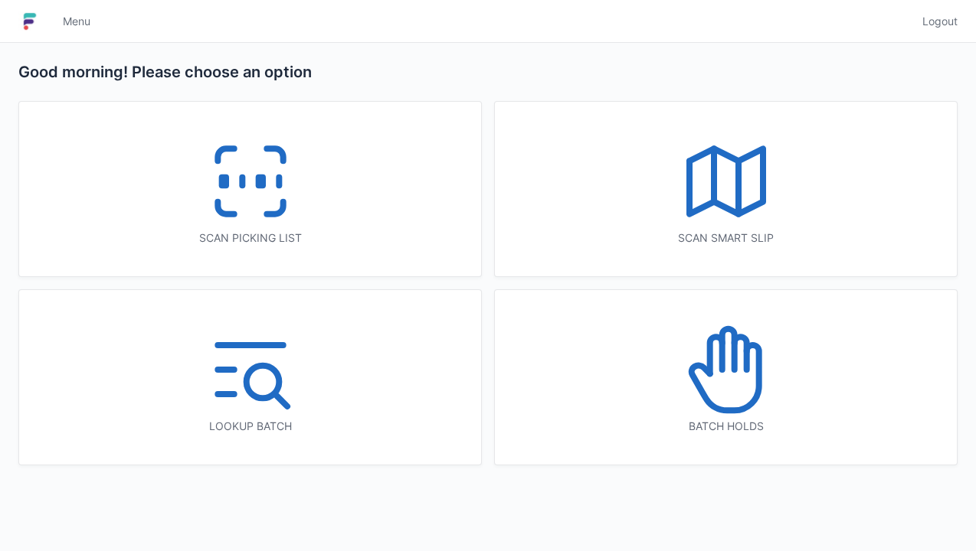
click at [243, 224] on icon at bounding box center [250, 181] width 98 height 98
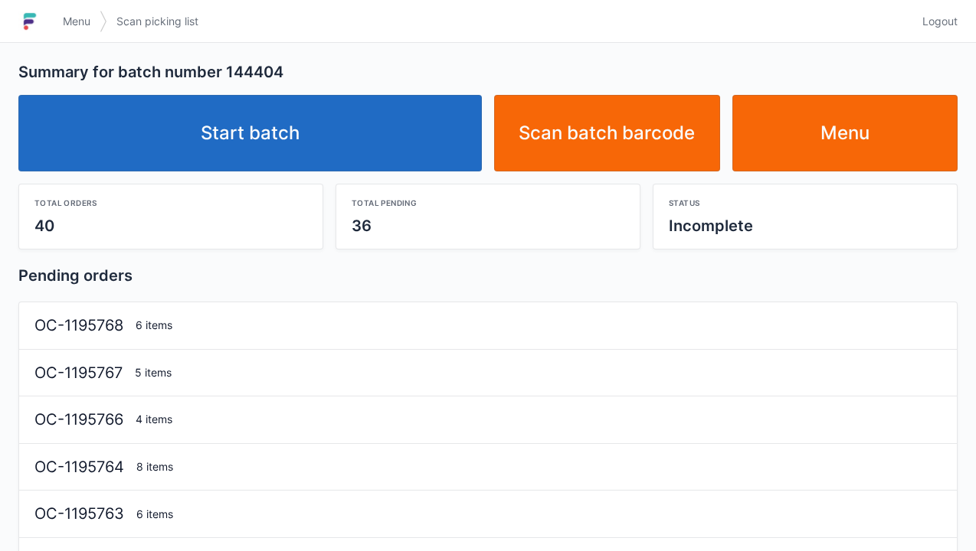
click at [277, 139] on link "Start batch" at bounding box center [249, 133] width 463 height 77
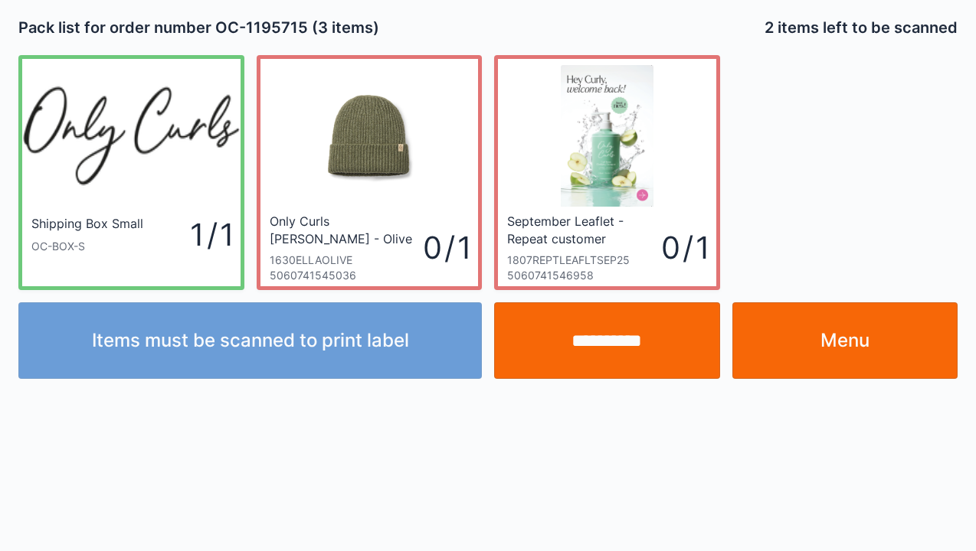
click at [845, 355] on link "Menu" at bounding box center [845, 340] width 226 height 77
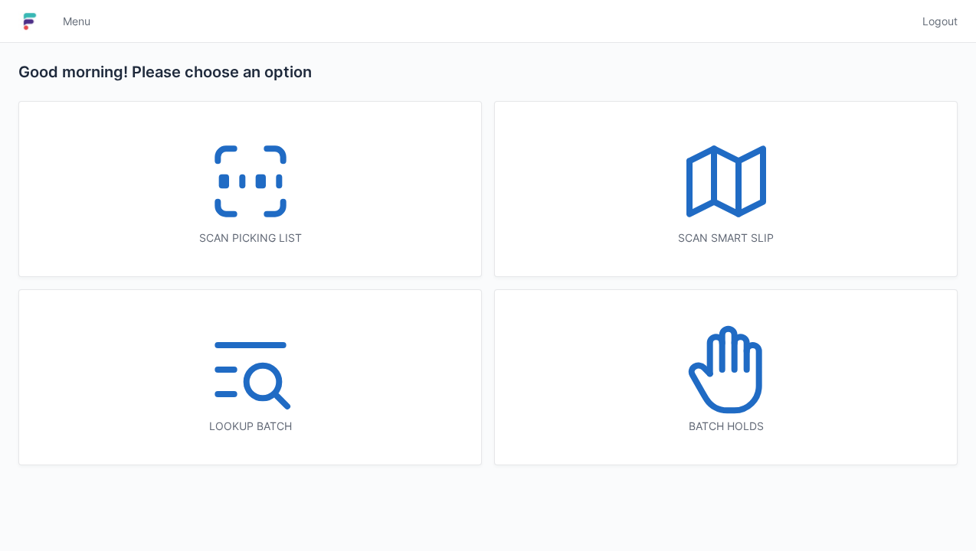
click at [234, 227] on icon at bounding box center [250, 181] width 98 height 98
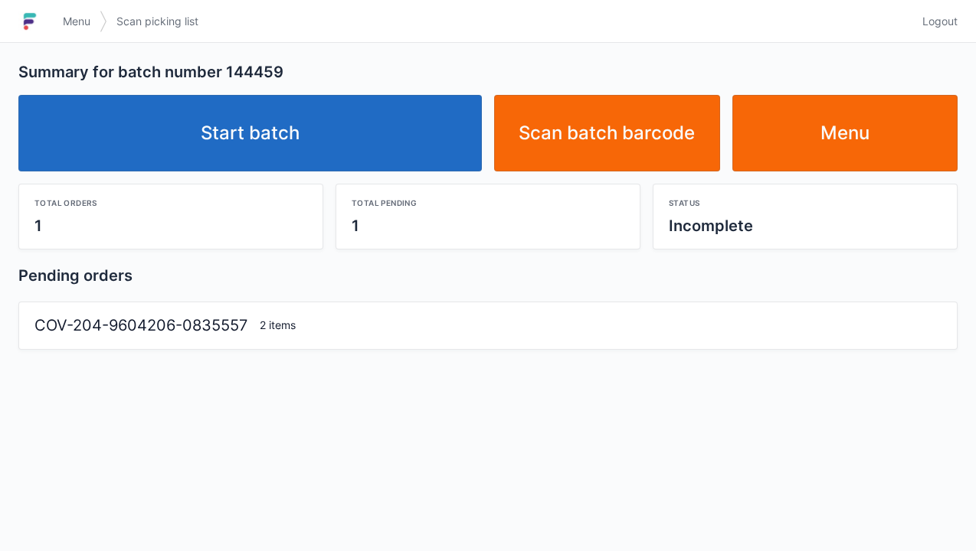
click at [286, 131] on link "Start batch" at bounding box center [249, 133] width 463 height 77
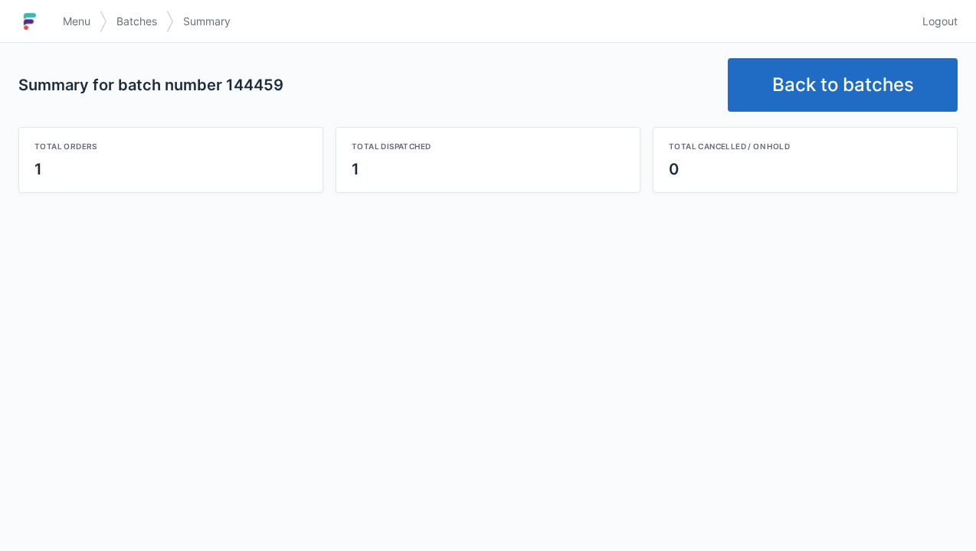
click at [845, 90] on link "Back to batches" at bounding box center [843, 85] width 230 height 54
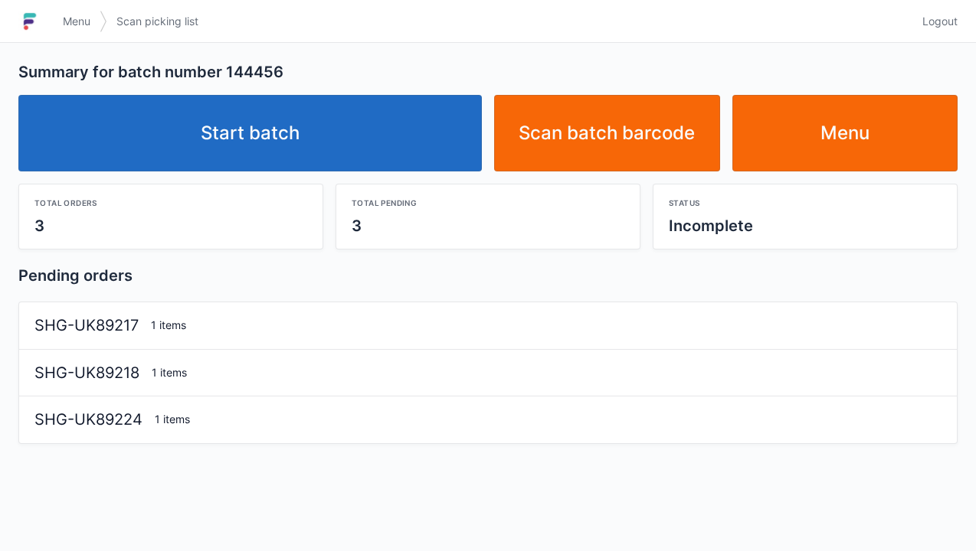
click at [264, 130] on link "Start batch" at bounding box center [249, 133] width 463 height 77
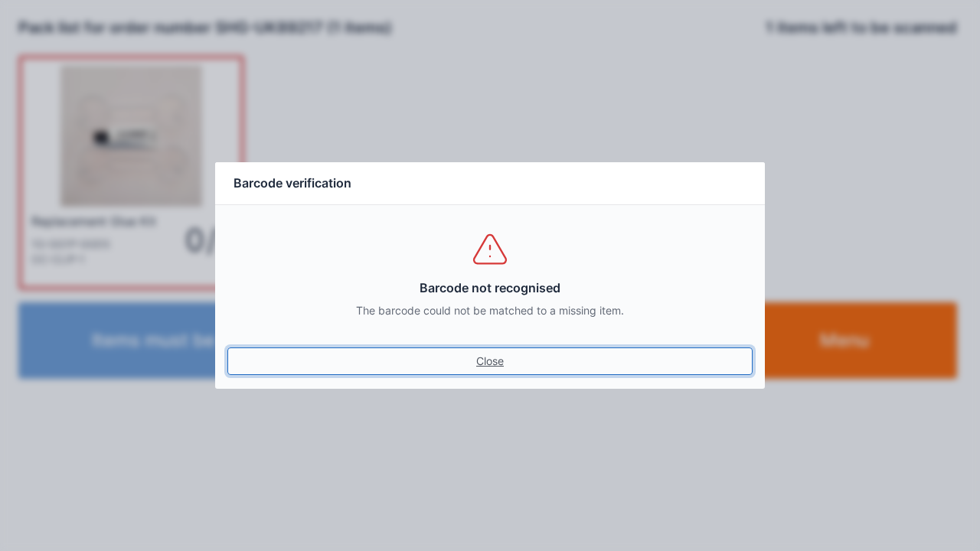
click at [482, 372] on link "Close" at bounding box center [489, 362] width 525 height 28
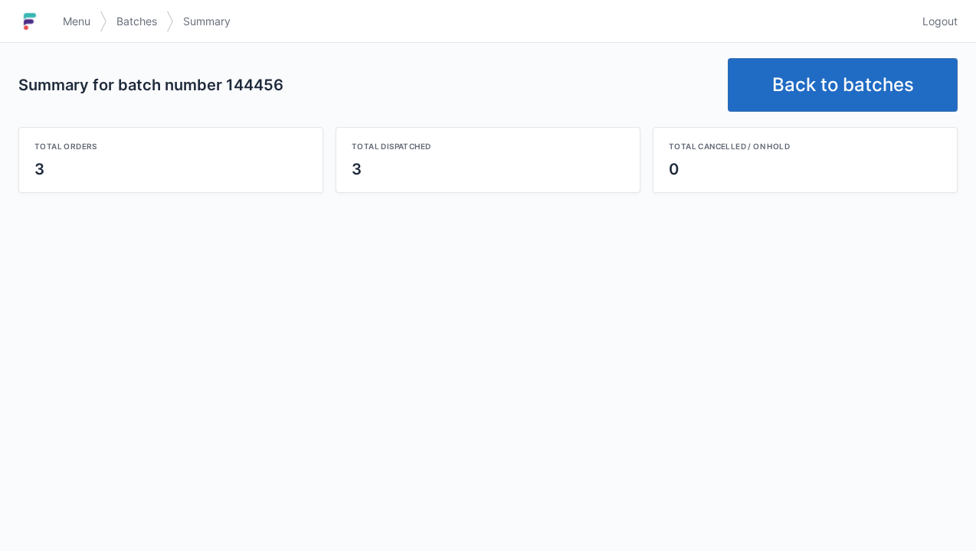
click at [839, 90] on link "Back to batches" at bounding box center [843, 85] width 230 height 54
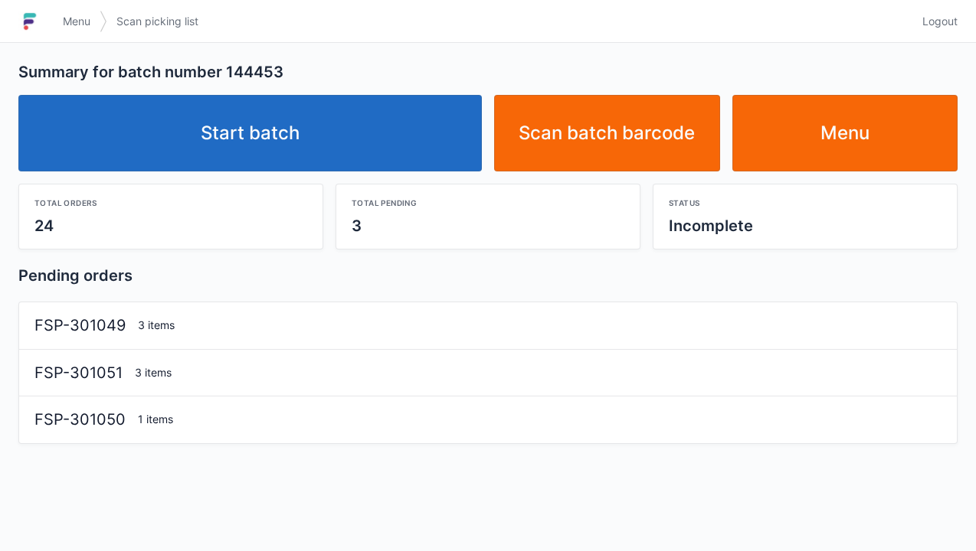
click at [76, 21] on span "Menu" at bounding box center [77, 21] width 28 height 15
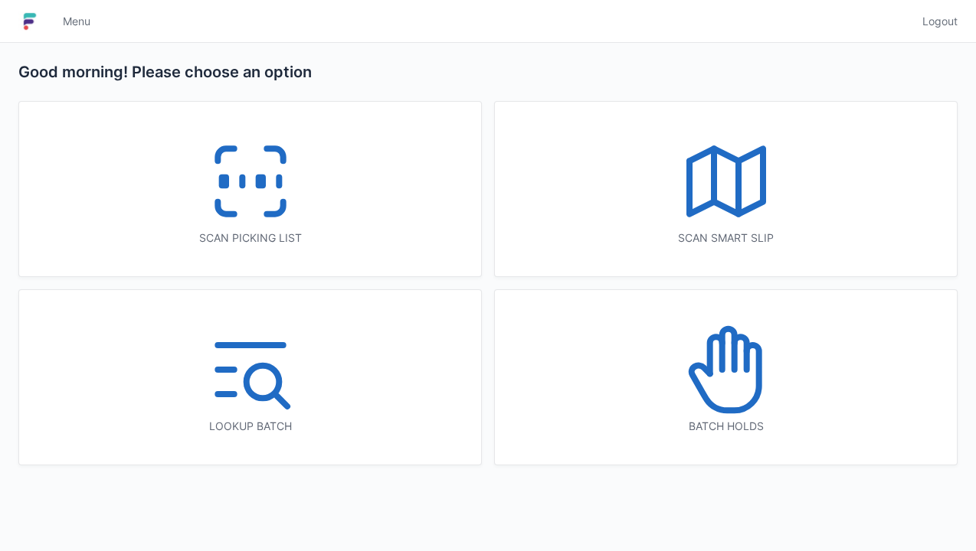
click at [738, 374] on icon at bounding box center [726, 370] width 98 height 98
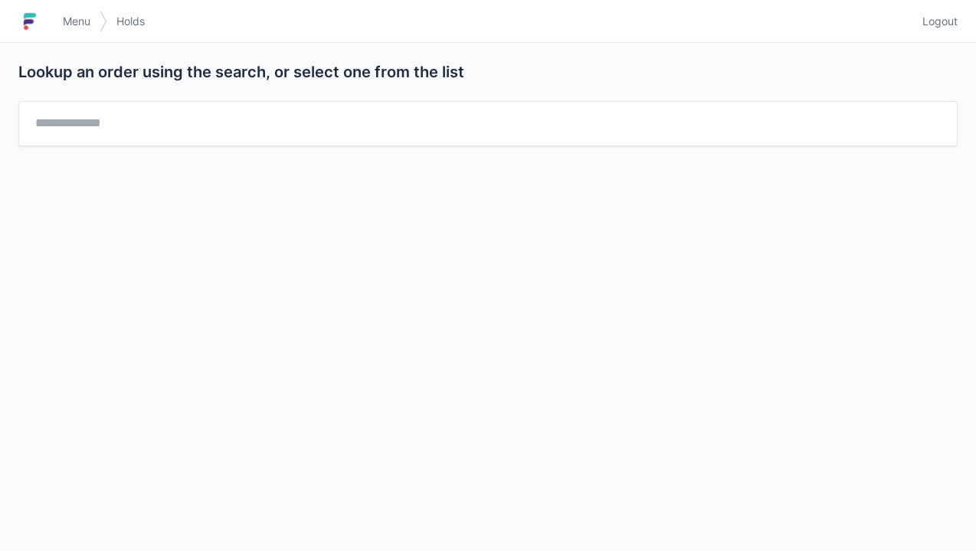
click at [75, 28] on span "Menu" at bounding box center [77, 21] width 28 height 15
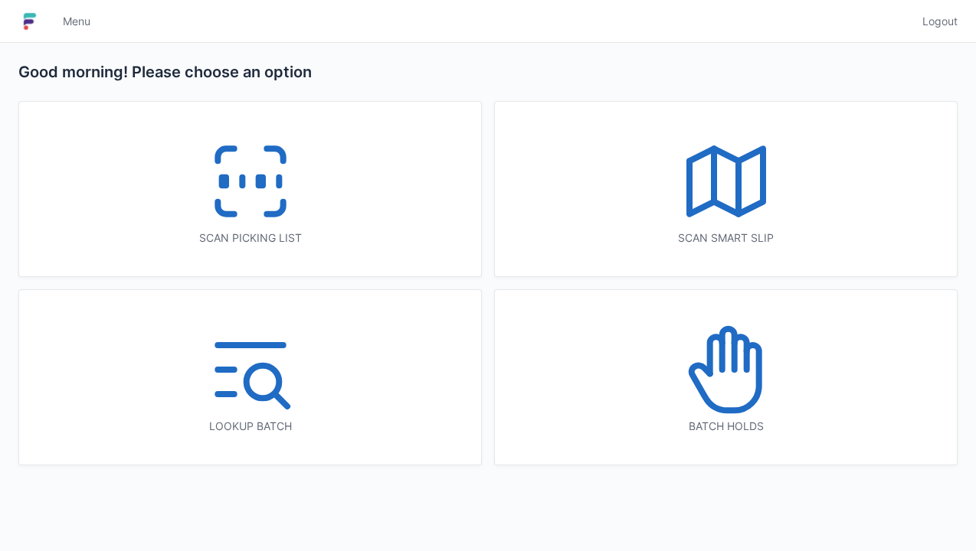
click at [701, 381] on icon at bounding box center [726, 370] width 98 height 98
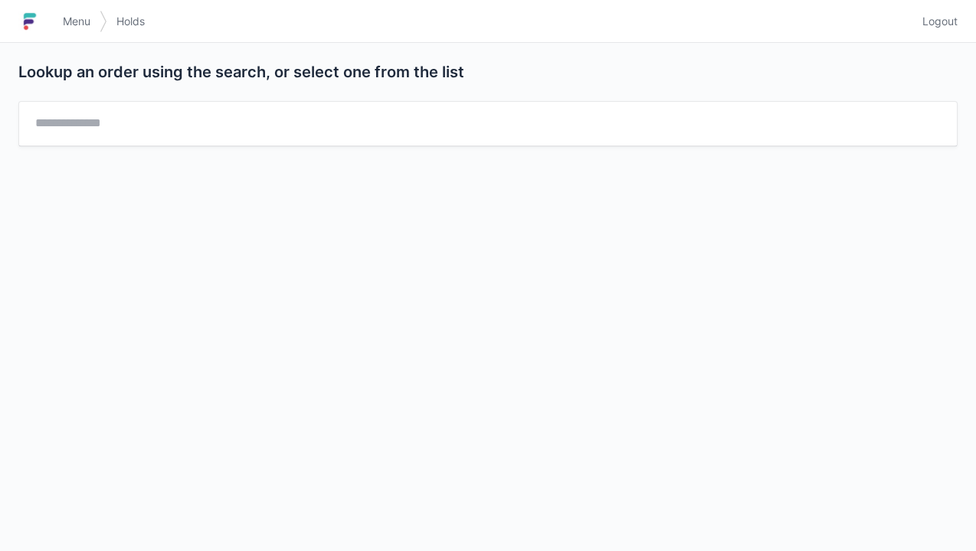
click at [152, 8] on link "Holds" at bounding box center [130, 22] width 47 height 28
click at [84, 26] on span "Menu" at bounding box center [77, 21] width 28 height 15
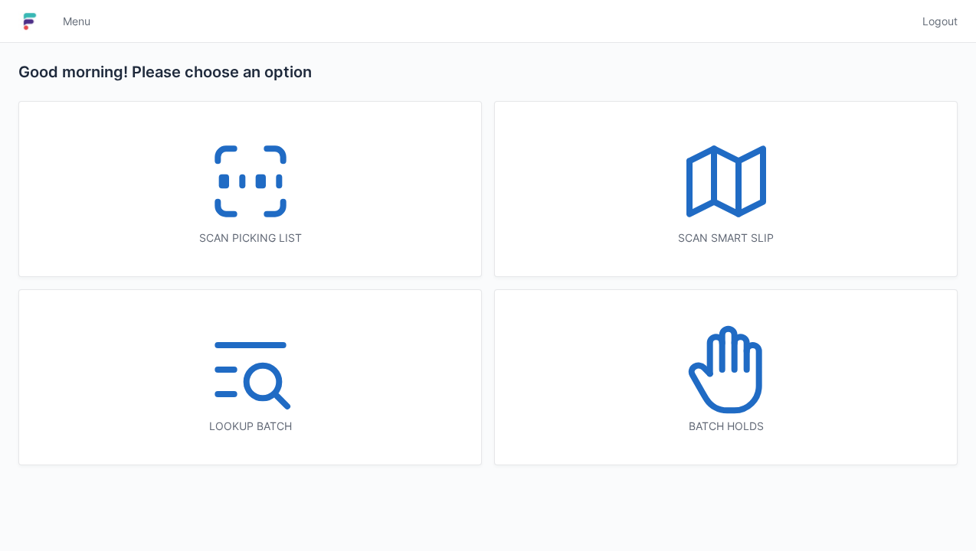
click at [711, 371] on icon at bounding box center [724, 377] width 67 height 65
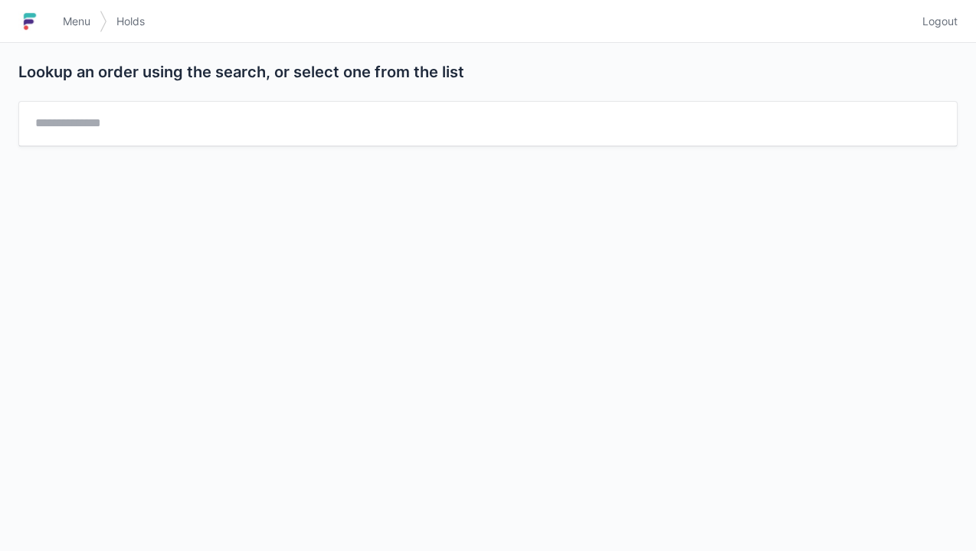
click at [73, 27] on span "Menu" at bounding box center [77, 21] width 28 height 15
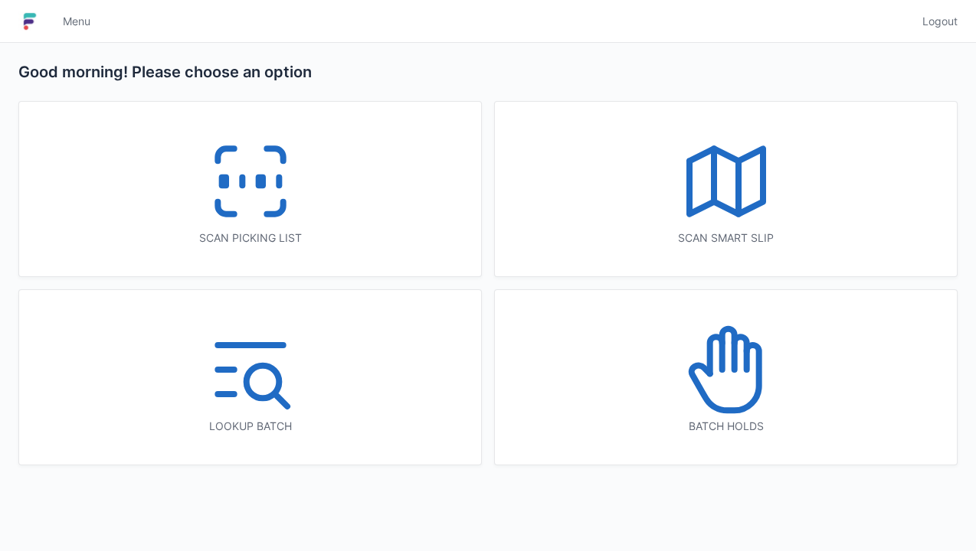
click at [248, 208] on icon at bounding box center [250, 181] width 98 height 98
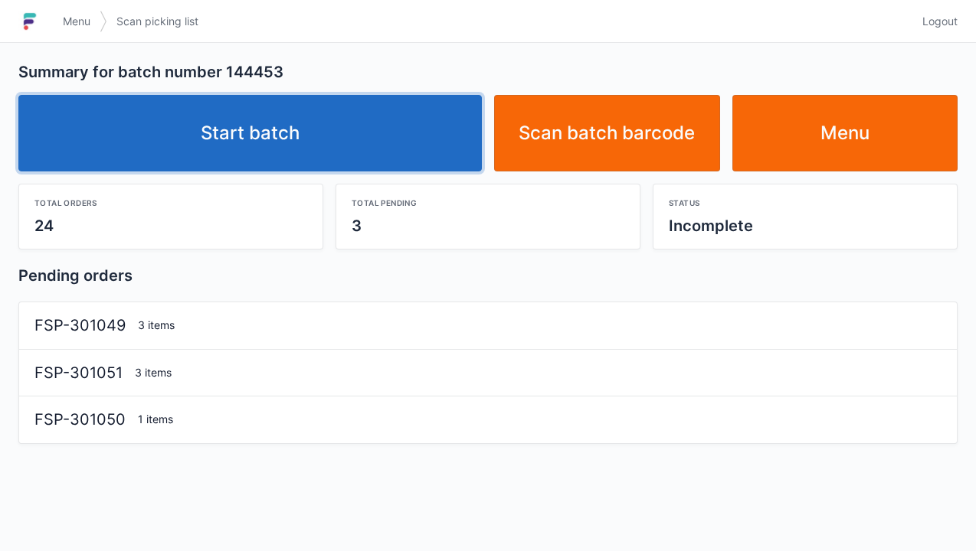
click at [277, 147] on link "Start batch" at bounding box center [249, 133] width 463 height 77
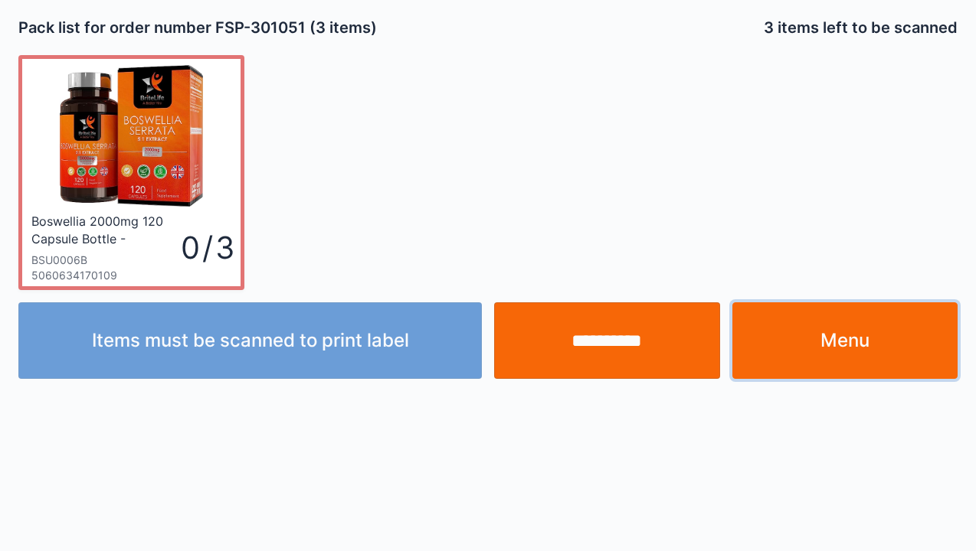
click at [864, 357] on link "Menu" at bounding box center [845, 340] width 226 height 77
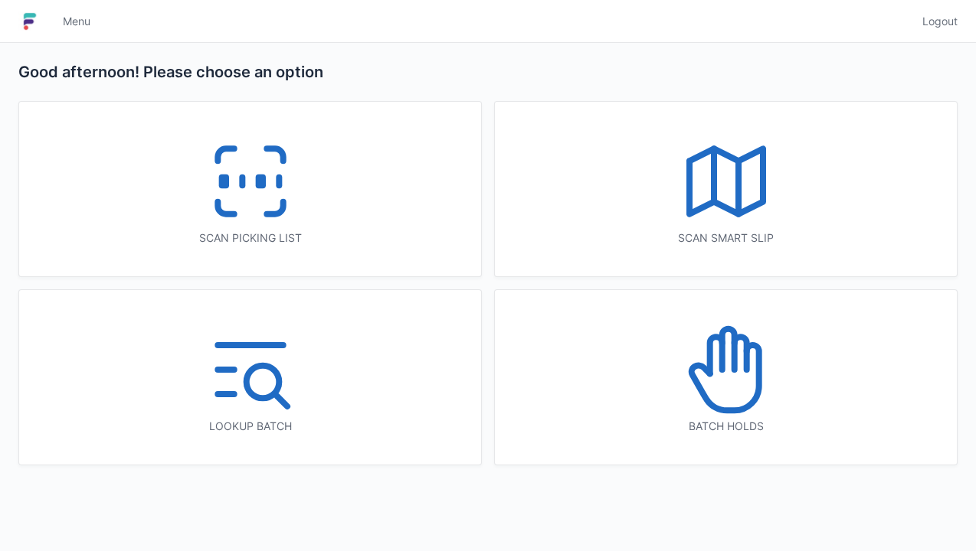
click at [722, 389] on icon at bounding box center [726, 370] width 98 height 98
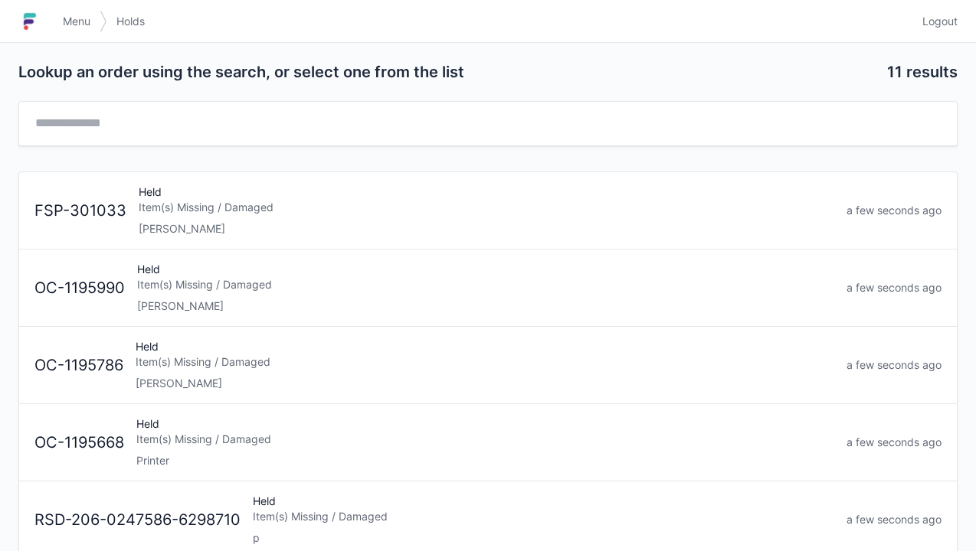
click at [211, 231] on div "[PERSON_NAME]" at bounding box center [486, 228] width 695 height 15
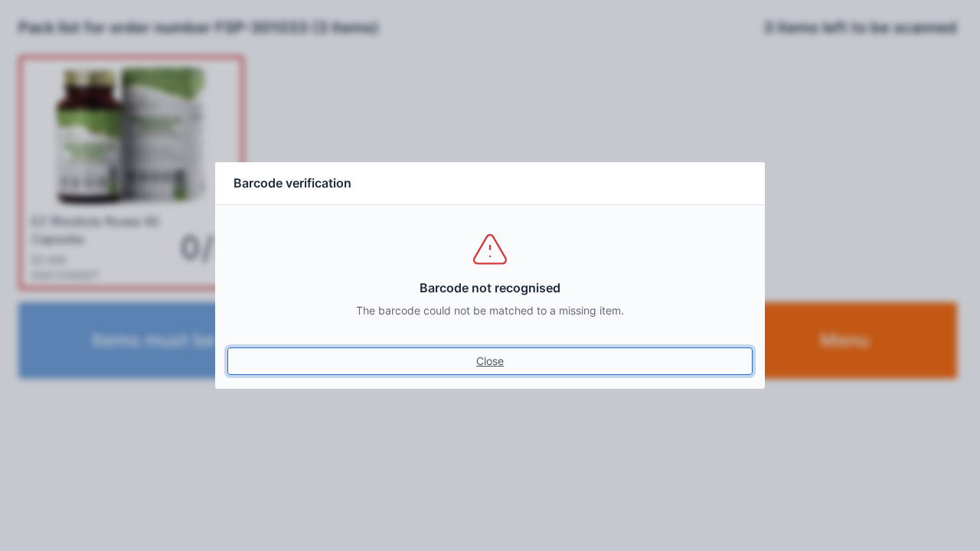
click at [473, 366] on link "Close" at bounding box center [489, 362] width 525 height 28
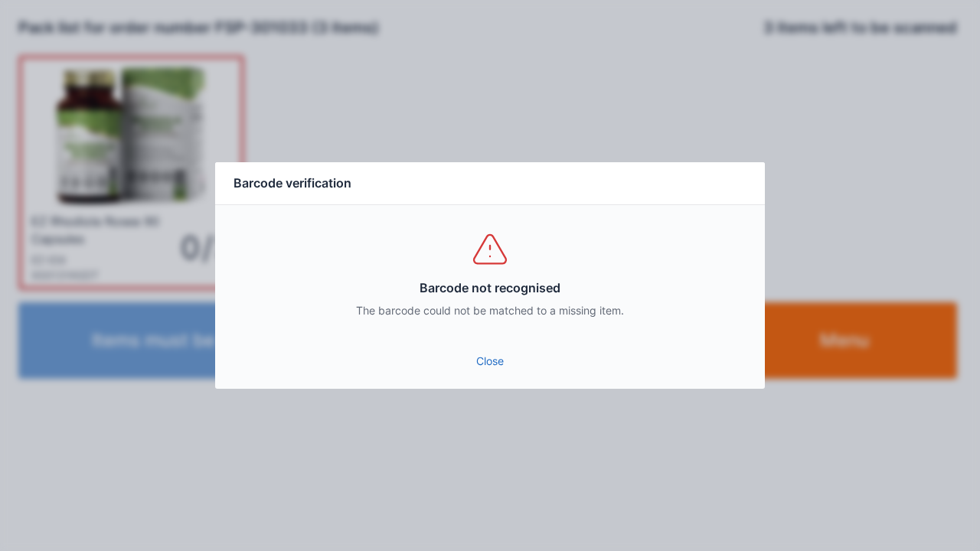
click at [483, 357] on link "Close" at bounding box center [489, 362] width 525 height 28
click at [475, 372] on link "Close" at bounding box center [489, 362] width 525 height 28
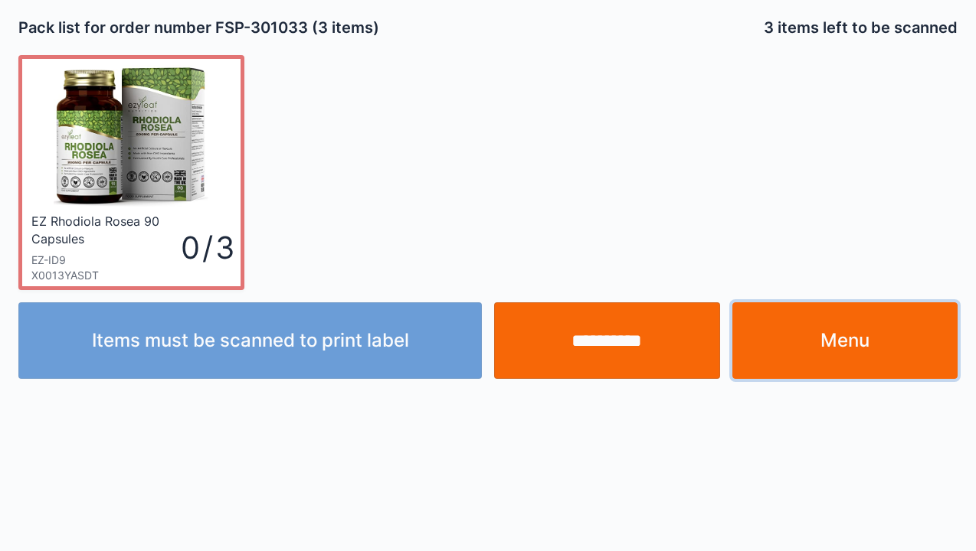
click at [819, 351] on link "Menu" at bounding box center [845, 340] width 226 height 77
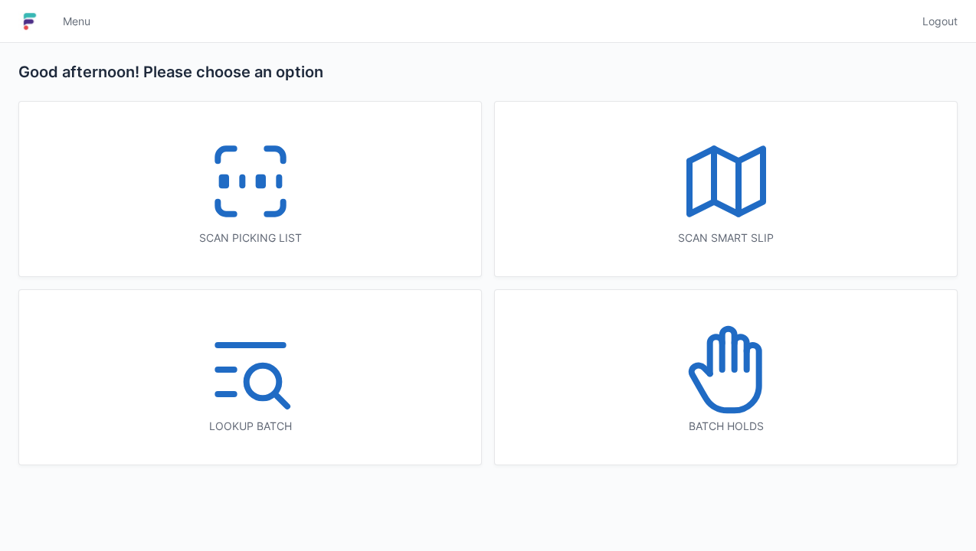
click at [727, 404] on icon at bounding box center [726, 370] width 98 height 98
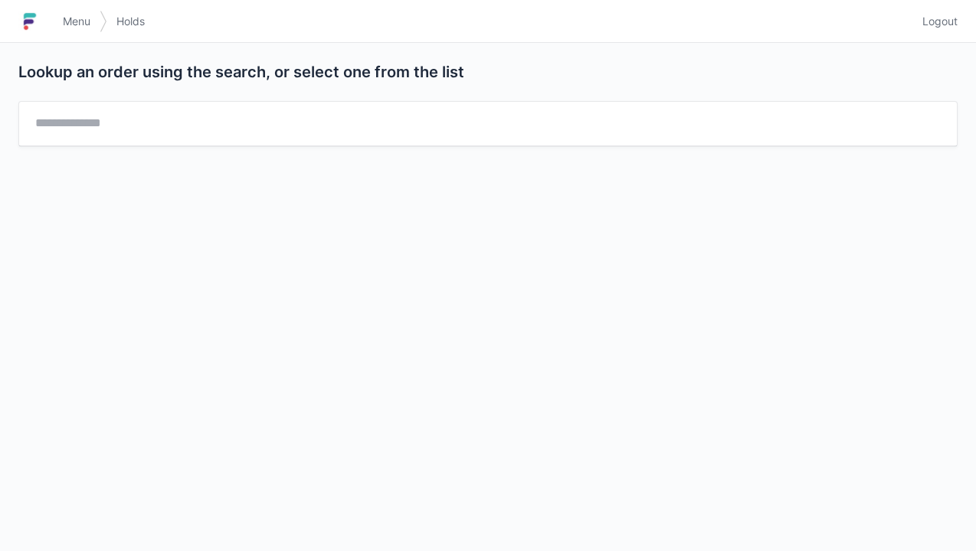
click at [70, 129] on input "text" at bounding box center [487, 123] width 907 height 19
click at [90, 32] on link "Menu" at bounding box center [77, 22] width 46 height 28
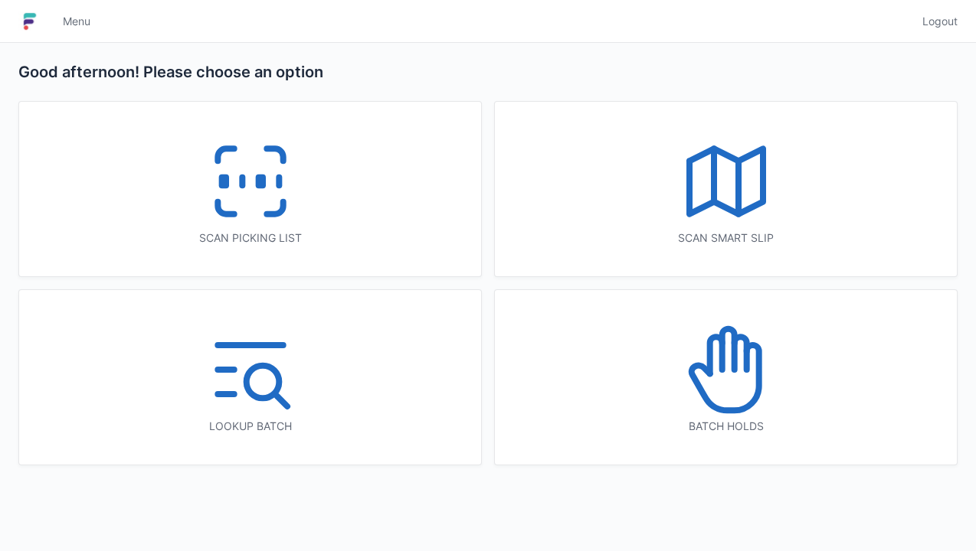
click at [712, 392] on icon at bounding box center [726, 370] width 98 height 98
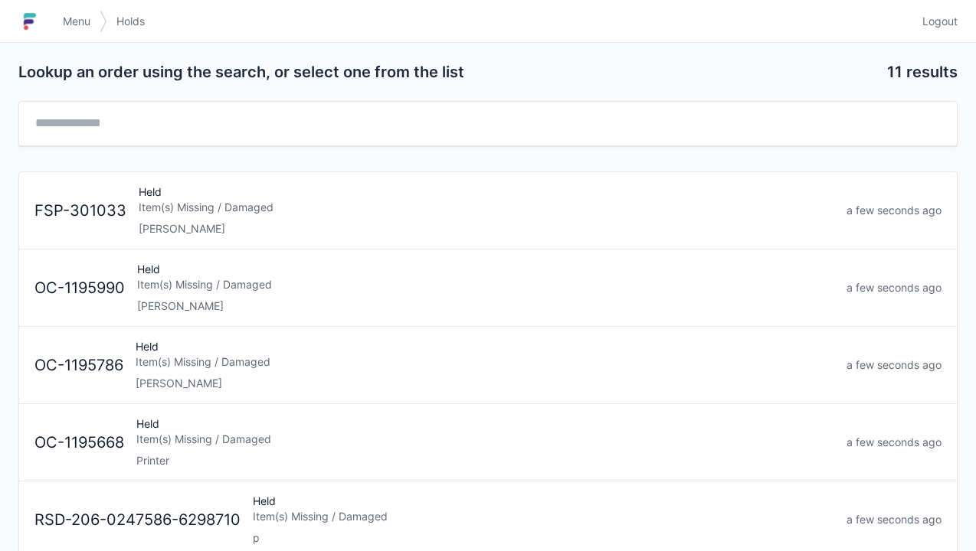
click at [208, 216] on div "Held Item(s) Missing / Damaged [PERSON_NAME]" at bounding box center [486, 211] width 708 height 52
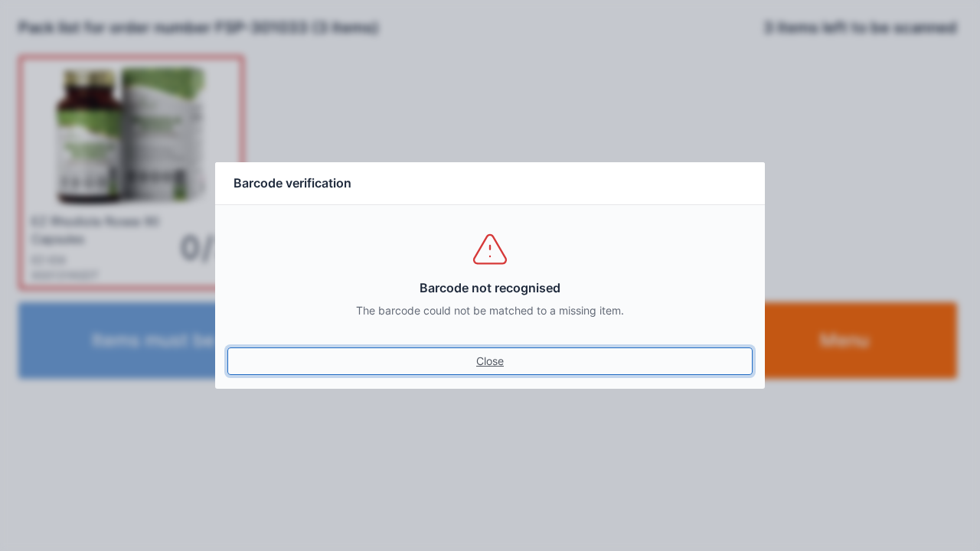
click at [479, 366] on link "Close" at bounding box center [489, 362] width 525 height 28
click at [489, 371] on link "Close" at bounding box center [489, 362] width 525 height 28
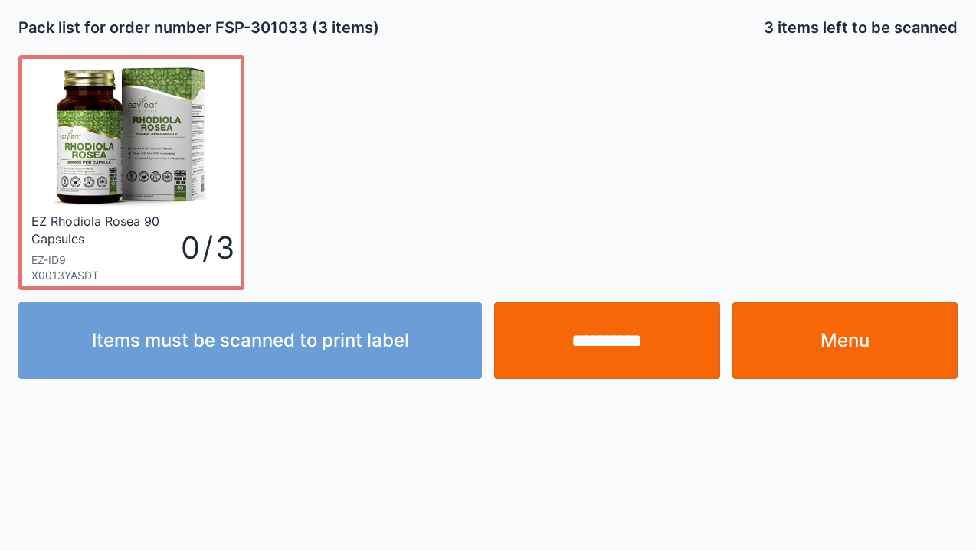
click at [835, 354] on link "Menu" at bounding box center [845, 340] width 226 height 77
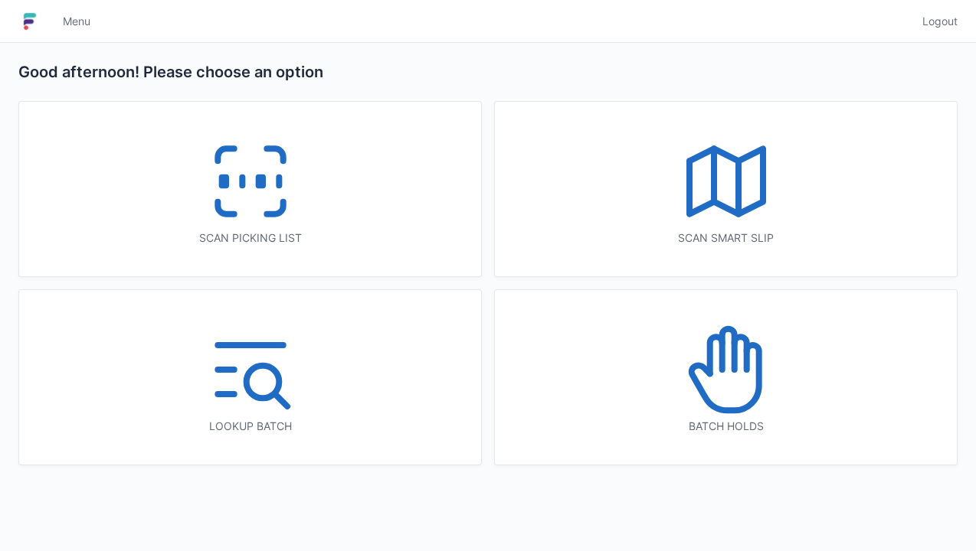
click at [242, 204] on icon at bounding box center [250, 181] width 98 height 98
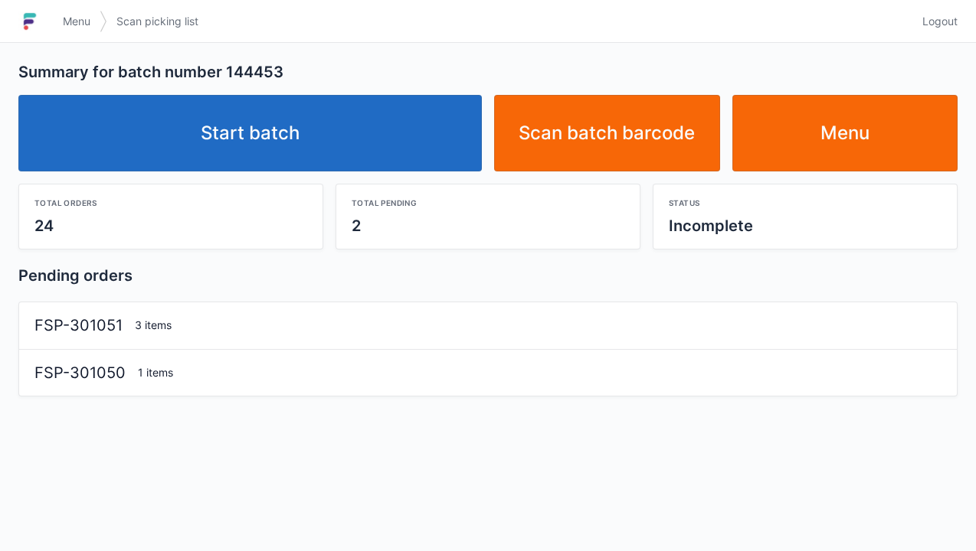
click at [283, 126] on link "Start batch" at bounding box center [249, 133] width 463 height 77
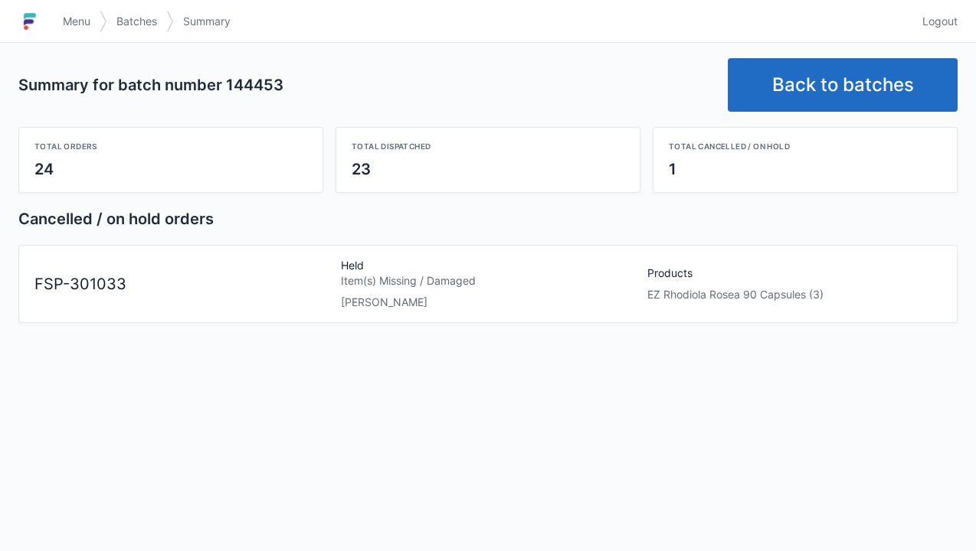
click at [116, 302] on div "FSP-301033 Held Item(s) Missing / Damaged [PERSON_NAME] Products EZ Rhodiola Ro…" at bounding box center [487, 278] width 919 height 64
click at [953, 13] on link "Logout" at bounding box center [935, 22] width 44 height 28
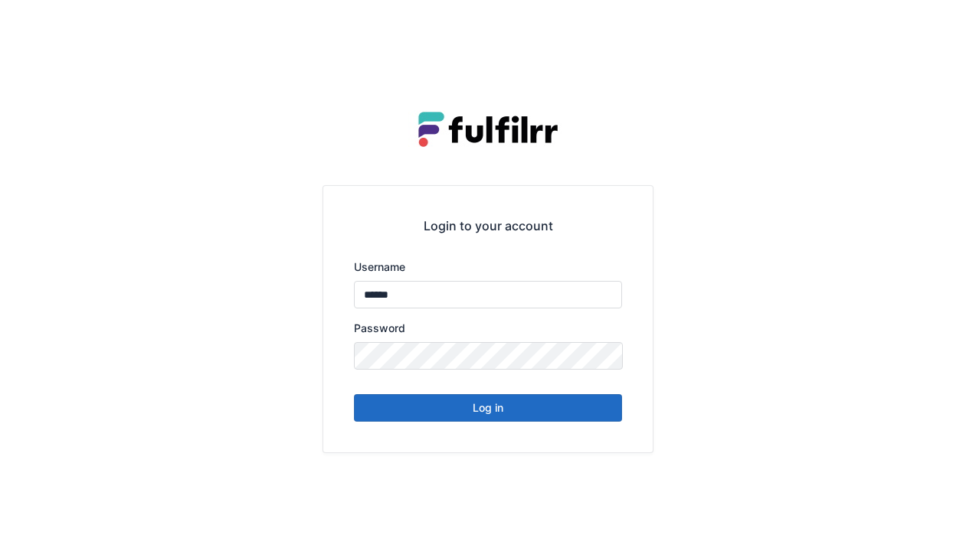
click at [495, 411] on button "Log in" at bounding box center [488, 408] width 268 height 28
type input "******"
click at [489, 410] on button "Log in" at bounding box center [488, 408] width 268 height 28
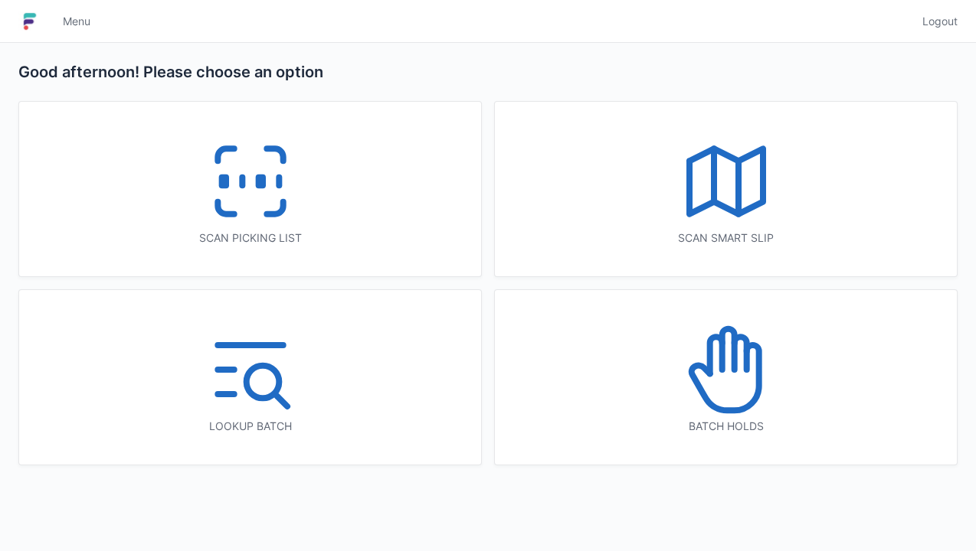
click at [724, 387] on icon at bounding box center [726, 370] width 98 height 98
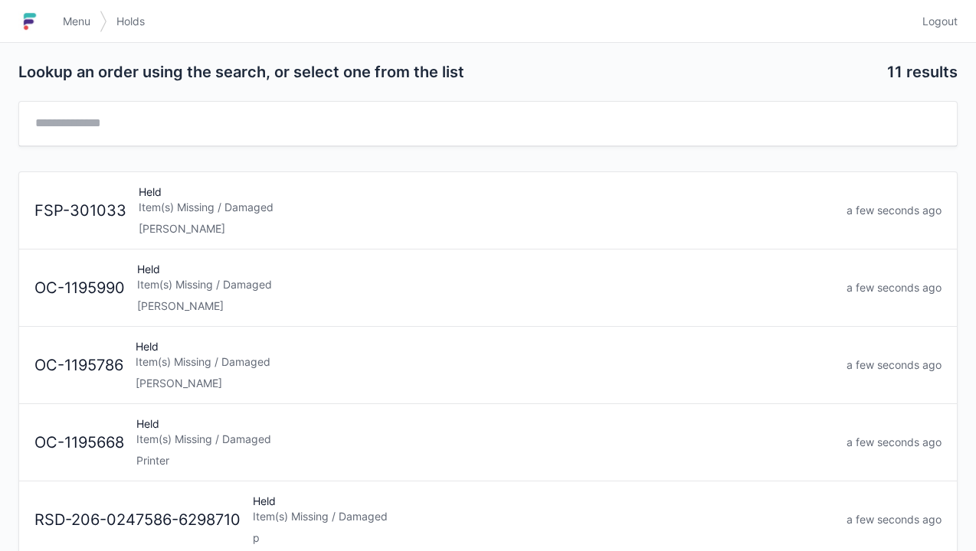
click at [201, 216] on div "Held Item(s) Missing / Damaged Elena" at bounding box center [486, 211] width 708 height 52
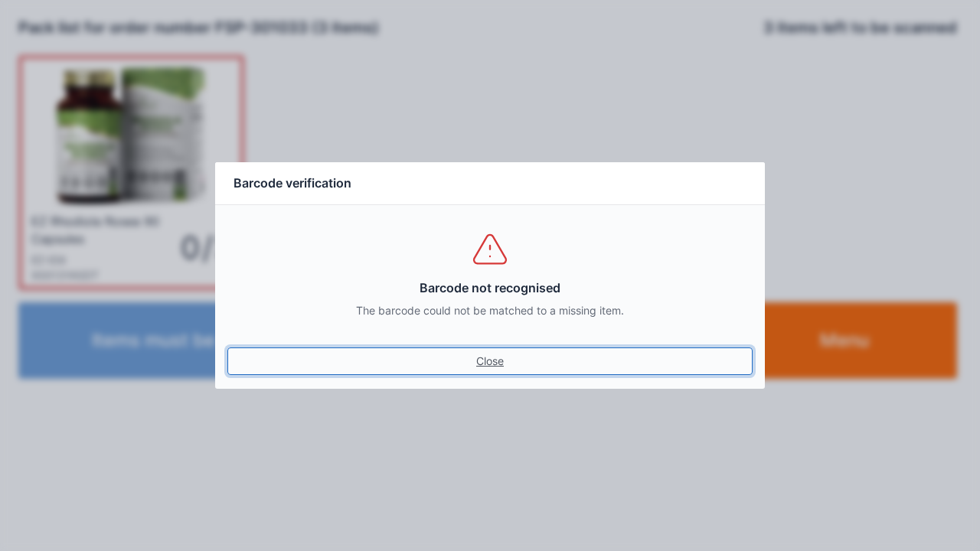
click at [504, 360] on link "Close" at bounding box center [489, 362] width 525 height 28
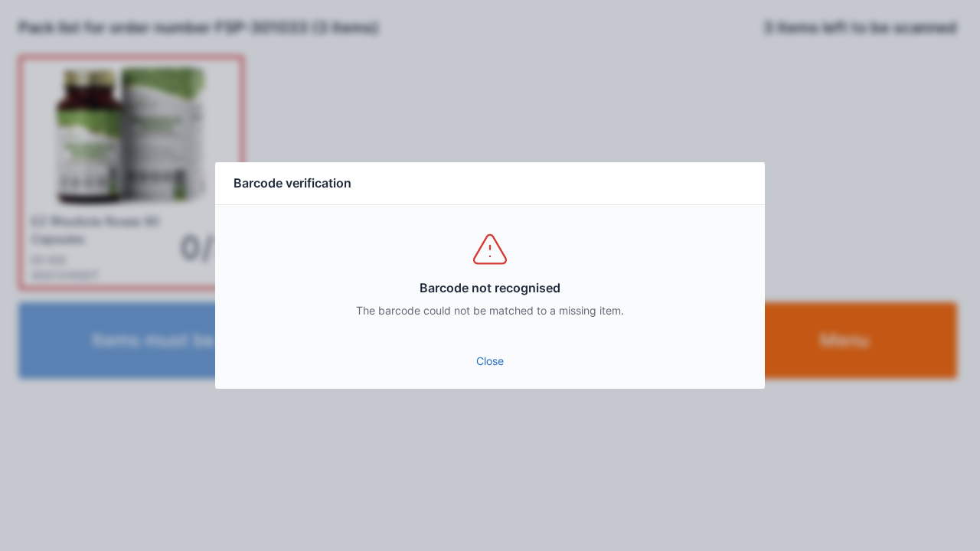
click at [497, 368] on link "Close" at bounding box center [489, 362] width 525 height 28
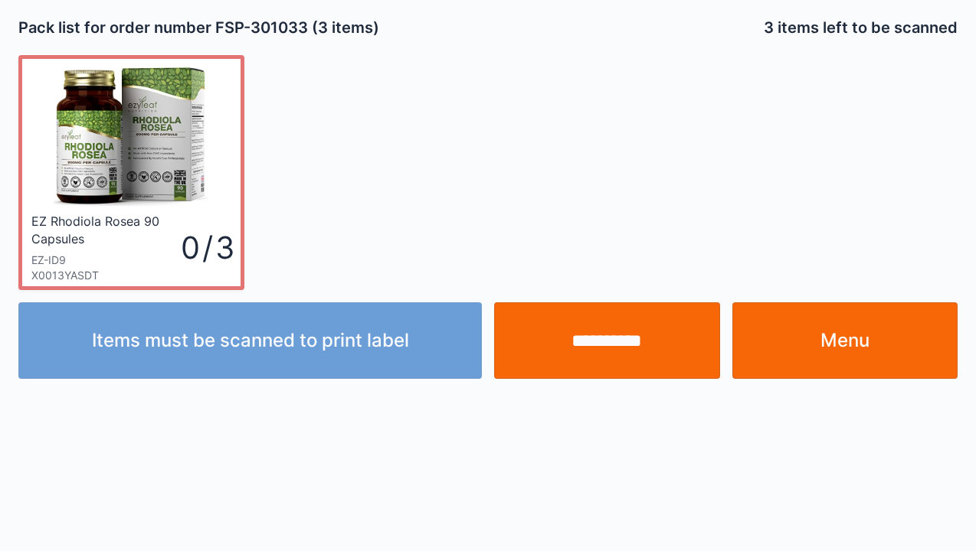
click at [867, 349] on link "Menu" at bounding box center [845, 340] width 226 height 77
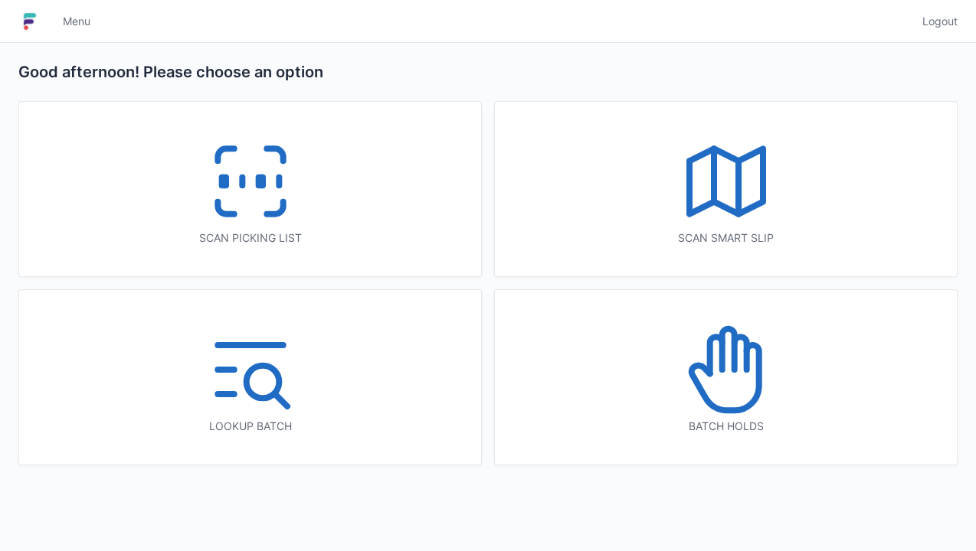
click at [244, 217] on icon at bounding box center [250, 181] width 98 height 98
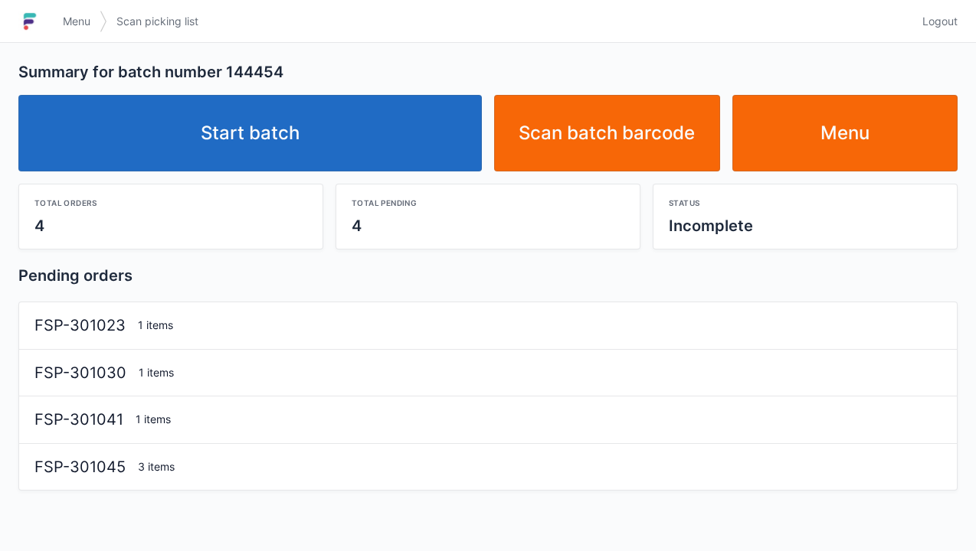
click at [283, 136] on link "Start batch" at bounding box center [249, 133] width 463 height 77
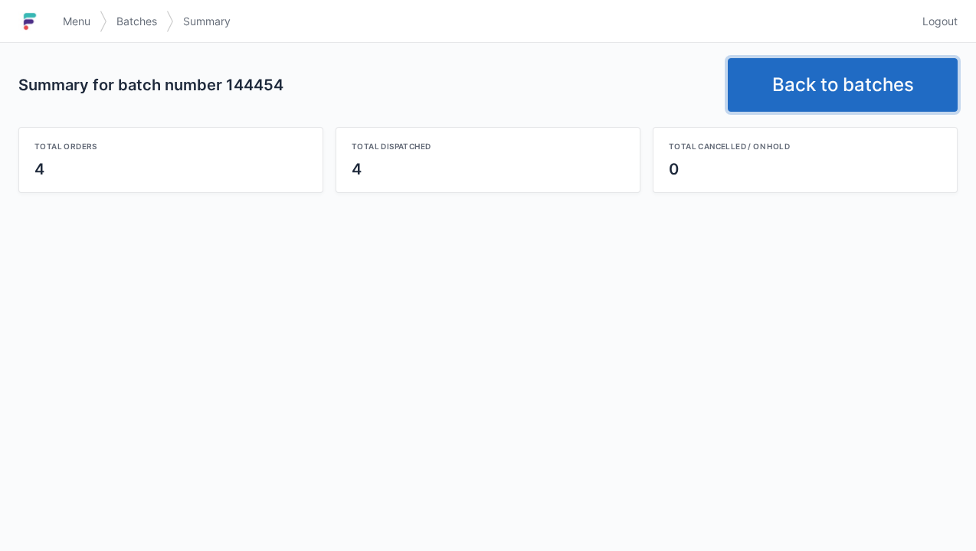
click at [826, 89] on link "Back to batches" at bounding box center [843, 85] width 230 height 54
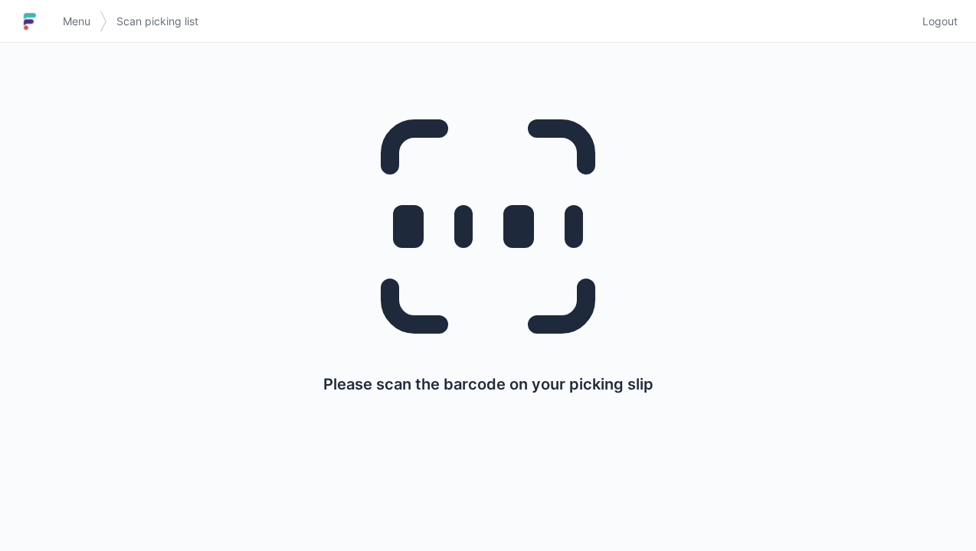
click at [77, 23] on span "Menu" at bounding box center [77, 21] width 28 height 15
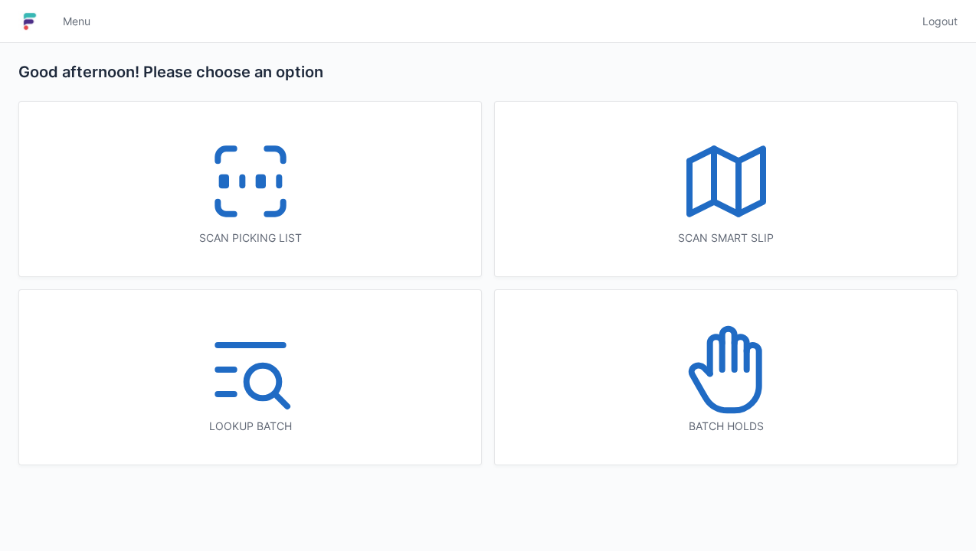
click at [742, 401] on icon at bounding box center [726, 370] width 98 height 98
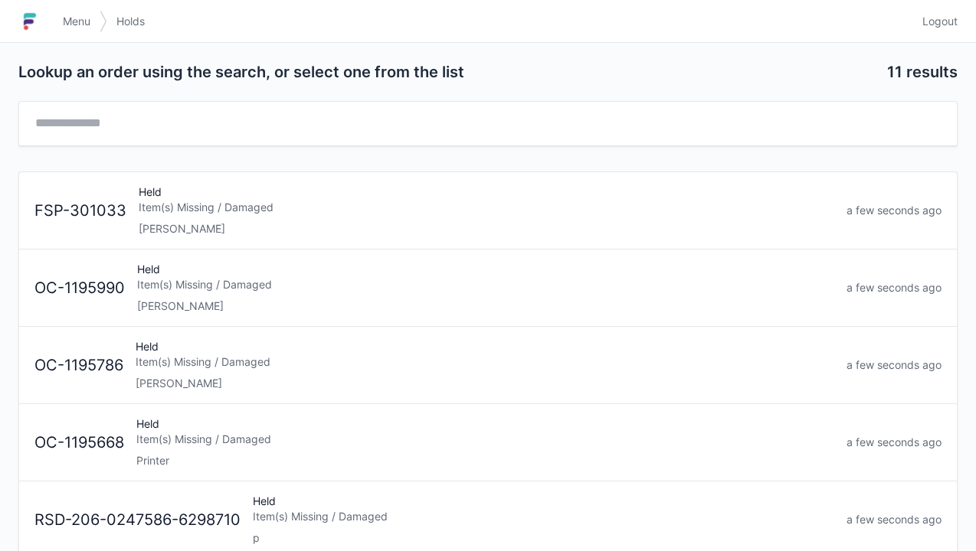
click at [177, 205] on div "Item(s) Missing / Damaged" at bounding box center [486, 207] width 695 height 15
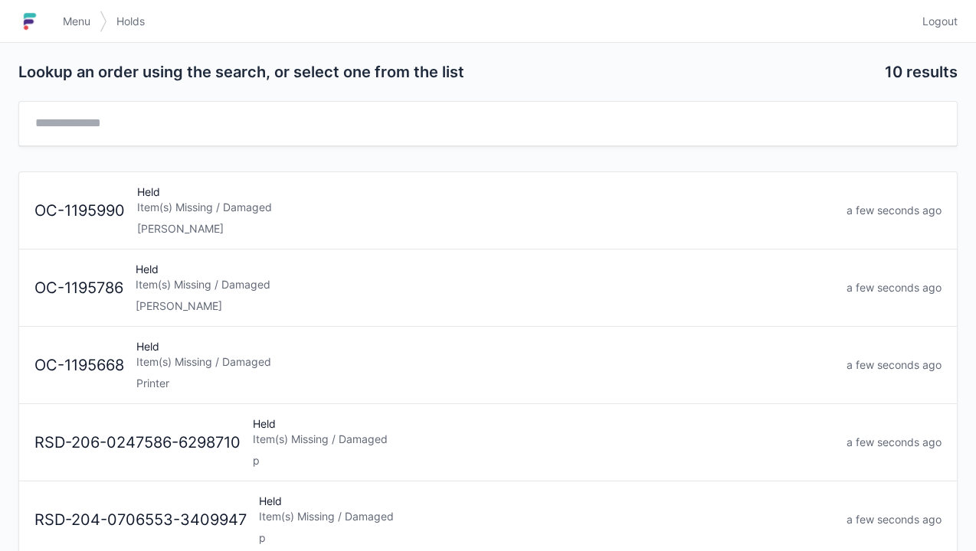
click at [78, 25] on span "Menu" at bounding box center [77, 21] width 28 height 15
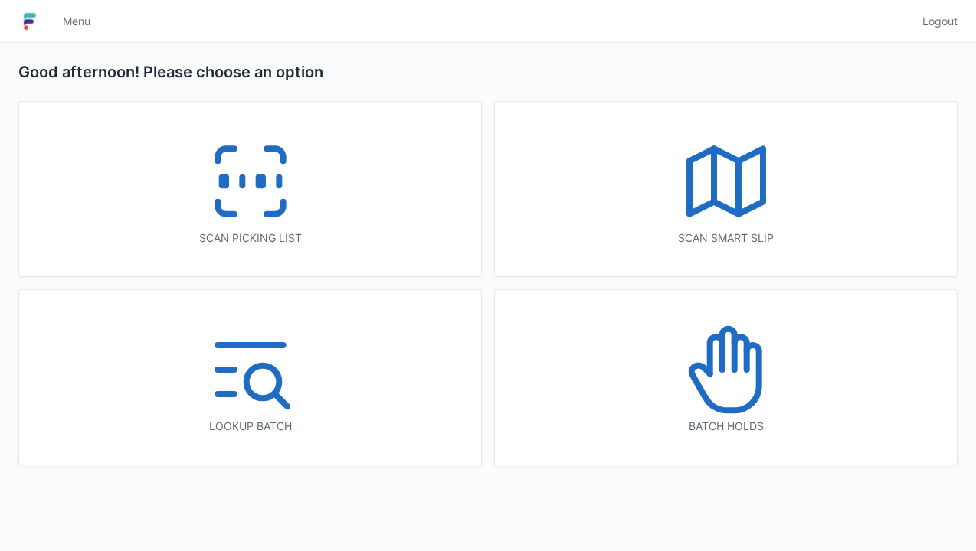
click at [242, 178] on line at bounding box center [242, 182] width 0 height 8
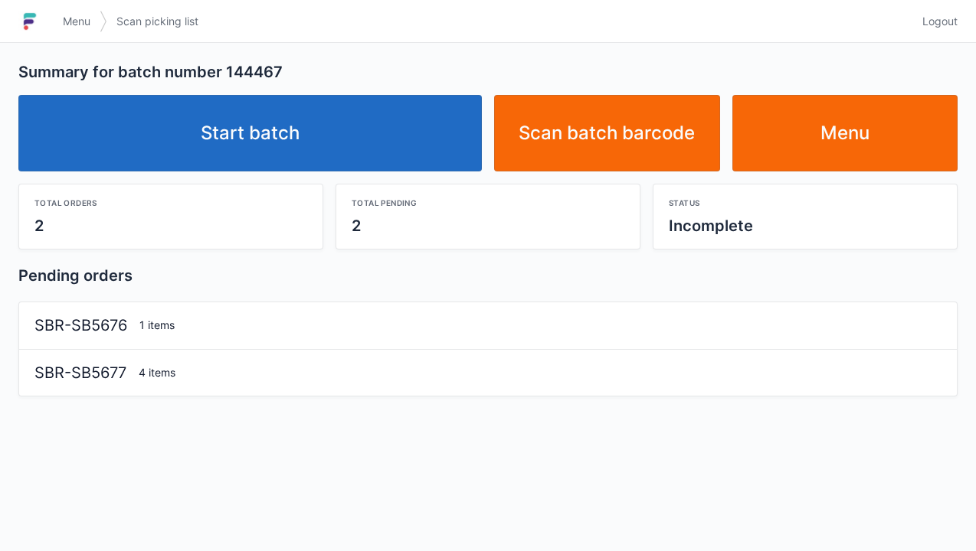
click at [266, 140] on link "Start batch" at bounding box center [249, 133] width 463 height 77
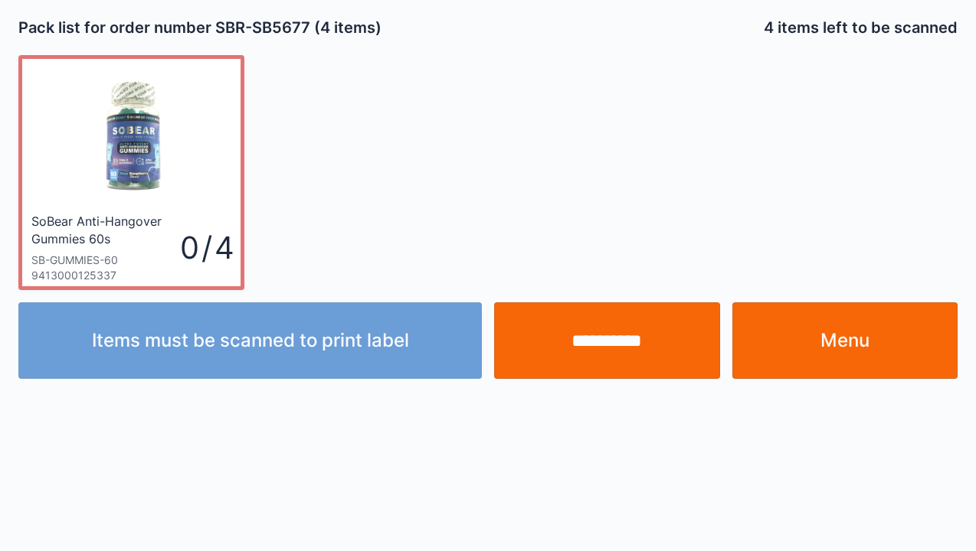
click at [618, 334] on input "**********" at bounding box center [607, 340] width 226 height 77
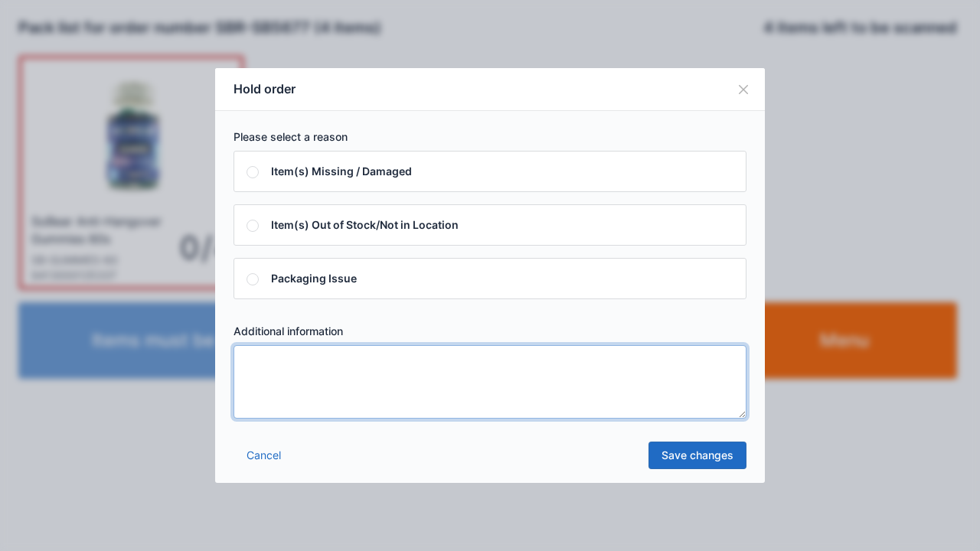
click at [263, 361] on textarea at bounding box center [490, 382] width 513 height 74
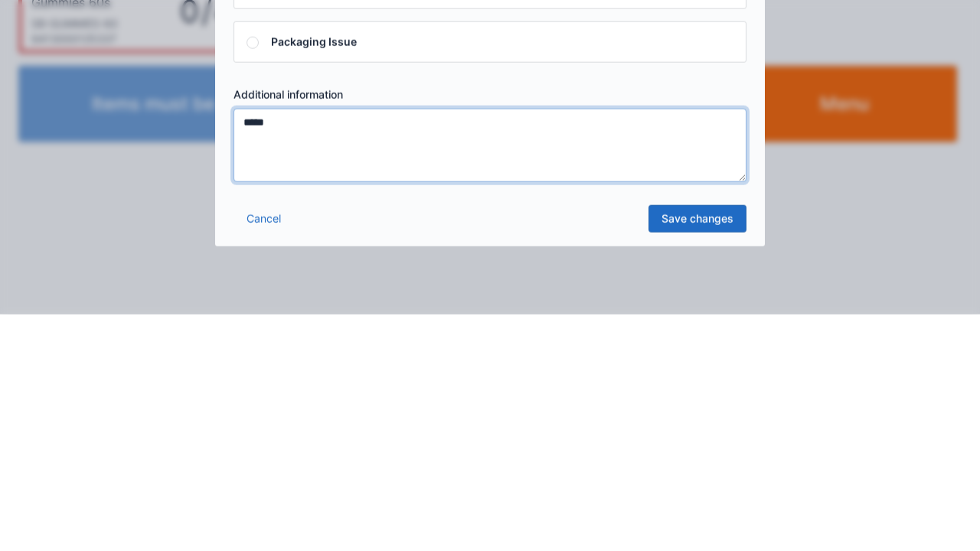
type textarea "*****"
click at [705, 462] on link "Save changes" at bounding box center [698, 456] width 98 height 28
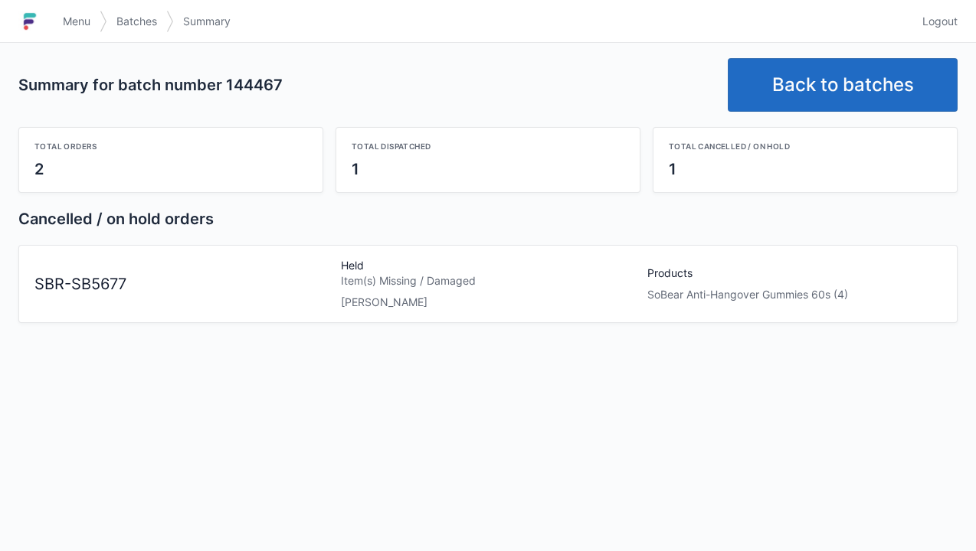
click at [688, 519] on div "Summary for batch number 144467 Back to batches Total orders 2 Total dispatched…" at bounding box center [488, 297] width 976 height 508
click at [829, 95] on link "Back to batches" at bounding box center [843, 85] width 230 height 54
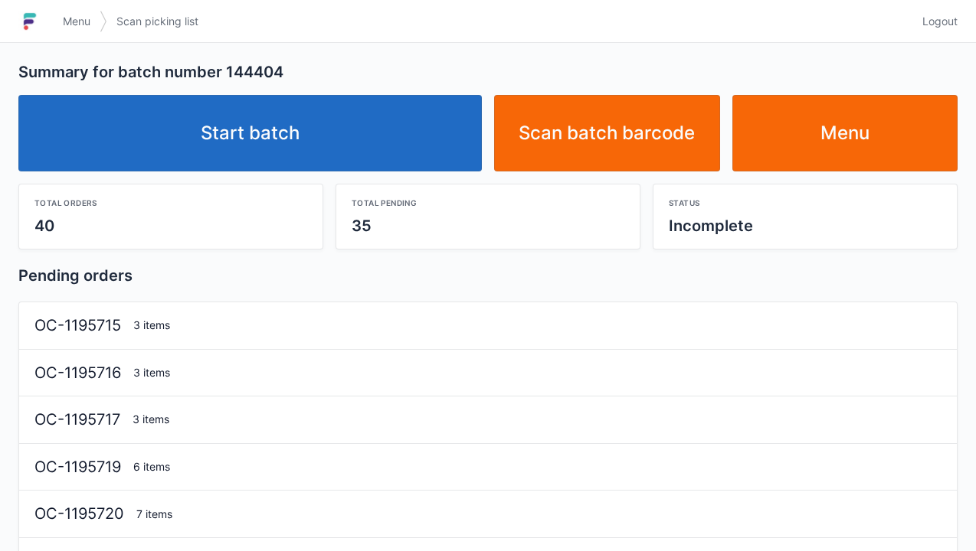
click at [279, 155] on link "Start batch" at bounding box center [249, 133] width 463 height 77
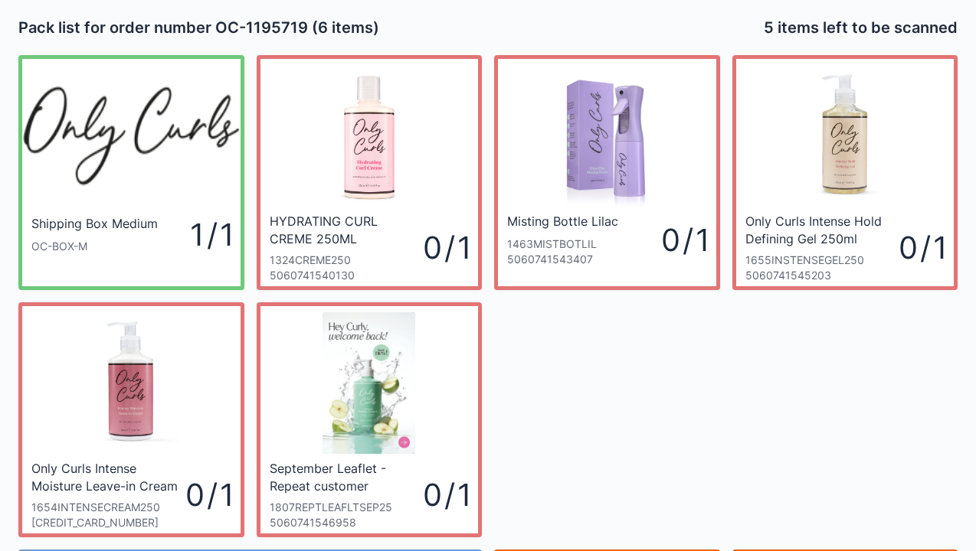
scroll to position [89, 0]
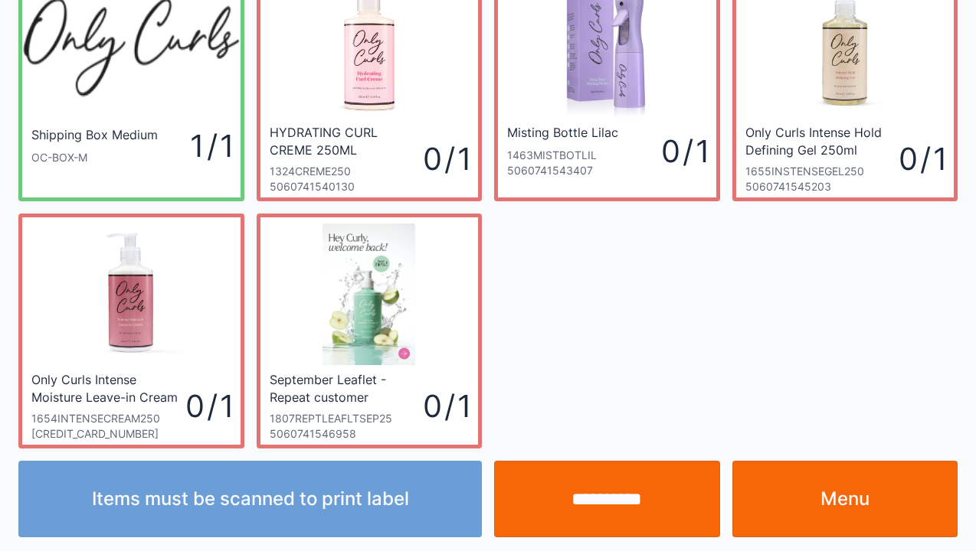
click at [826, 510] on link "Menu" at bounding box center [845, 499] width 226 height 77
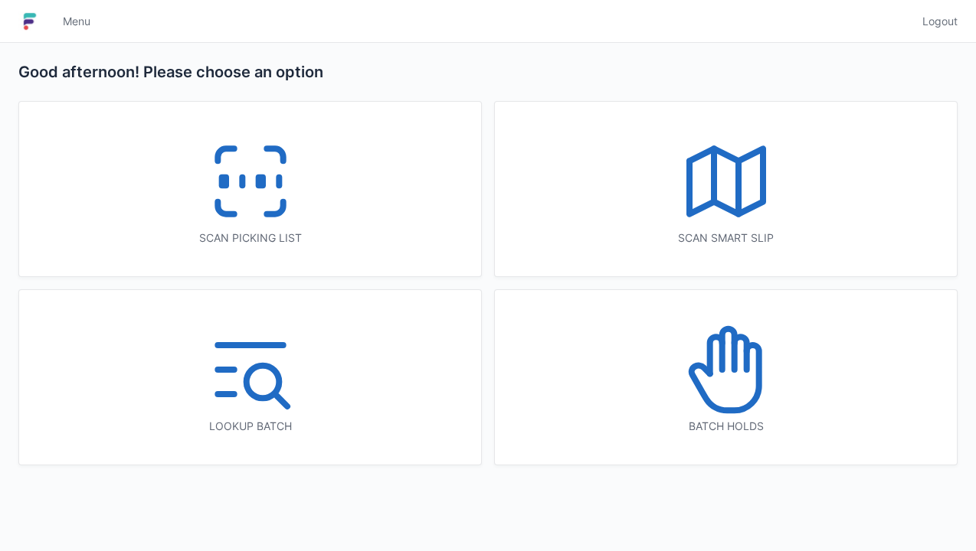
click at [239, 198] on icon at bounding box center [250, 181] width 98 height 98
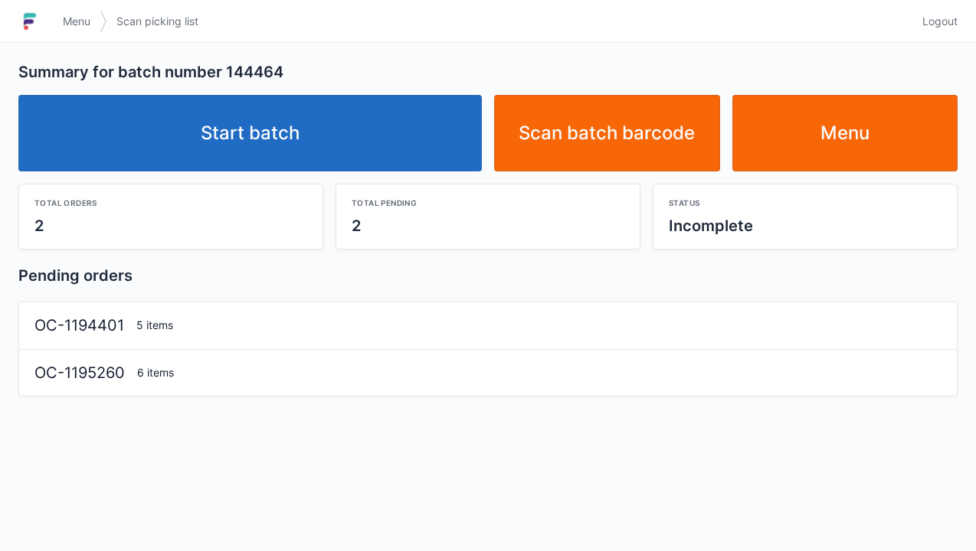
click at [275, 163] on link "Start batch" at bounding box center [249, 133] width 463 height 77
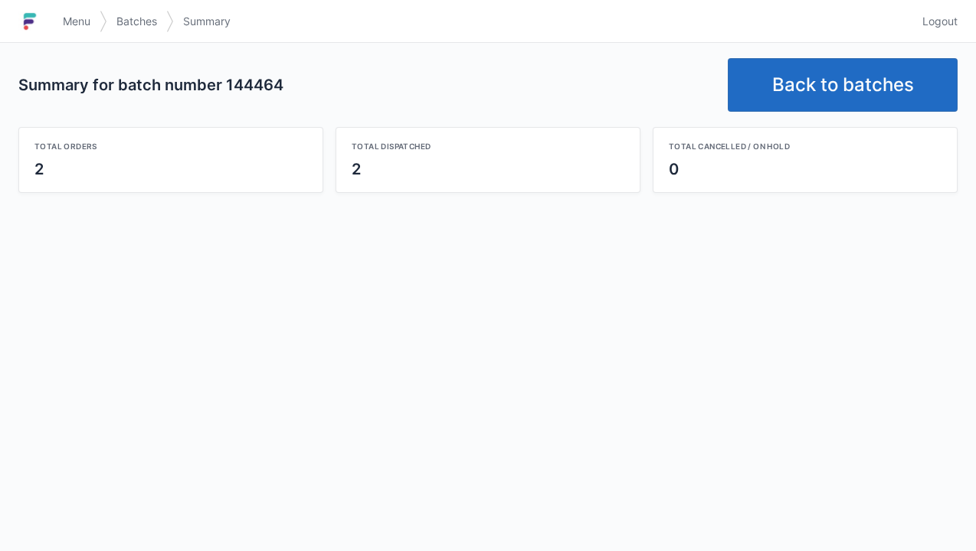
click at [828, 83] on link "Back to batches" at bounding box center [843, 85] width 230 height 54
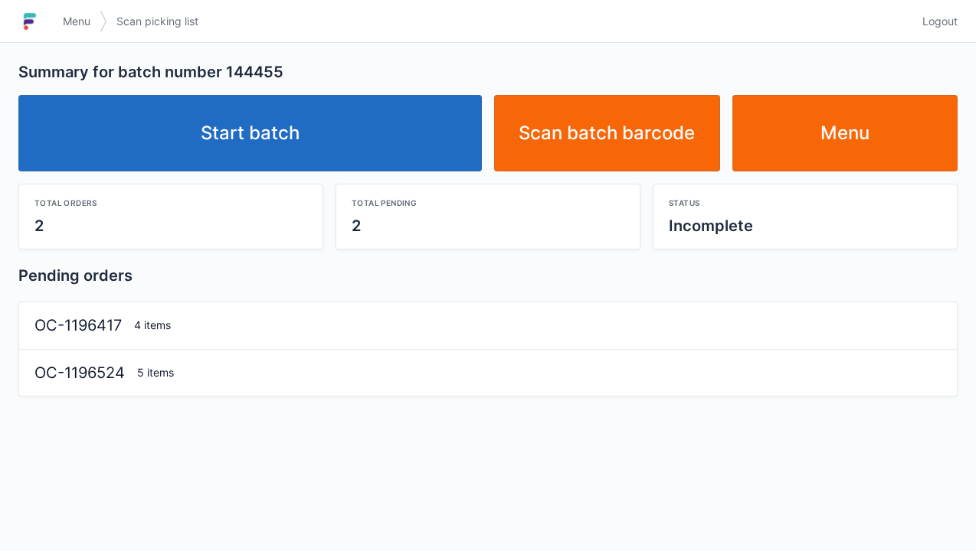
click at [279, 141] on link "Start batch" at bounding box center [249, 133] width 463 height 77
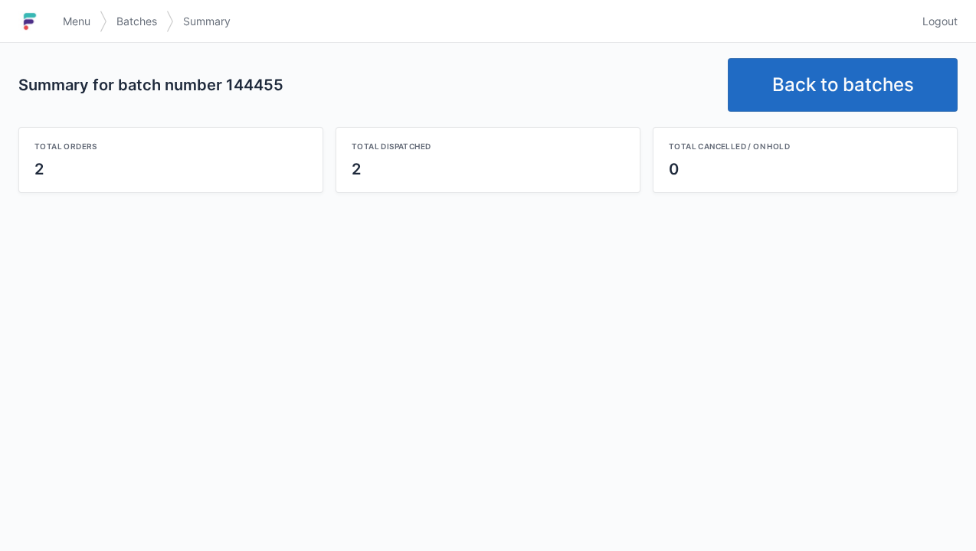
click at [822, 84] on link "Back to batches" at bounding box center [843, 85] width 230 height 54
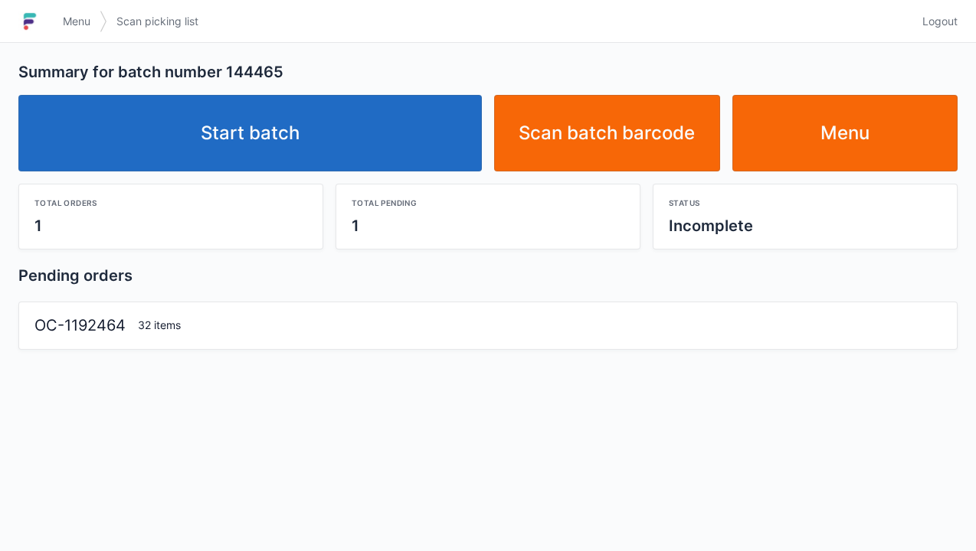
click at [271, 146] on link "Start batch" at bounding box center [249, 133] width 463 height 77
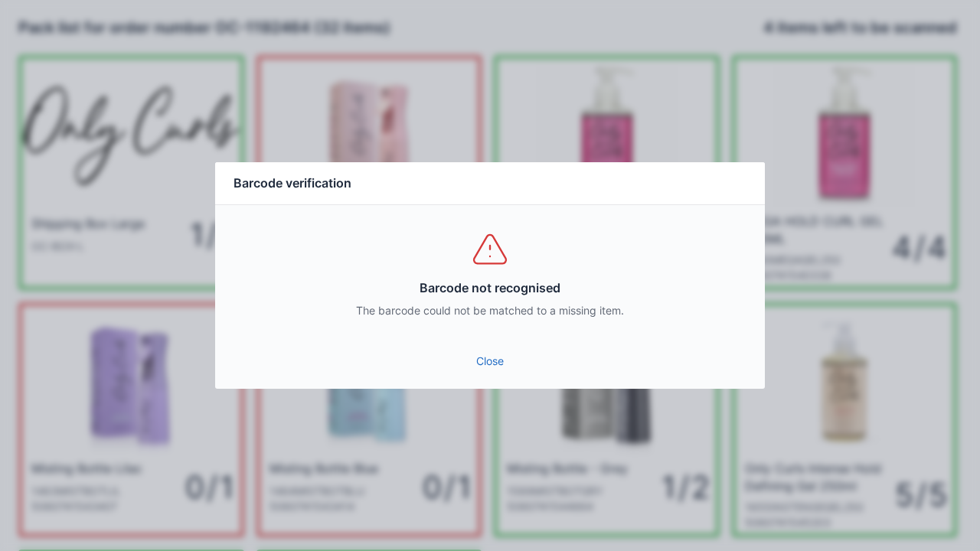
click at [492, 361] on link "Close" at bounding box center [489, 362] width 525 height 28
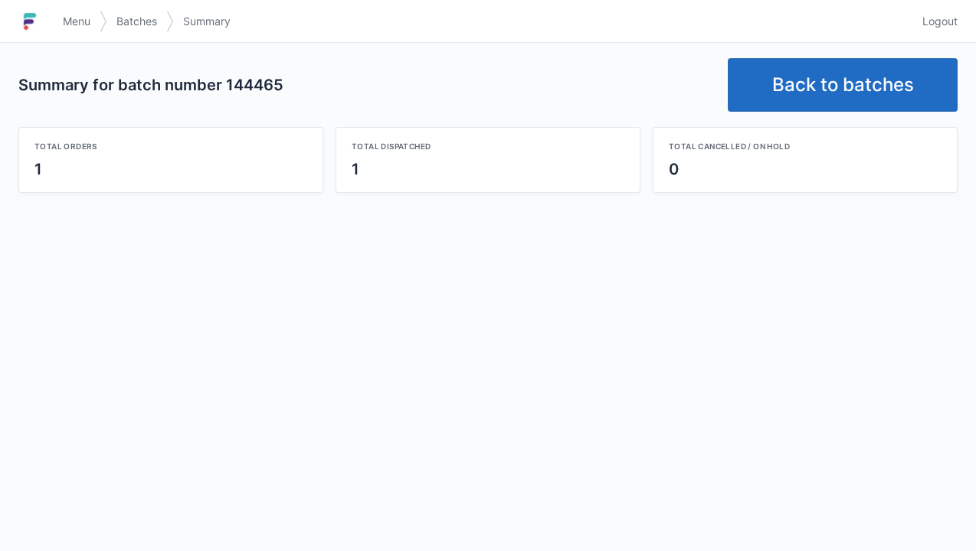
click at [845, 86] on link "Back to batches" at bounding box center [843, 85] width 230 height 54
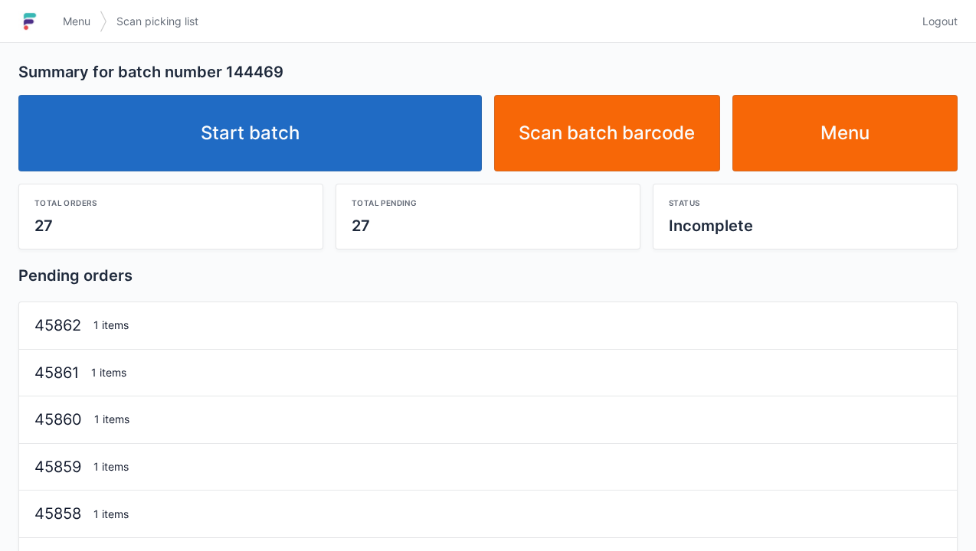
click at [285, 127] on link "Start batch" at bounding box center [249, 133] width 463 height 77
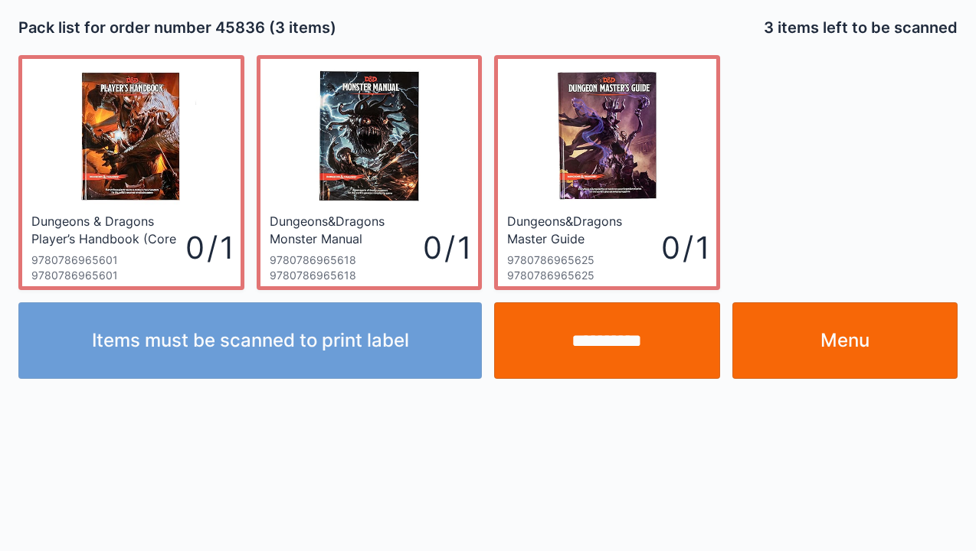
click at [828, 342] on link "Menu" at bounding box center [845, 340] width 226 height 77
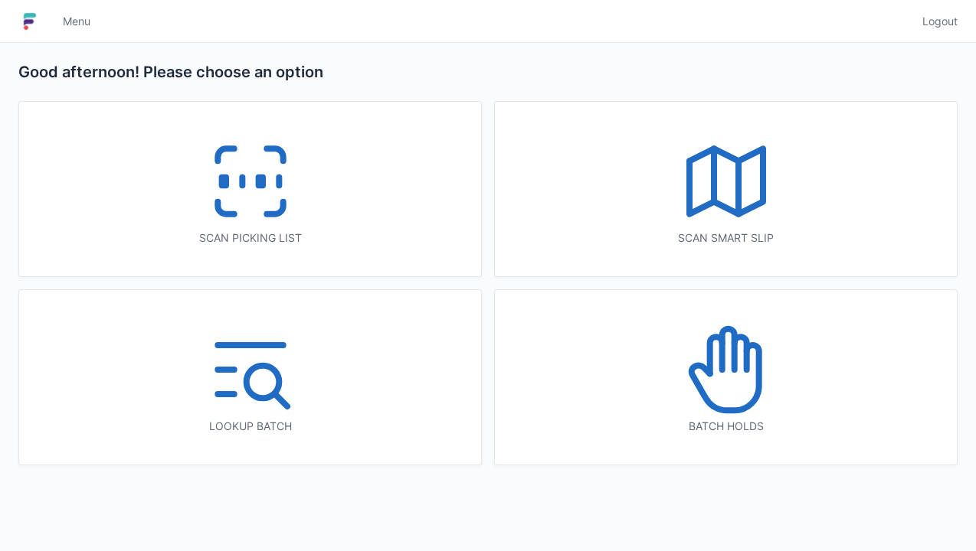
click at [726, 395] on icon at bounding box center [726, 370] width 98 height 98
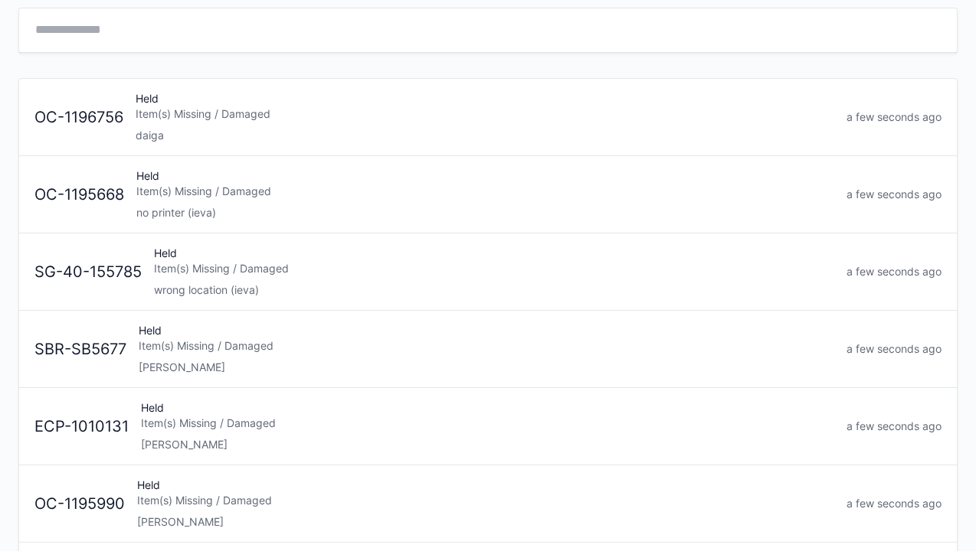
scroll to position [100, 0]
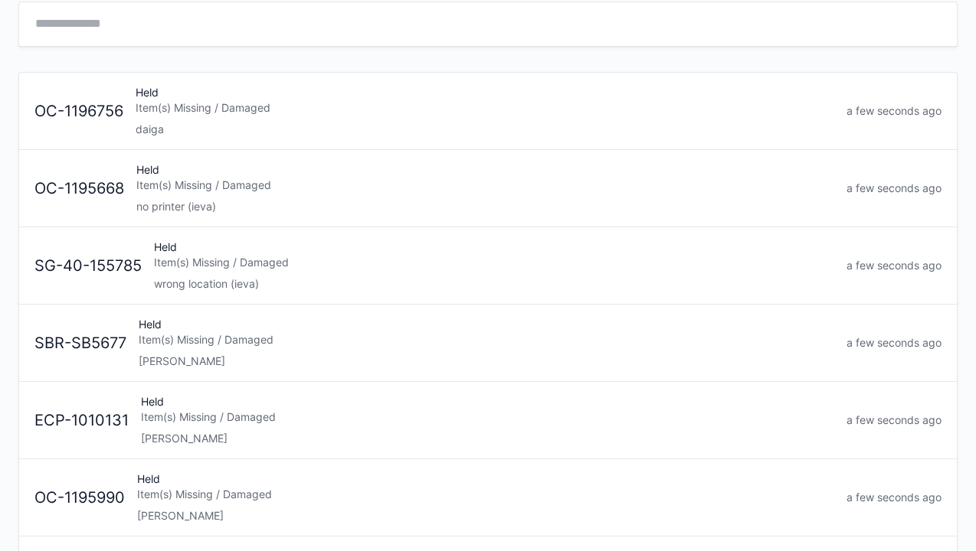
click at [222, 345] on div "Held Item(s) Missing / Damaged Elena" at bounding box center [486, 343] width 708 height 52
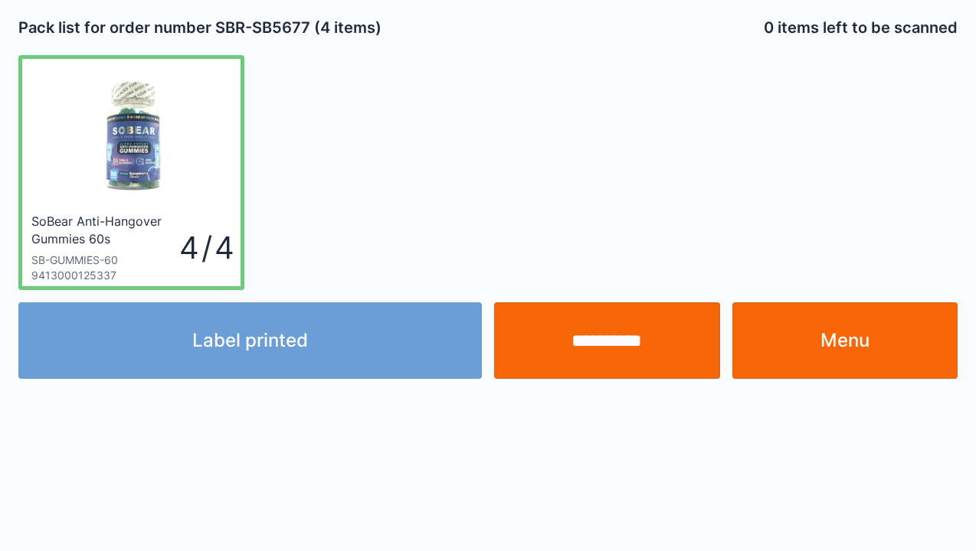
click at [852, 360] on link "Menu" at bounding box center [845, 340] width 226 height 77
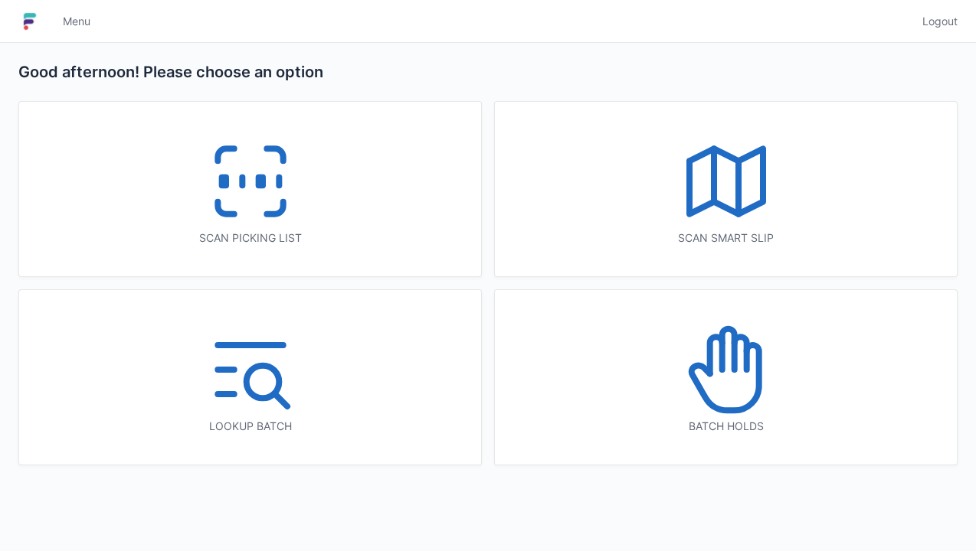
click at [734, 370] on icon at bounding box center [727, 349] width 12 height 41
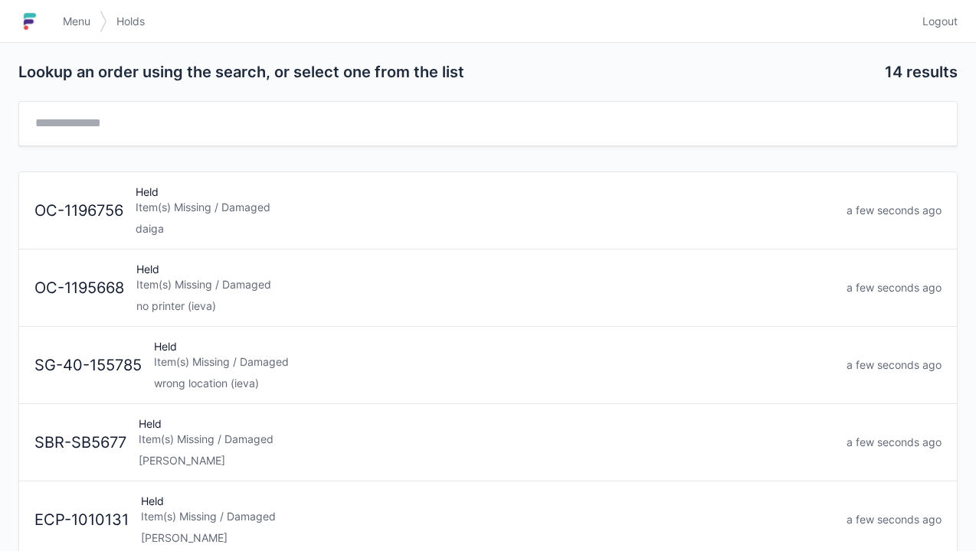
click at [221, 447] on div "Held Item(s) Missing / Damaged [PERSON_NAME]" at bounding box center [486, 443] width 708 height 52
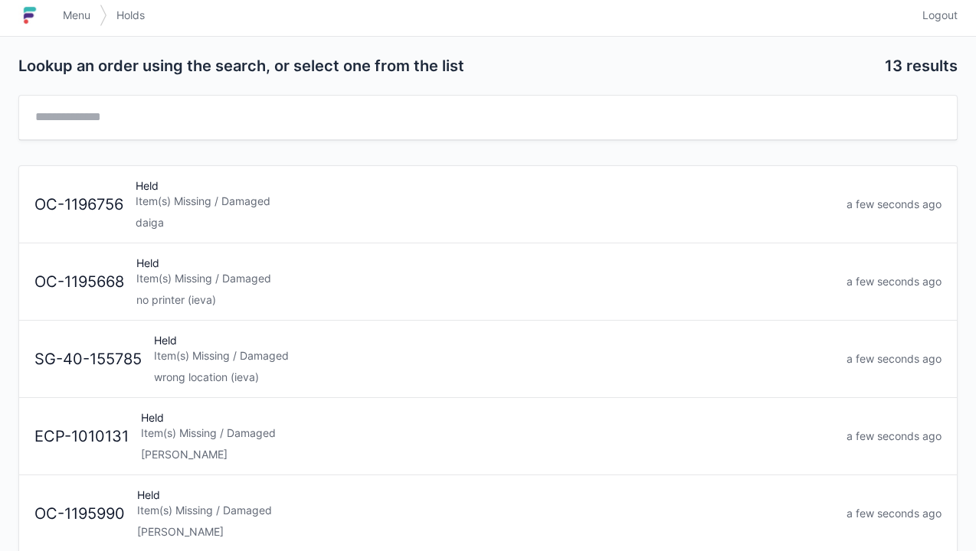
scroll to position [5, 0]
click at [81, 21] on span "Menu" at bounding box center [77, 16] width 28 height 15
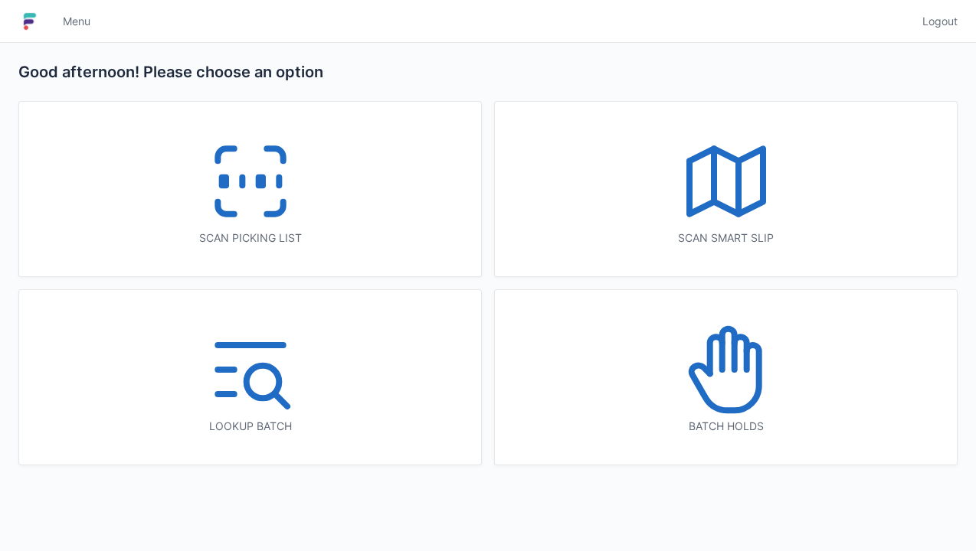
click at [237, 199] on icon at bounding box center [250, 181] width 98 height 98
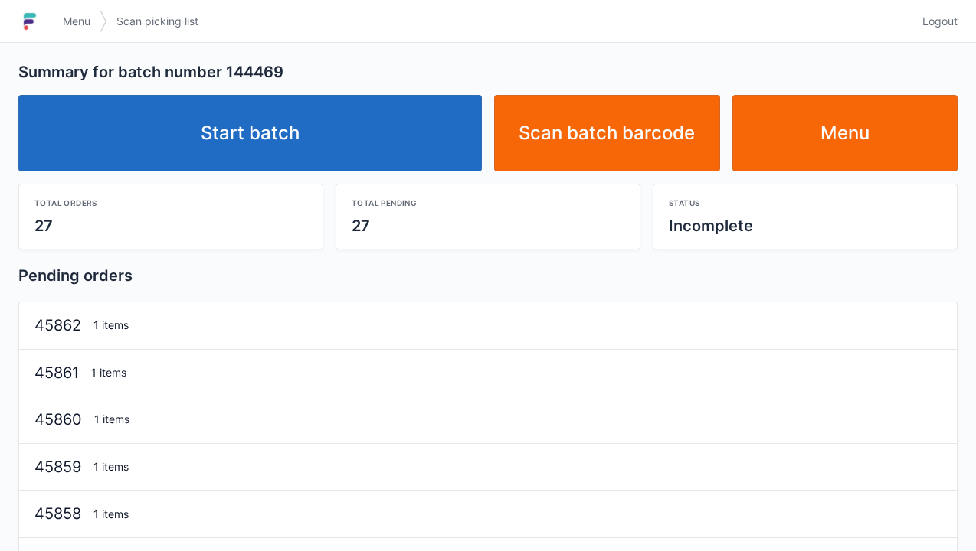
click at [266, 153] on link "Start batch" at bounding box center [249, 133] width 463 height 77
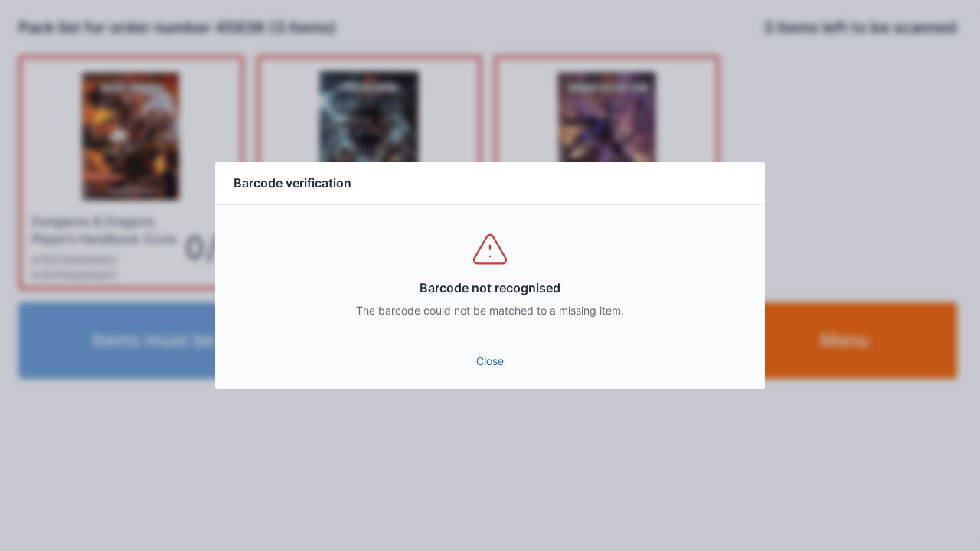
click at [479, 365] on link "Close" at bounding box center [489, 362] width 525 height 28
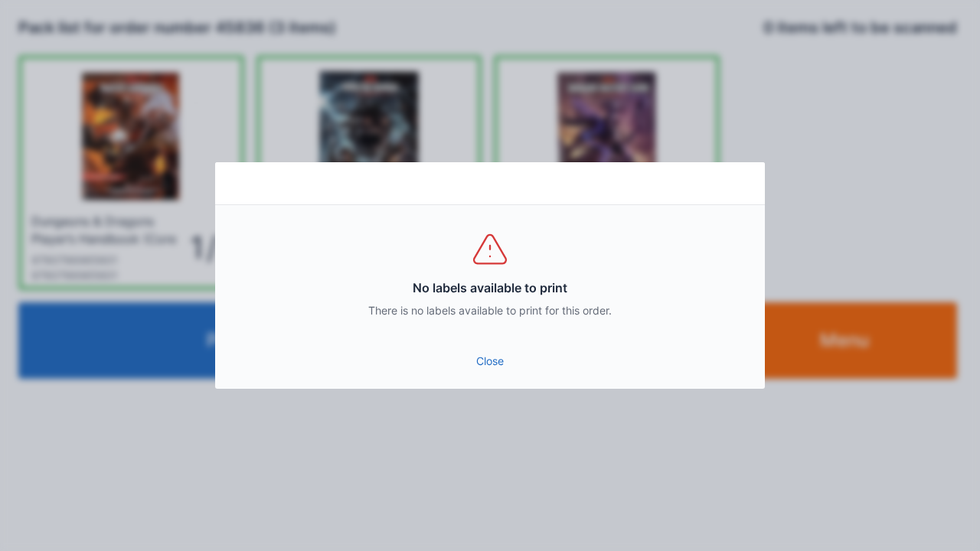
click at [495, 368] on link "Close" at bounding box center [489, 362] width 525 height 28
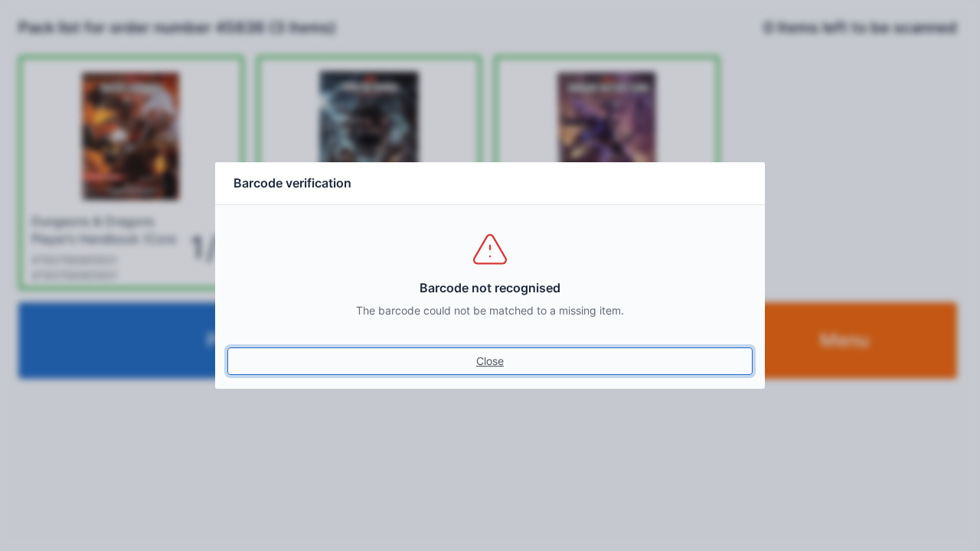
click at [492, 373] on link "Close" at bounding box center [489, 362] width 525 height 28
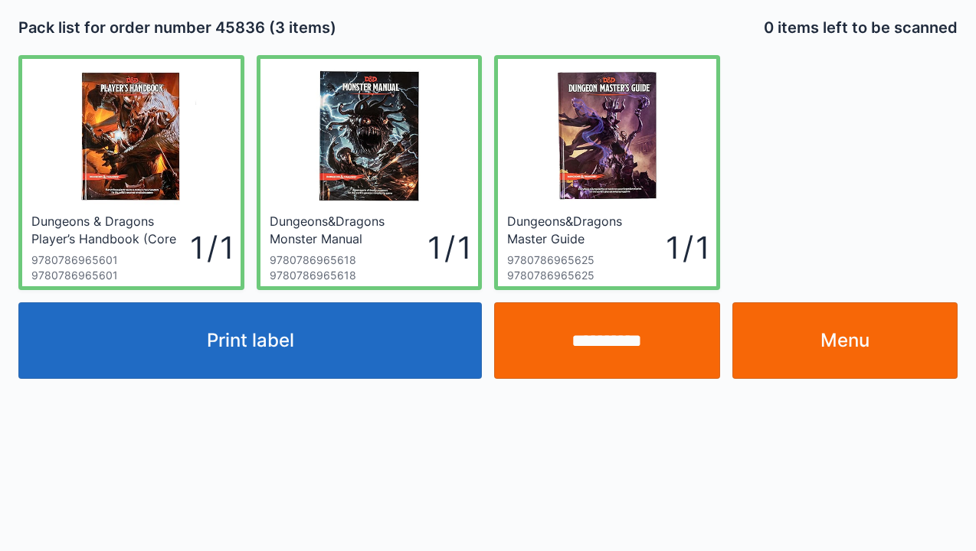
click at [256, 347] on button "Print label" at bounding box center [249, 340] width 463 height 77
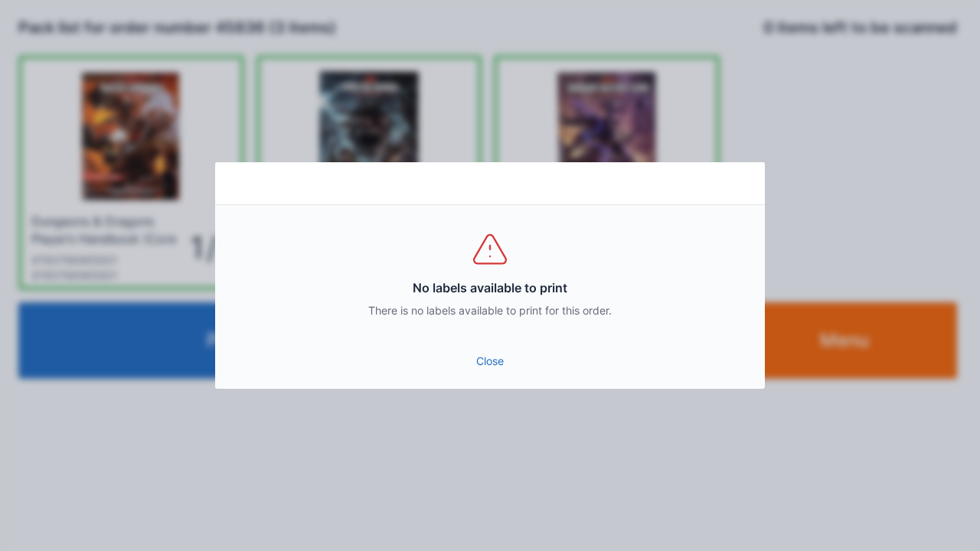
click at [494, 371] on link "Close" at bounding box center [489, 362] width 525 height 28
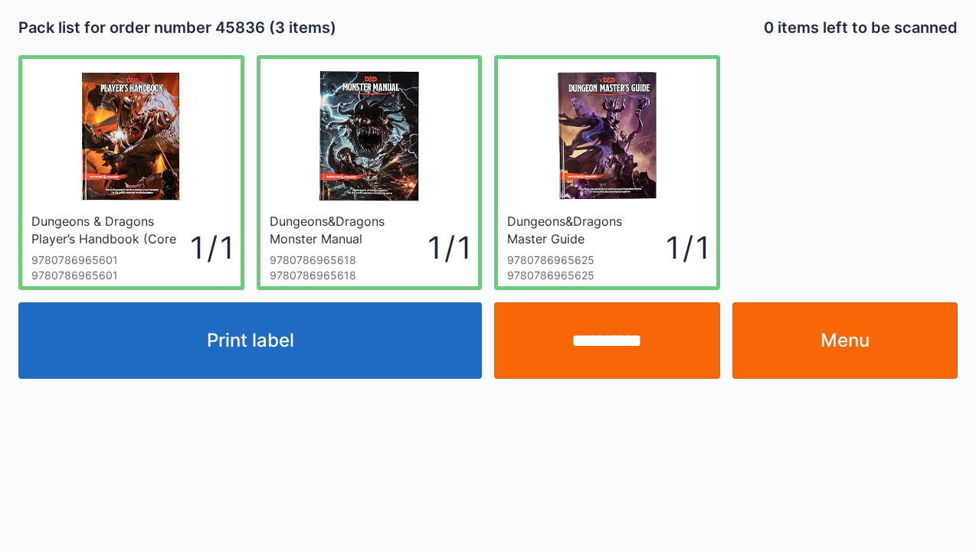
click at [604, 362] on input "**********" at bounding box center [607, 340] width 226 height 77
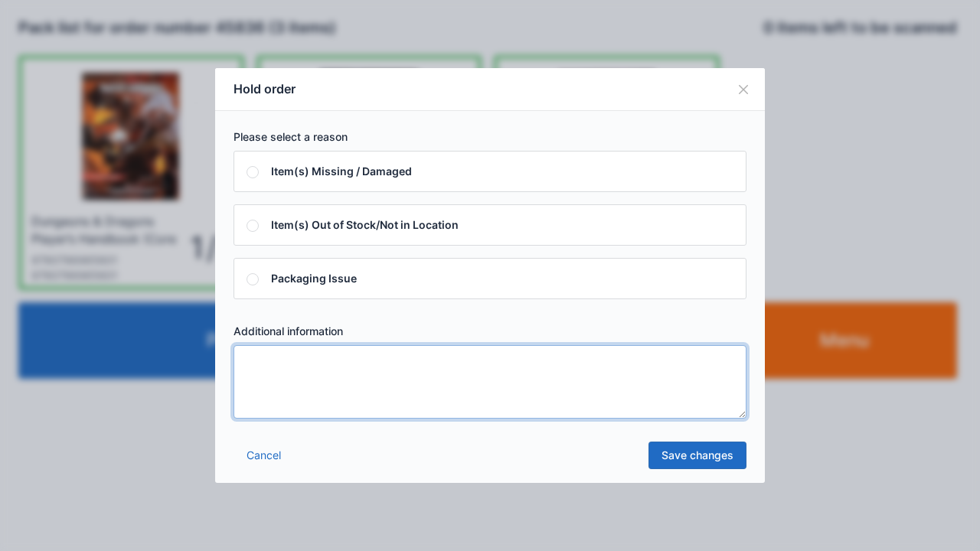
click at [253, 357] on textarea at bounding box center [490, 382] width 513 height 74
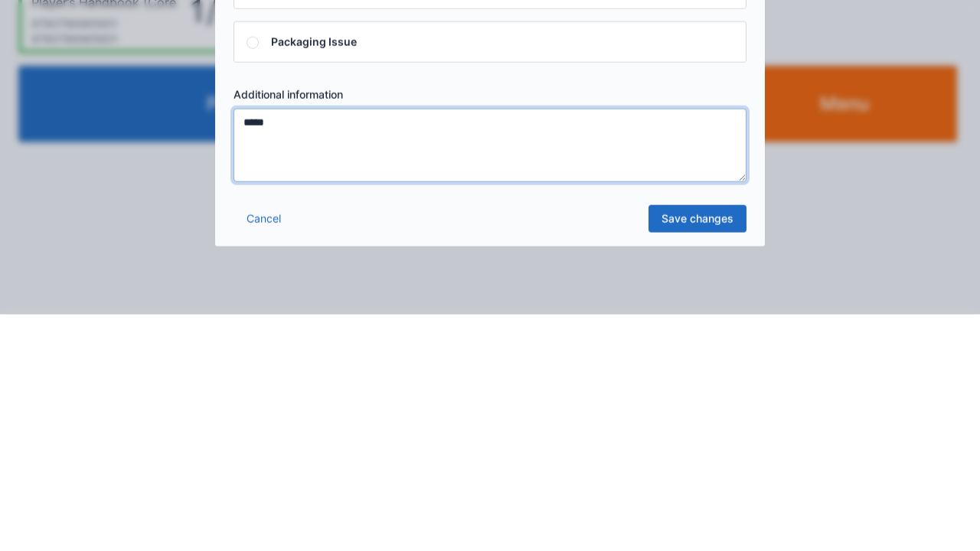
type textarea "*****"
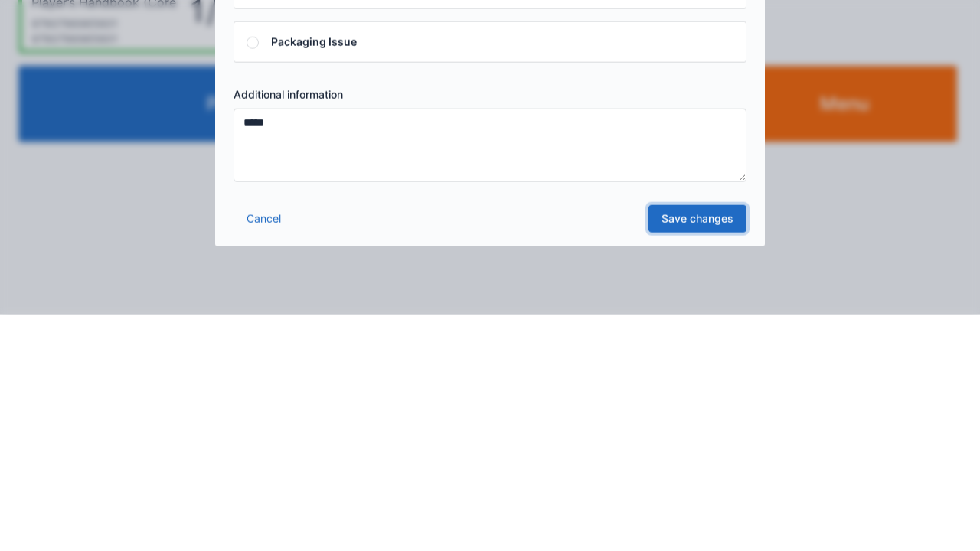
click at [697, 461] on link "Save changes" at bounding box center [698, 456] width 98 height 28
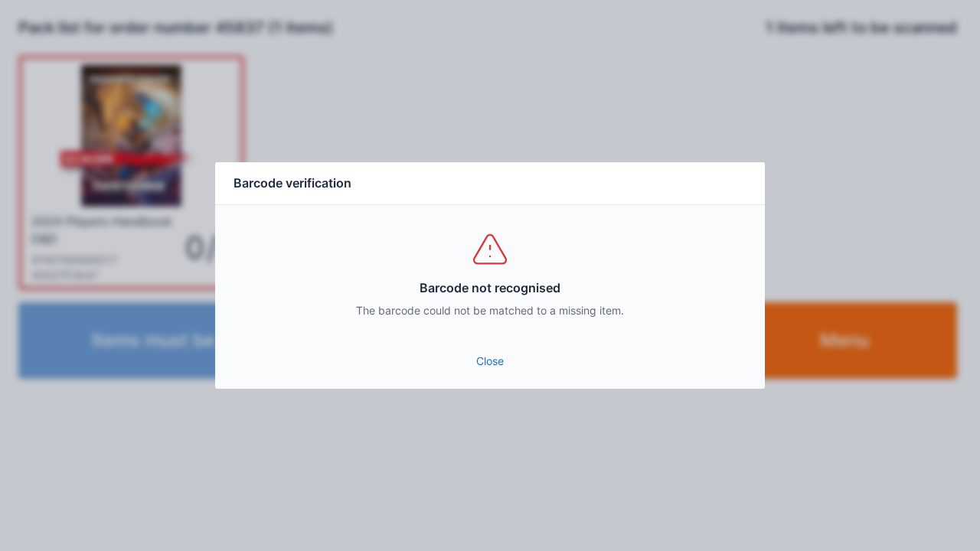
click at [509, 374] on link "Close" at bounding box center [489, 362] width 525 height 28
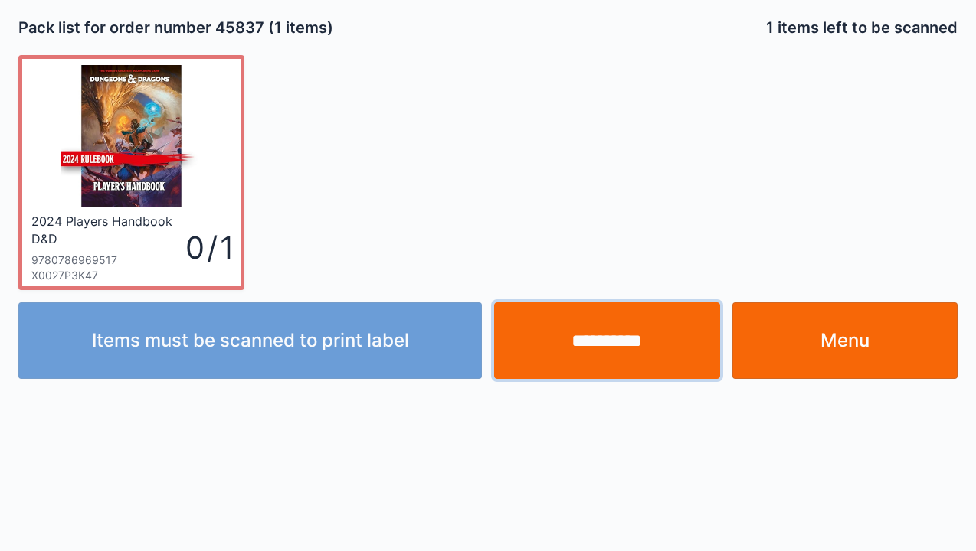
click at [599, 335] on input "**********" at bounding box center [607, 340] width 226 height 77
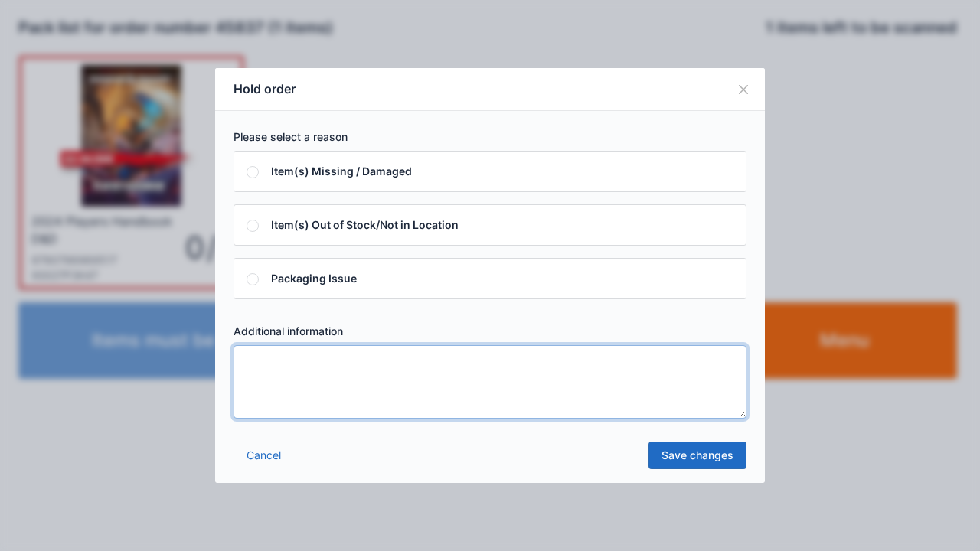
click at [247, 364] on textarea at bounding box center [490, 382] width 513 height 74
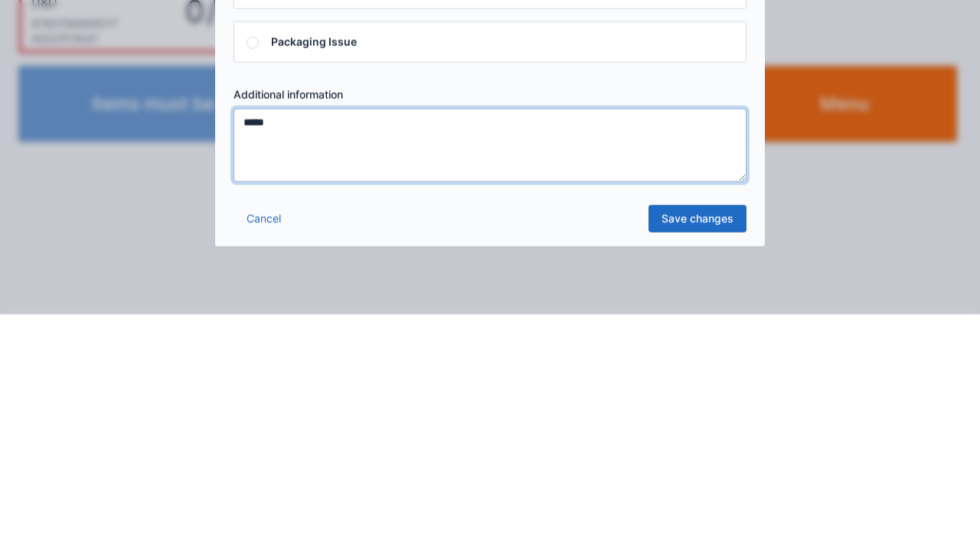
type textarea "*****"
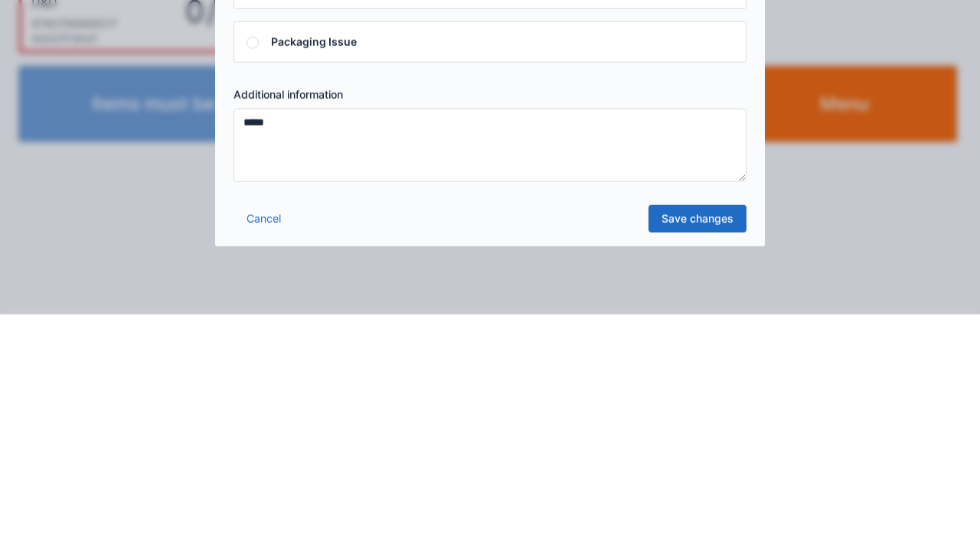
click at [707, 458] on link "Save changes" at bounding box center [698, 456] width 98 height 28
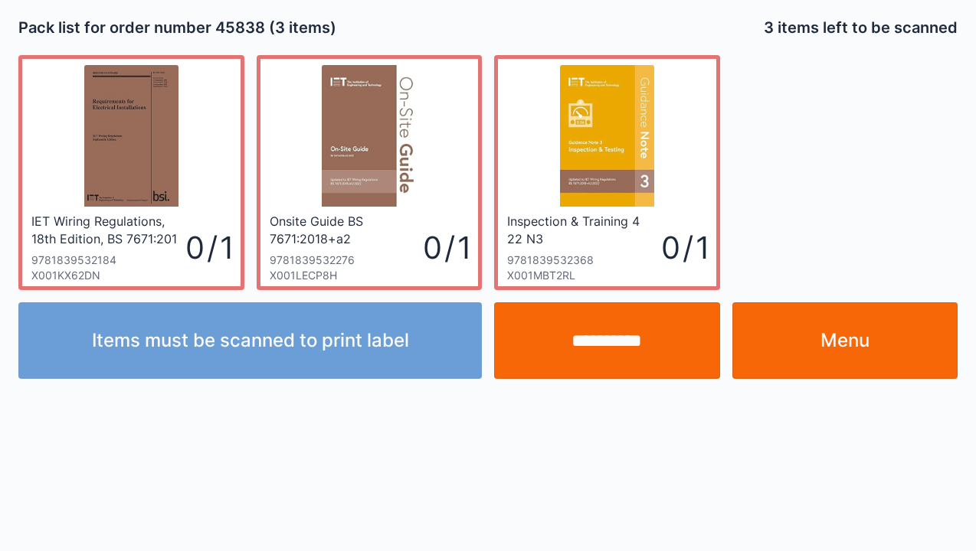
click at [856, 348] on link "Menu" at bounding box center [845, 340] width 226 height 77
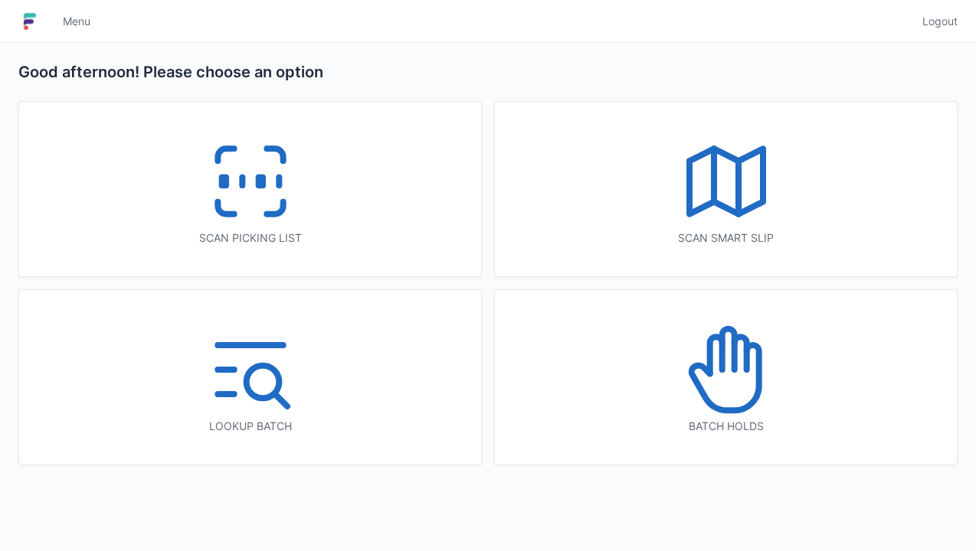
click at [731, 392] on icon at bounding box center [726, 370] width 98 height 98
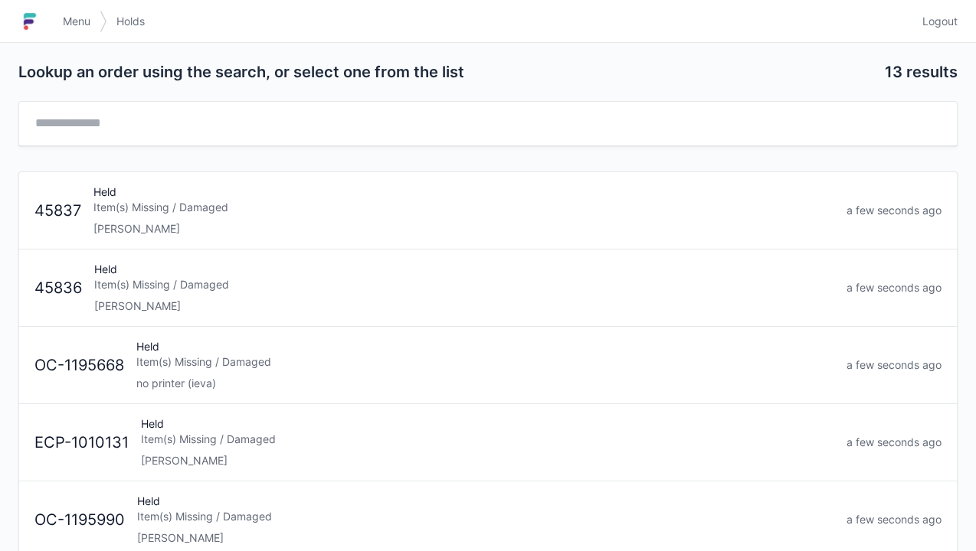
click at [171, 213] on div "Item(s) Missing / Damaged" at bounding box center [463, 207] width 741 height 15
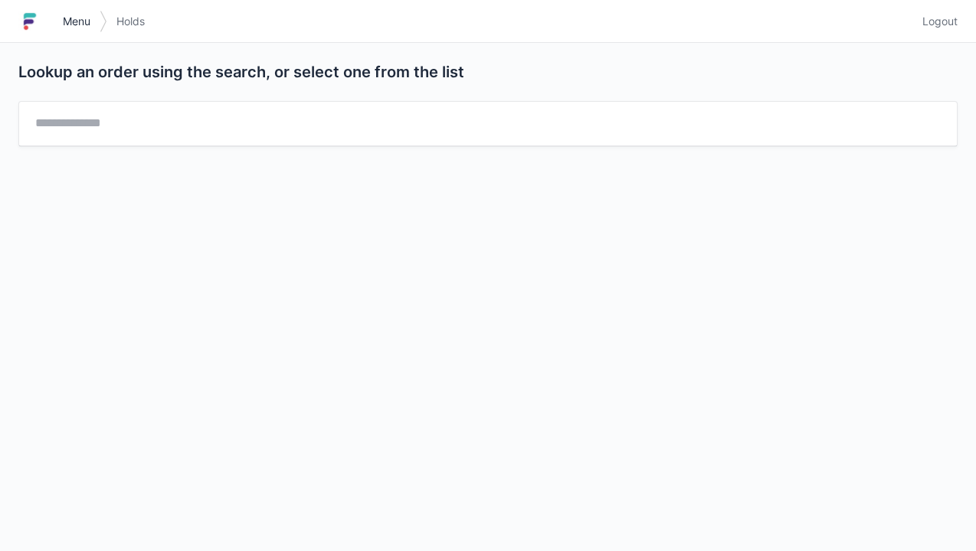
click at [88, 30] on link "Menu" at bounding box center [77, 22] width 46 height 28
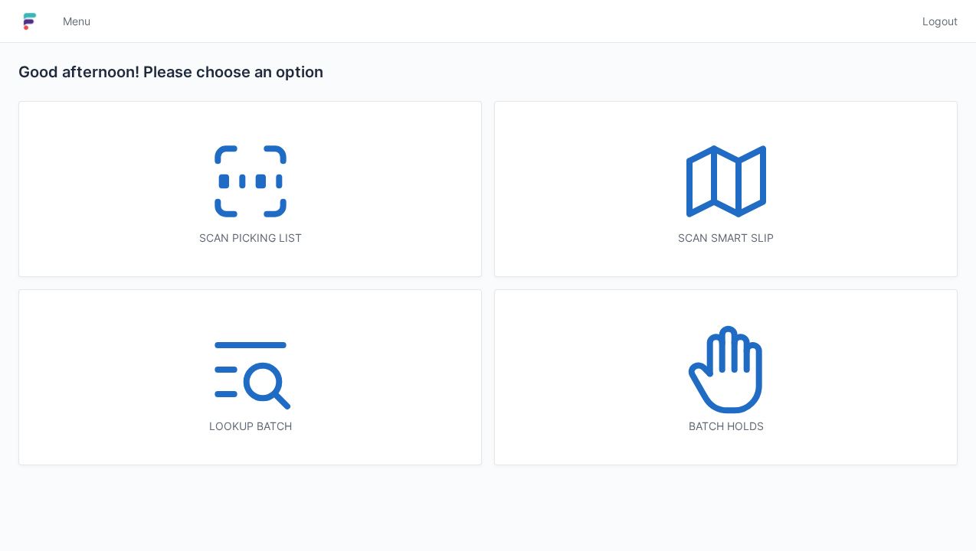
click at [251, 204] on icon at bounding box center [250, 181] width 98 height 98
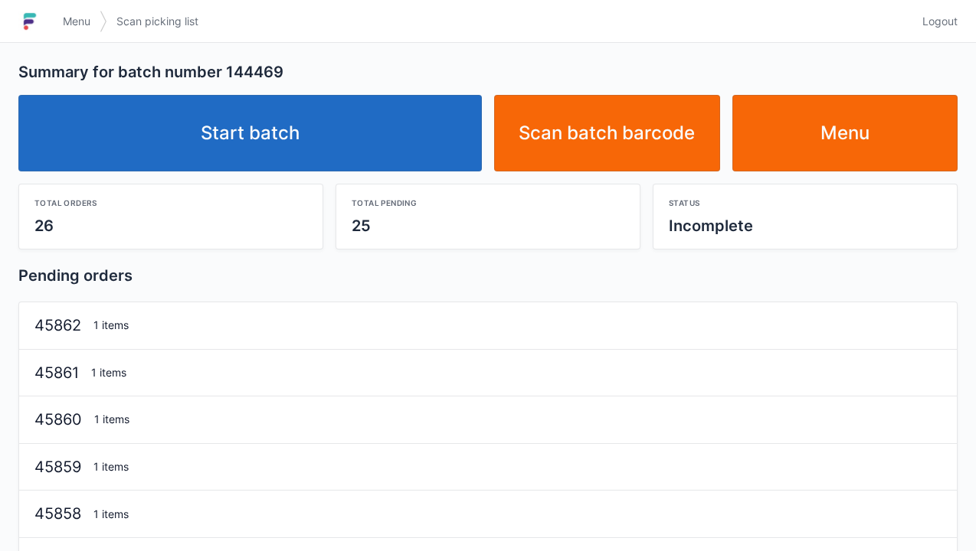
click at [266, 143] on link "Start batch" at bounding box center [249, 133] width 463 height 77
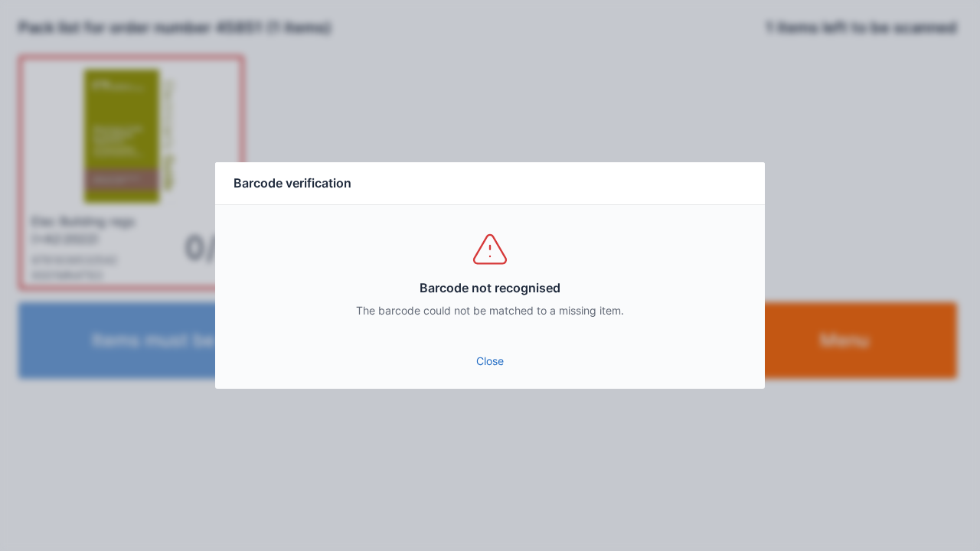
click at [495, 357] on link "Close" at bounding box center [489, 362] width 525 height 28
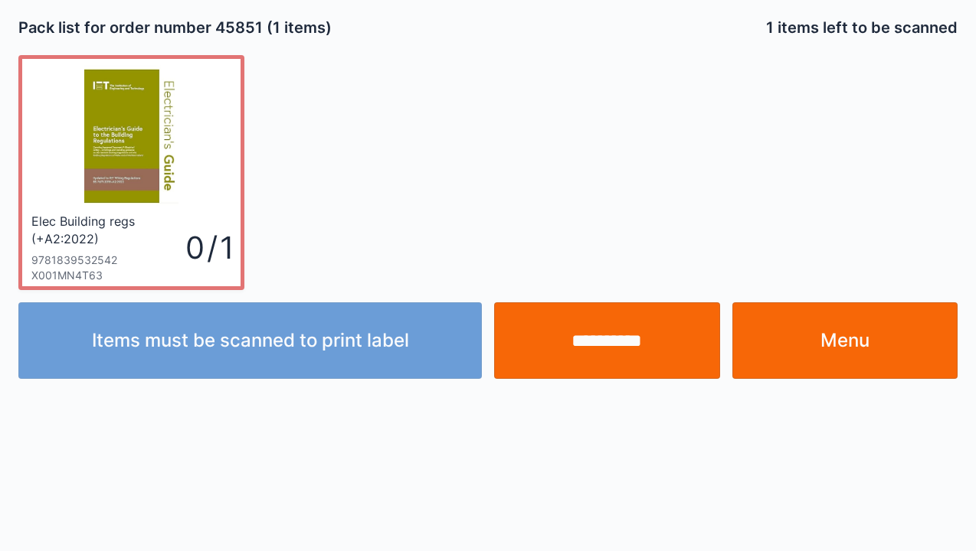
click at [129, 325] on div "Items must be scanned to print label" at bounding box center [250, 340] width 476 height 77
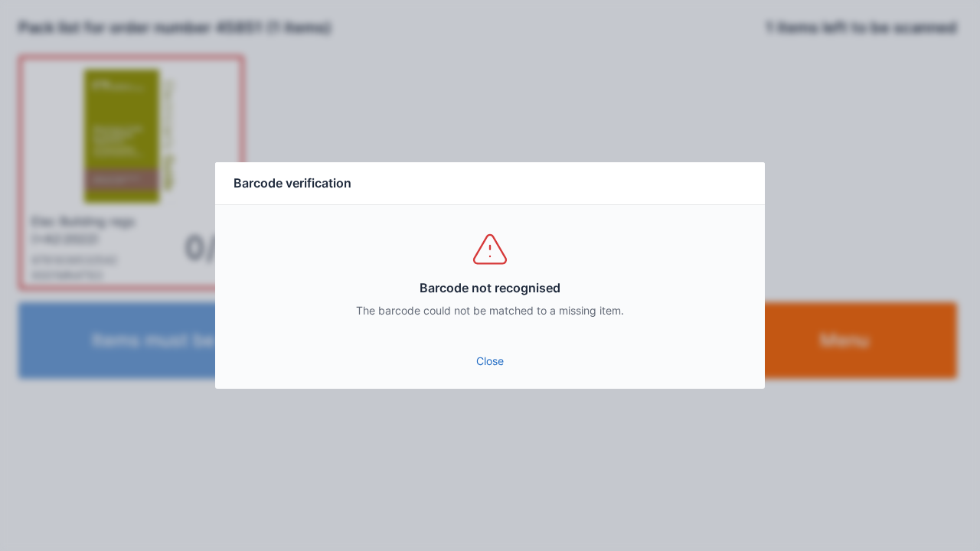
click at [498, 372] on link "Close" at bounding box center [489, 362] width 525 height 28
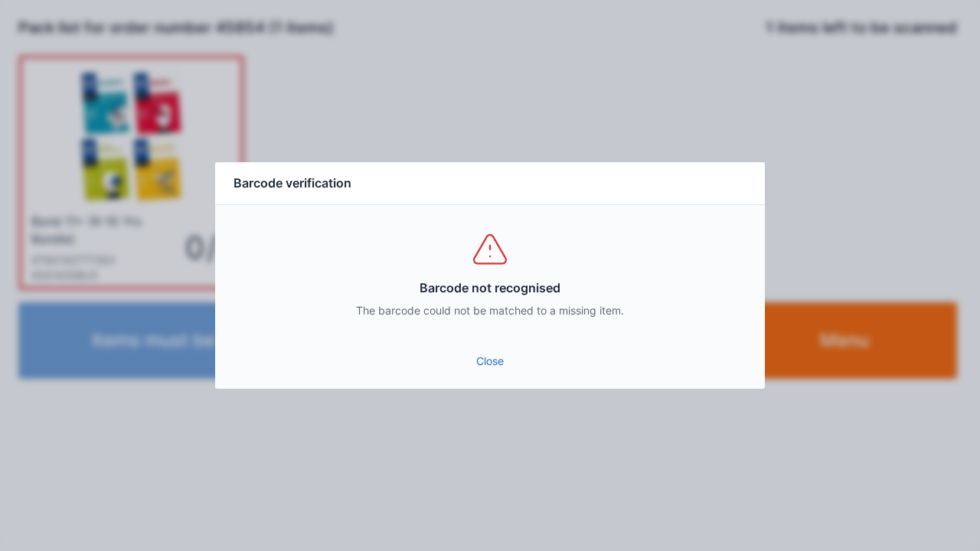
click at [498, 368] on link "Close" at bounding box center [489, 362] width 525 height 28
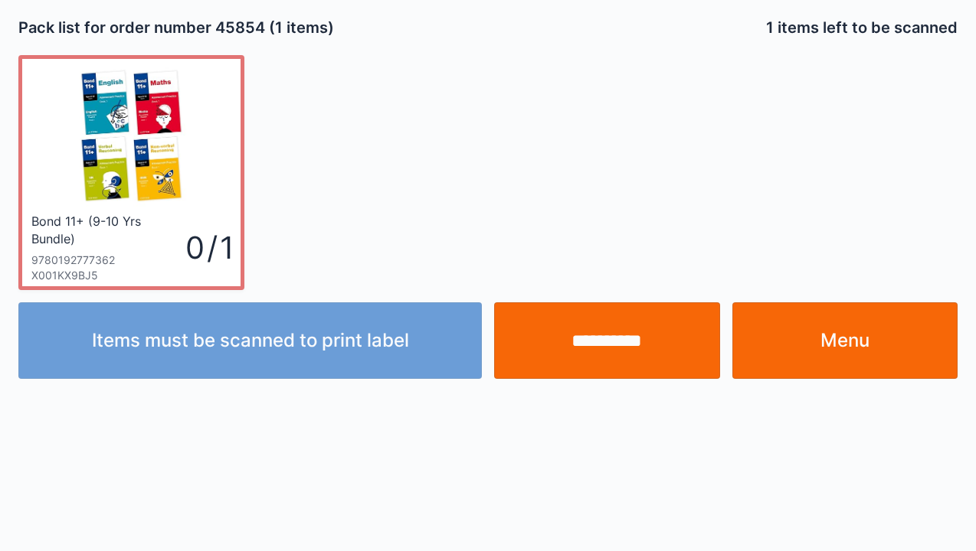
click at [602, 342] on input "**********" at bounding box center [607, 340] width 226 height 77
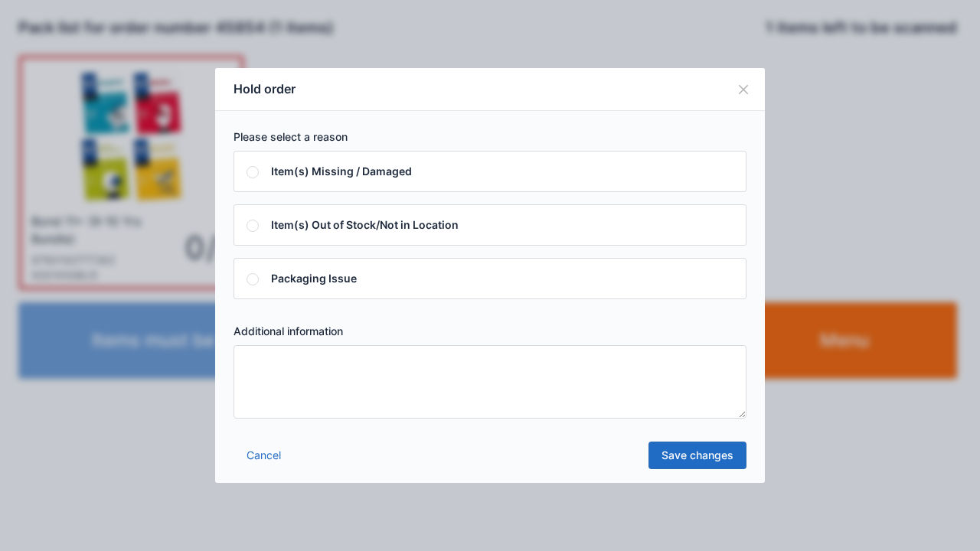
click at [259, 374] on textarea at bounding box center [490, 382] width 513 height 74
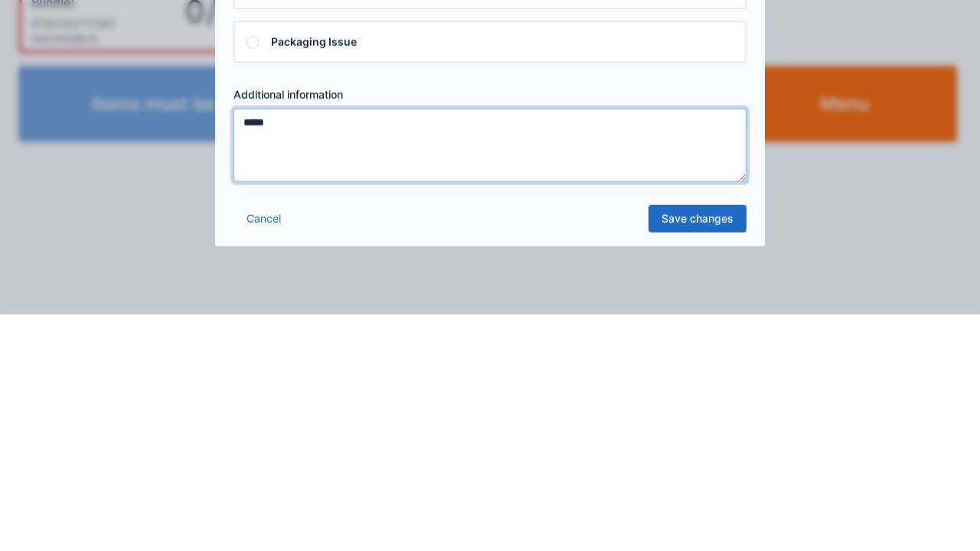
type textarea "*****"
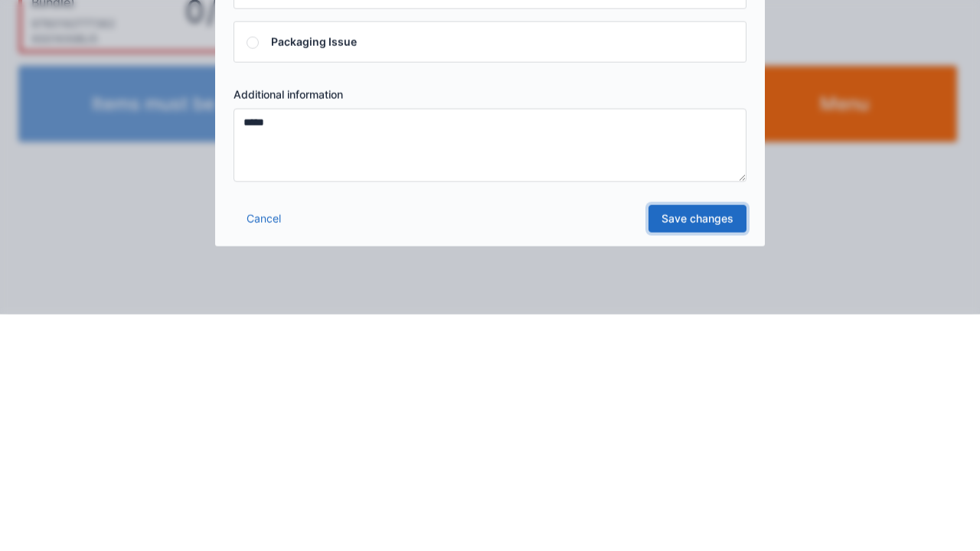
click at [700, 464] on link "Save changes" at bounding box center [698, 456] width 98 height 28
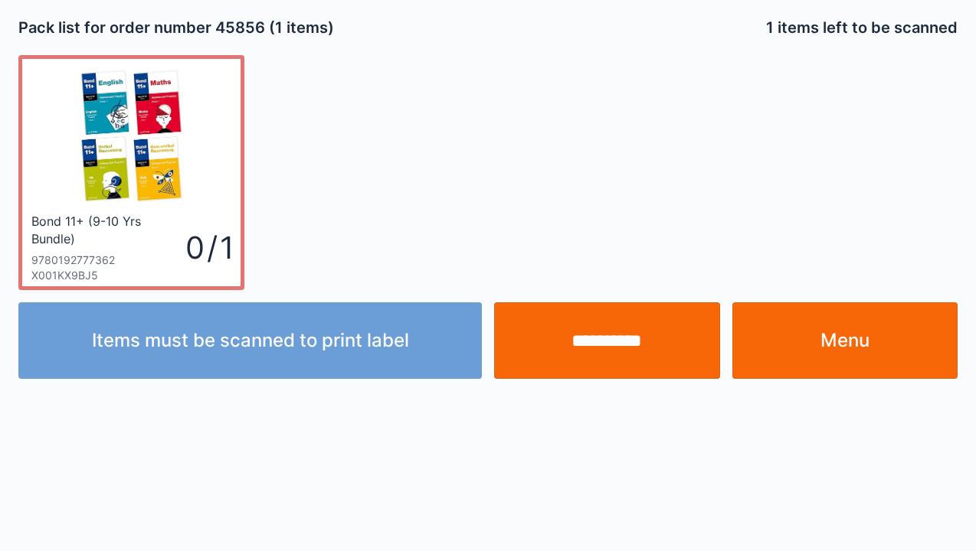
click at [170, 288] on link "Bond 11+ (9-10 Yrs Bundle) 9780192777362 X001KX9BJ5 0 / 1" at bounding box center [131, 172] width 226 height 235
click at [0, 0] on div "Close" at bounding box center [0, 0] width 0 height 0
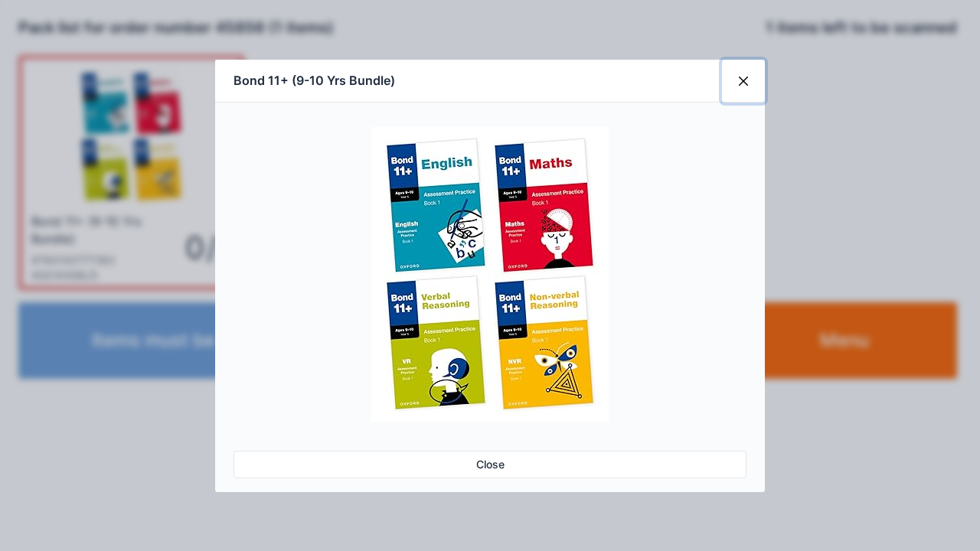
click at [747, 77] on button "Close" at bounding box center [743, 81] width 43 height 43
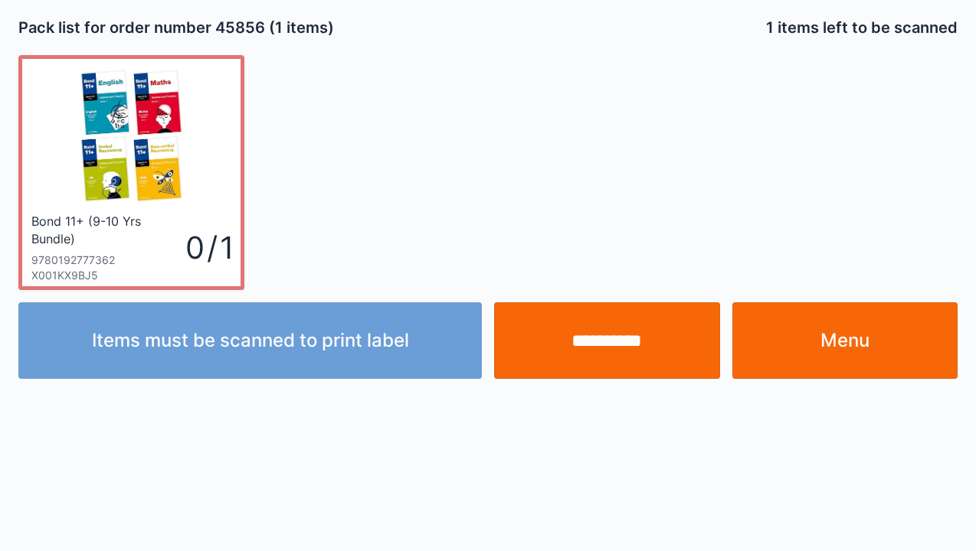
click at [103, 304] on div "Items must be scanned to print label" at bounding box center [250, 340] width 476 height 77
click at [598, 347] on input "**********" at bounding box center [607, 340] width 226 height 77
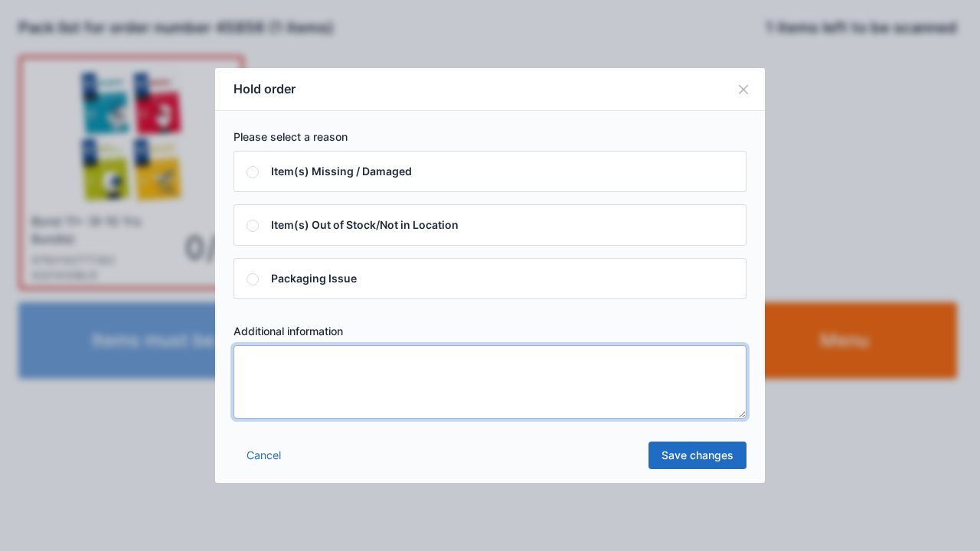
click at [258, 363] on textarea at bounding box center [490, 382] width 513 height 74
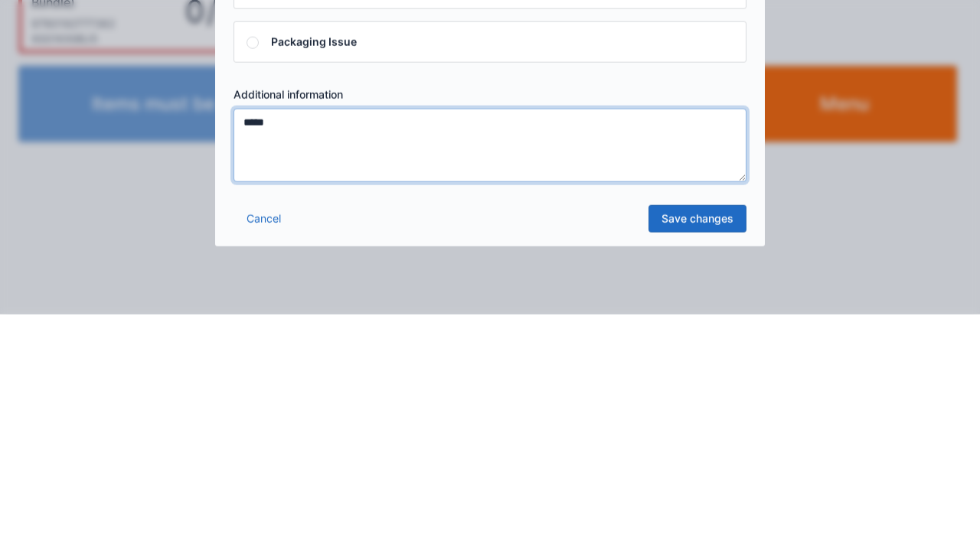
type textarea "*****"
click at [689, 464] on link "Save changes" at bounding box center [698, 456] width 98 height 28
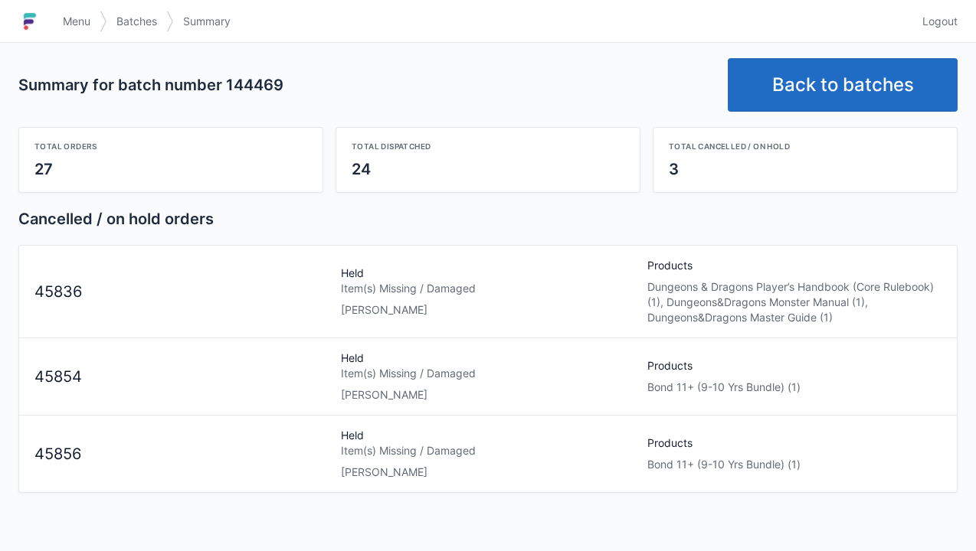
click at [839, 90] on link "Back to batches" at bounding box center [843, 85] width 230 height 54
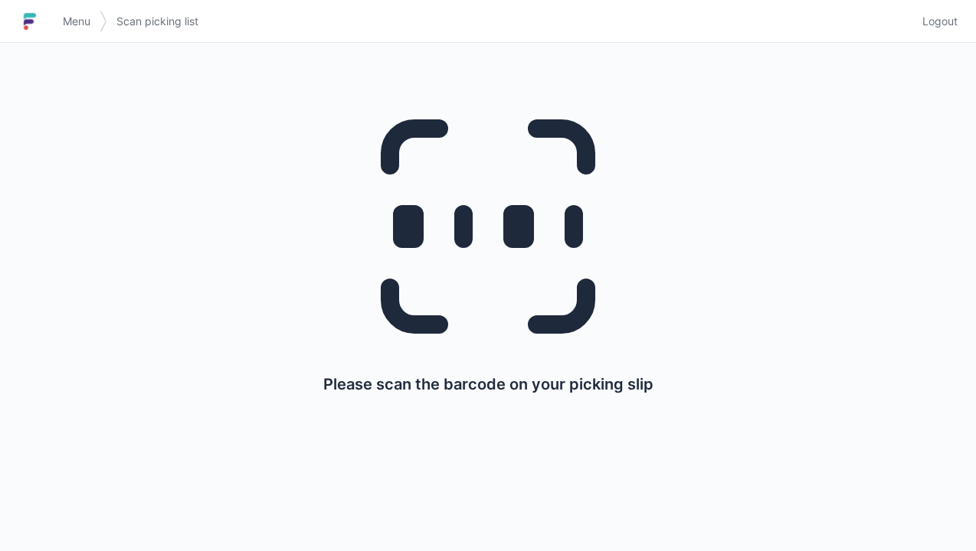
click at [77, 28] on span "Menu" at bounding box center [77, 21] width 28 height 15
